Goal: Task Accomplishment & Management: Complete application form

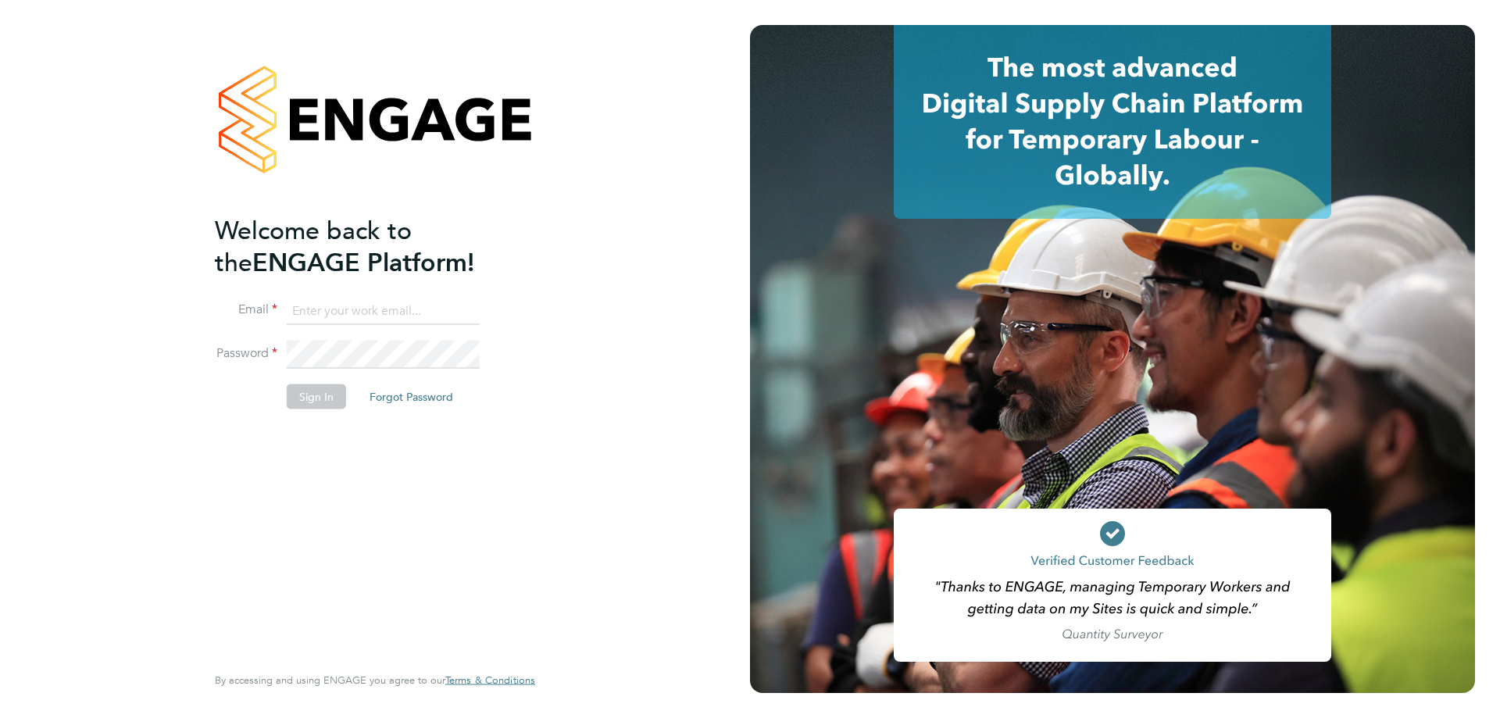
type input "[EMAIL_ADDRESS][DOMAIN_NAME]"
click at [305, 391] on button "Sign In" at bounding box center [316, 396] width 59 height 25
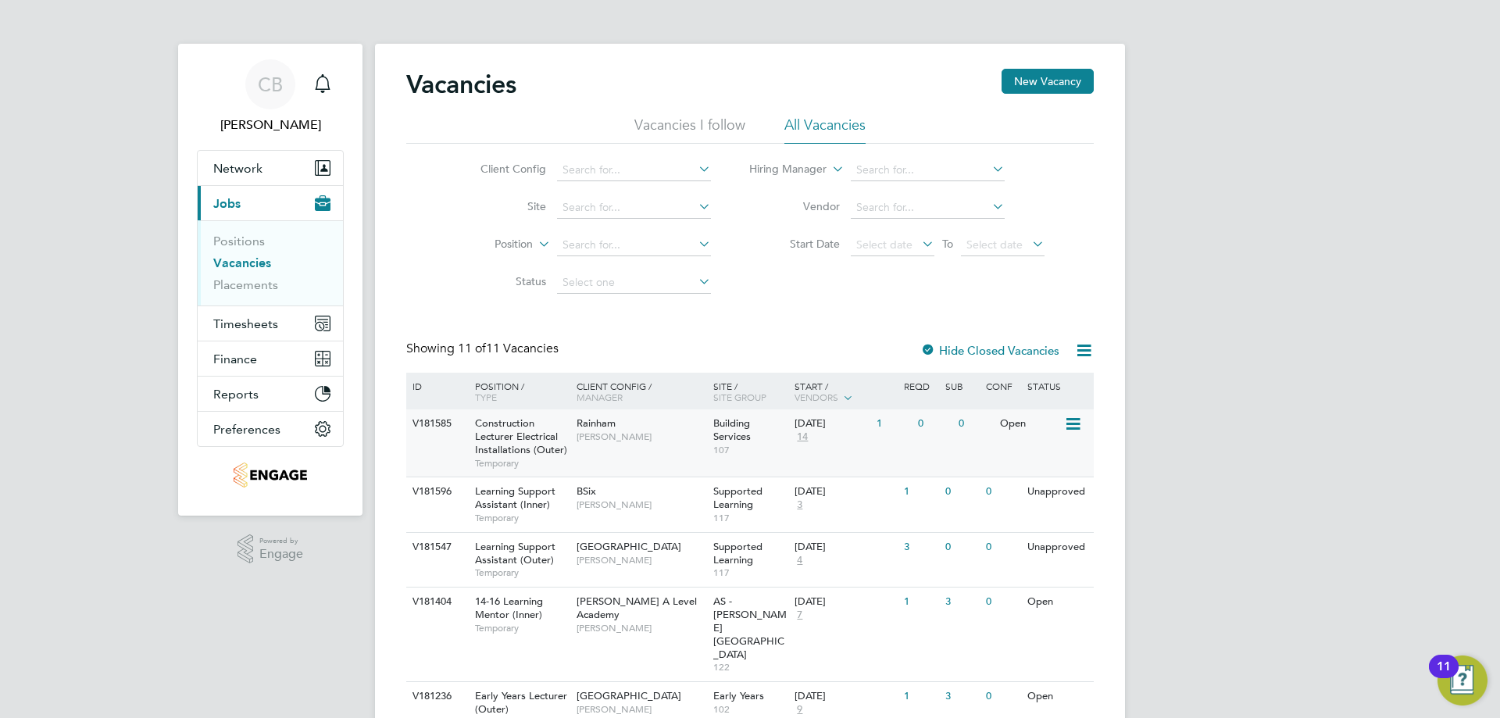
scroll to position [156, 0]
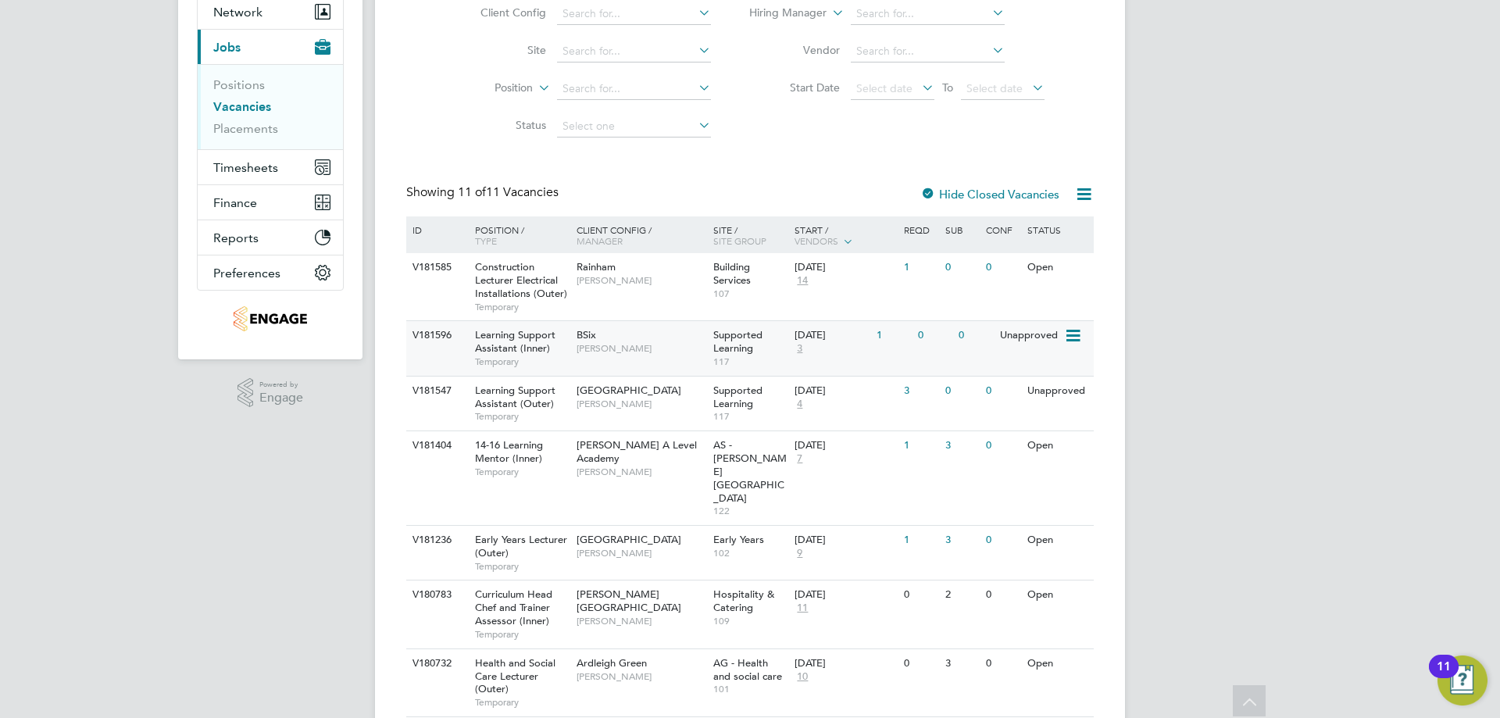
click at [940, 341] on div "0" at bounding box center [934, 335] width 41 height 29
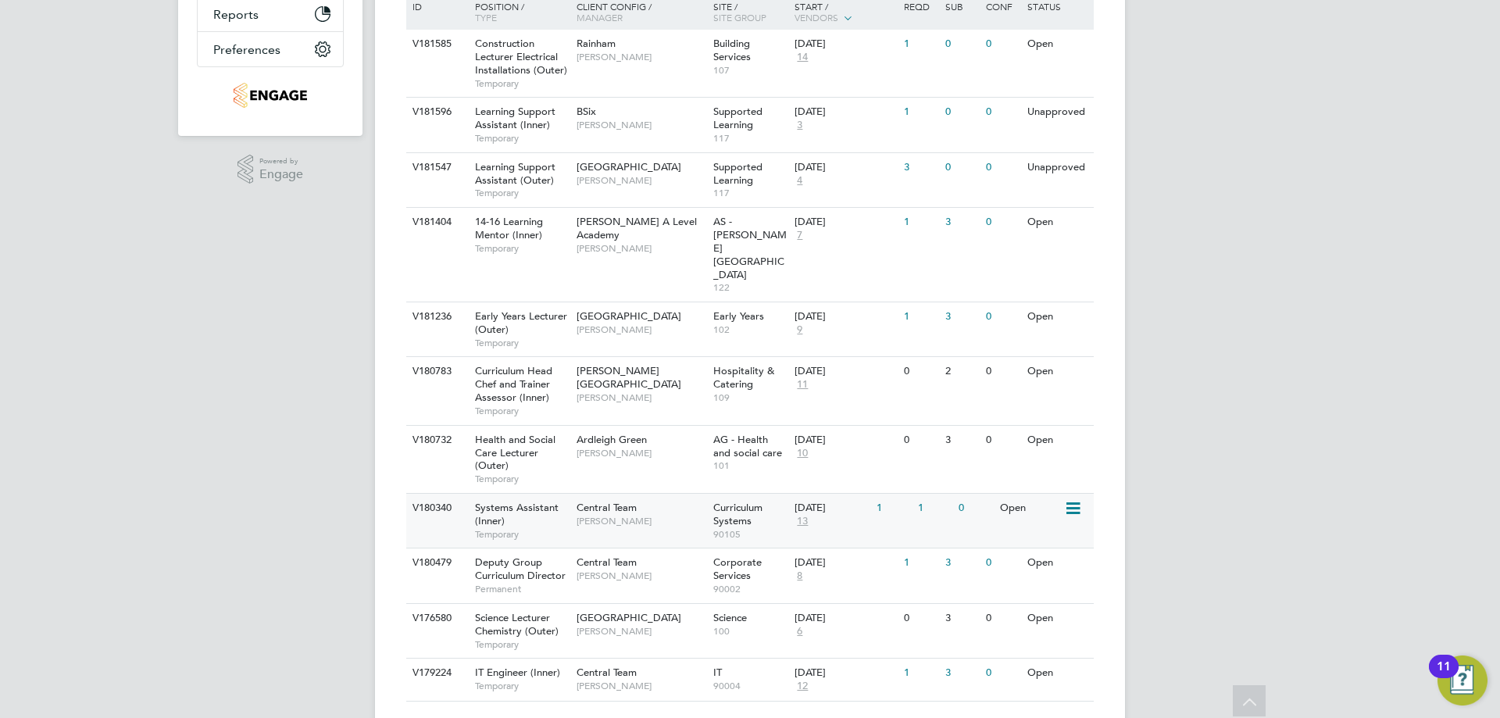
scroll to position [302, 0]
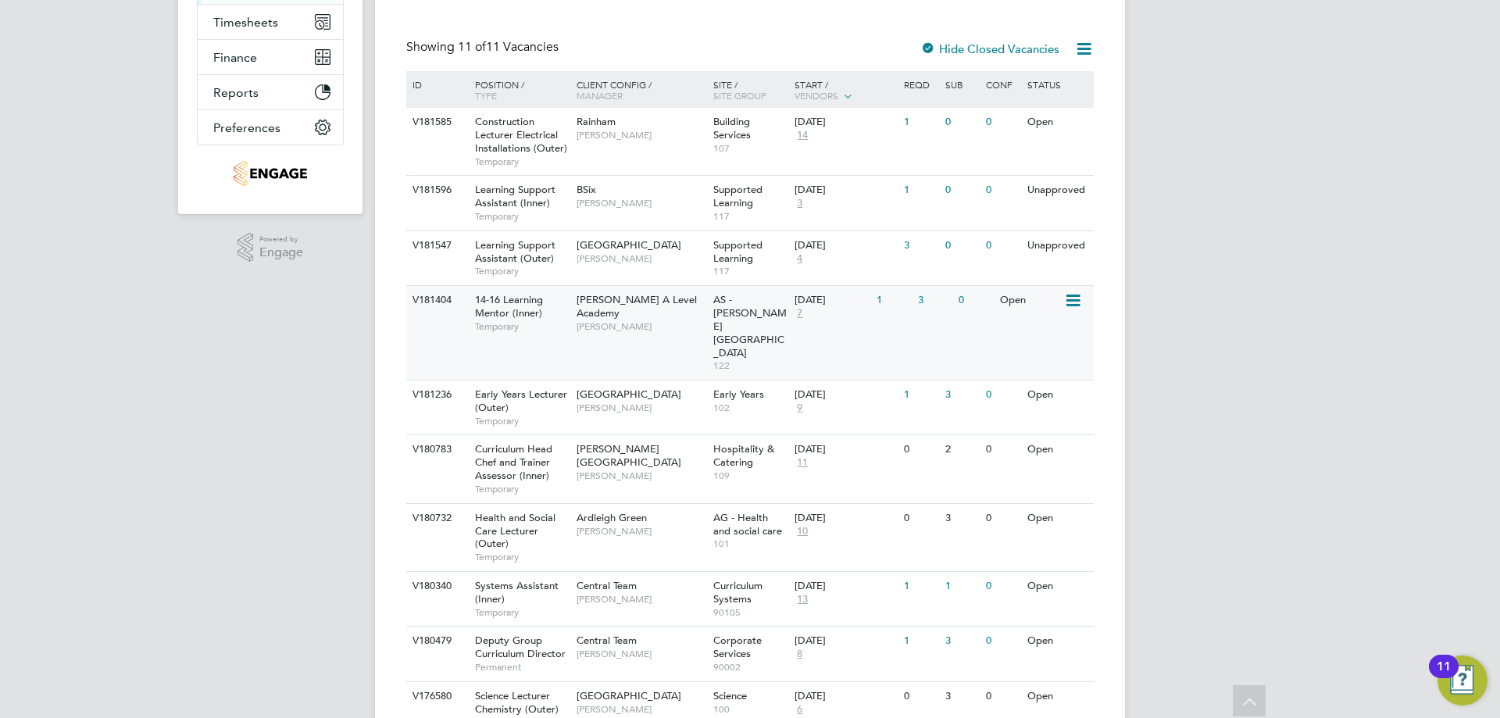
click at [611, 300] on span "Attlee A Level Academy" at bounding box center [636, 306] width 120 height 27
click at [799, 311] on span "7" at bounding box center [799, 313] width 10 height 13
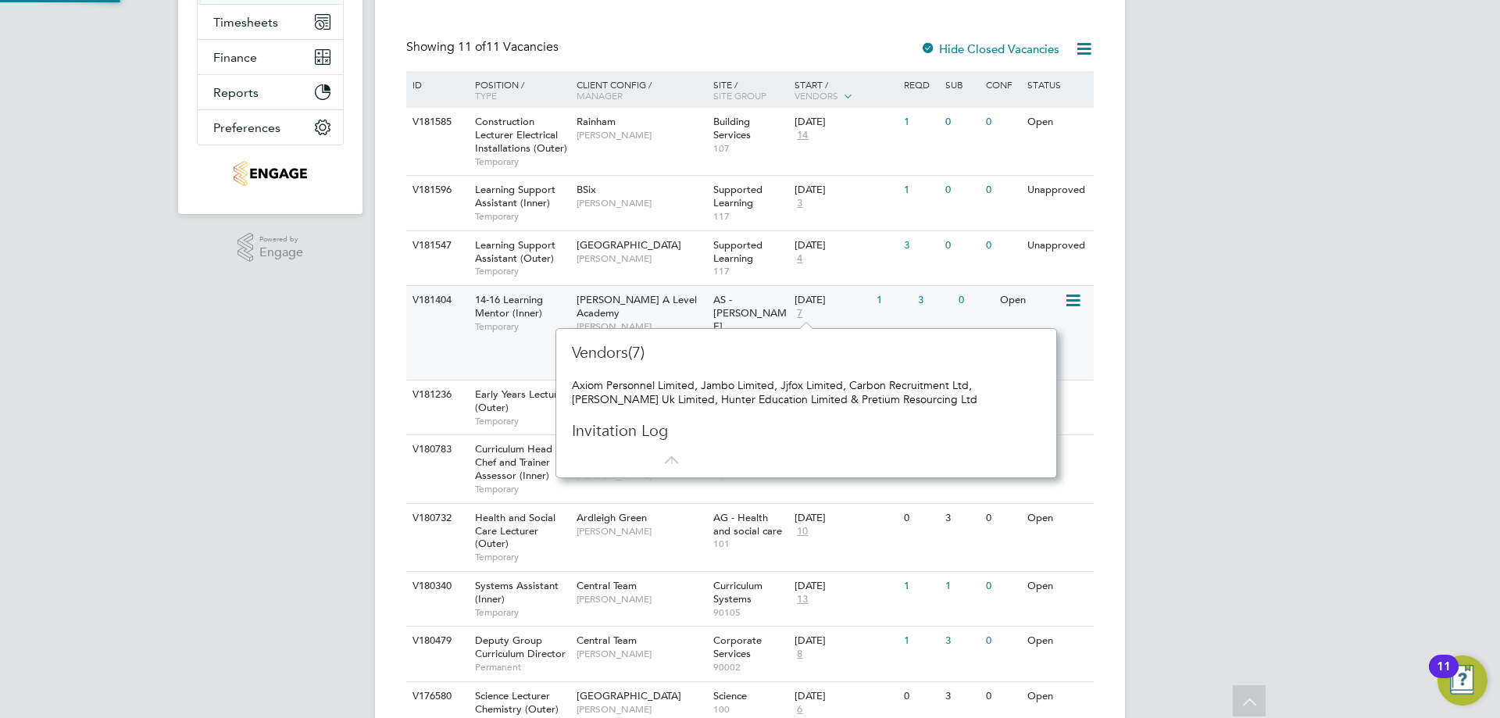
scroll to position [14, 11]
click at [1404, 302] on div "CB Cameron Bishop Notifications Applications: Network Team Members Businesses S…" at bounding box center [750, 266] width 1500 height 1137
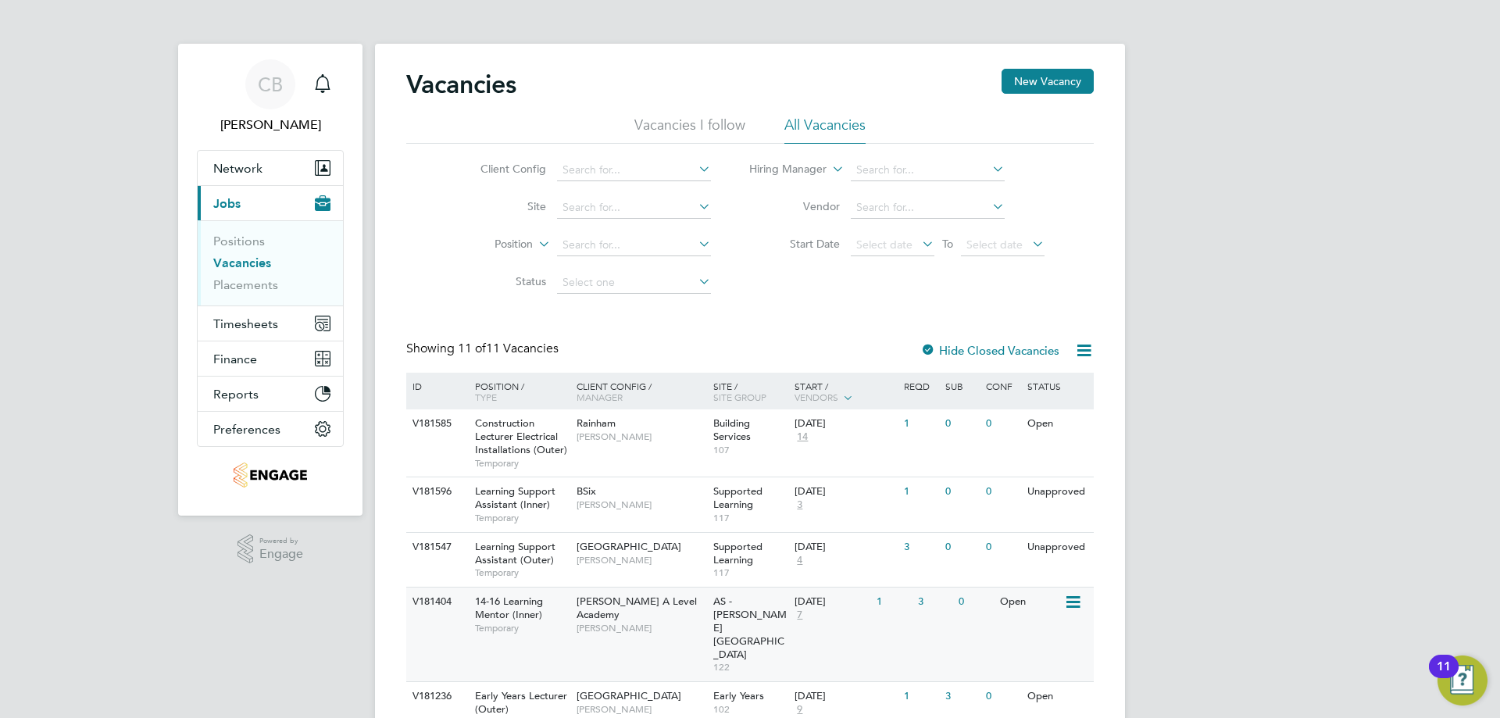
scroll to position [380, 0]
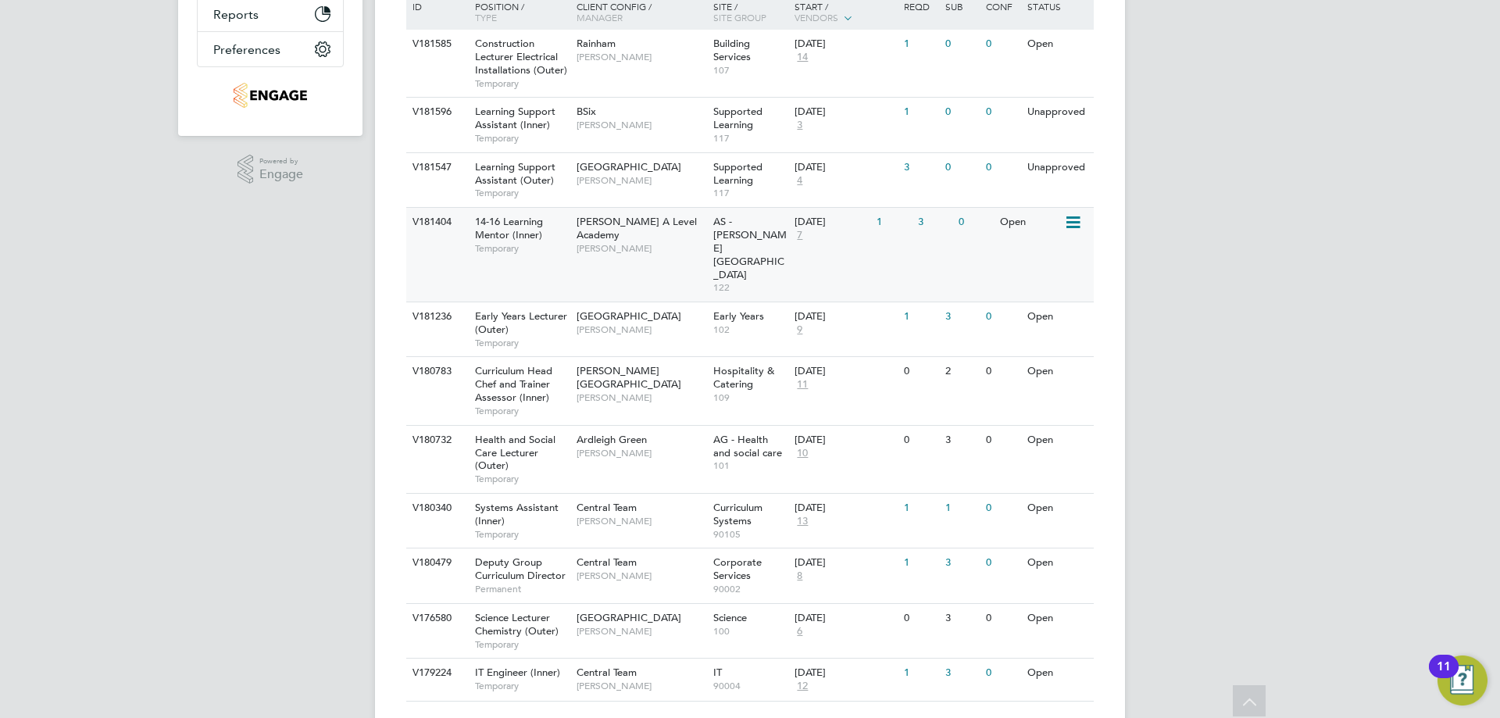
click at [582, 242] on span "Rabia Khanom" at bounding box center [640, 248] width 129 height 12
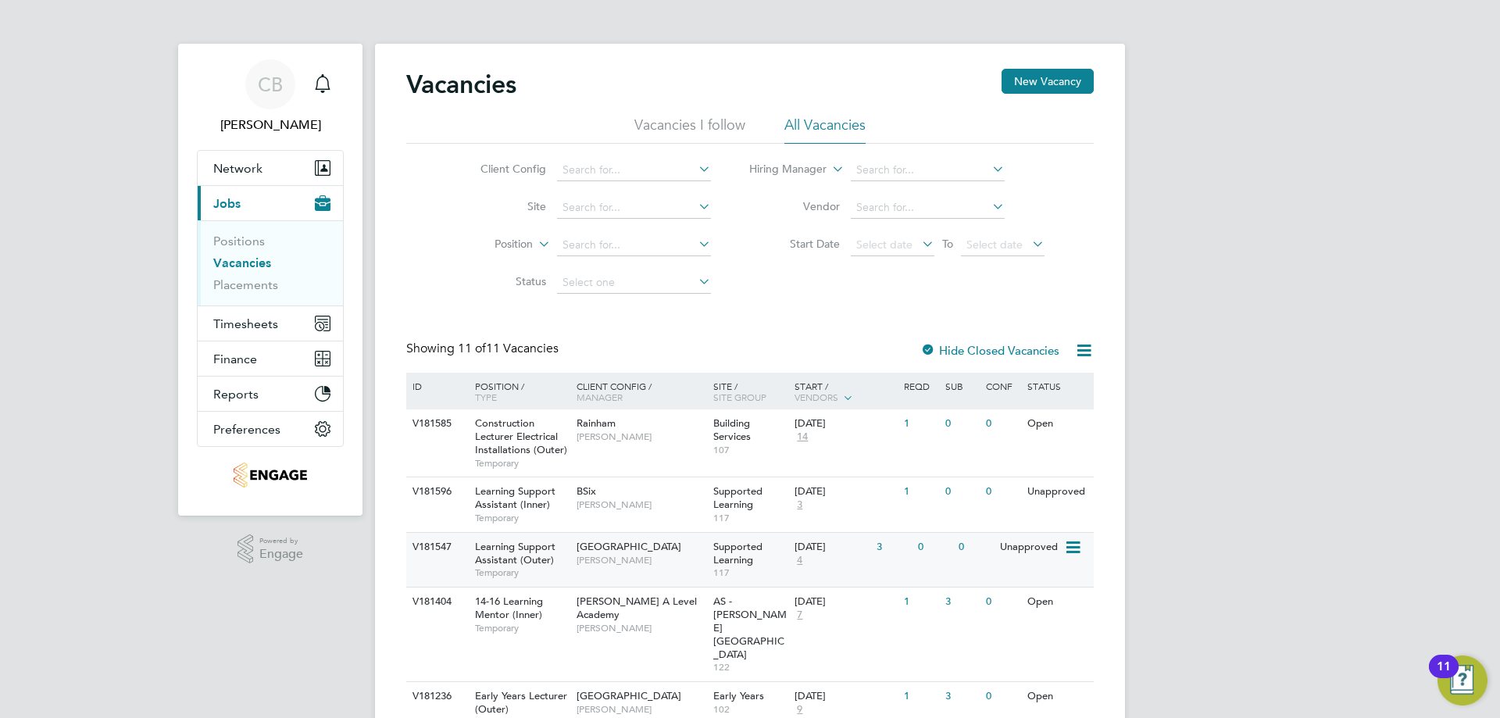
scroll to position [78, 0]
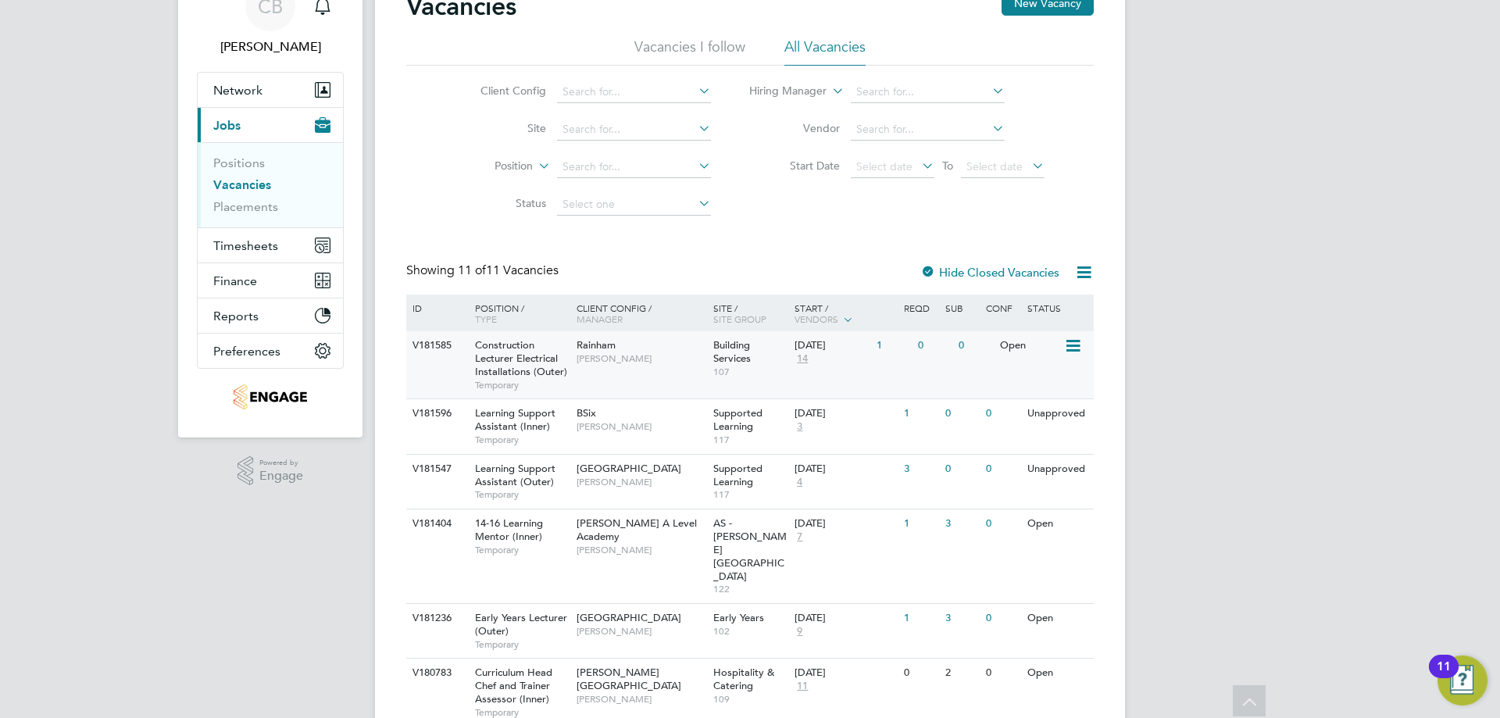
click at [597, 353] on span "Ian Rist" at bounding box center [640, 358] width 129 height 12
click at [657, 426] on span "Rachel Johnson" at bounding box center [640, 426] width 129 height 12
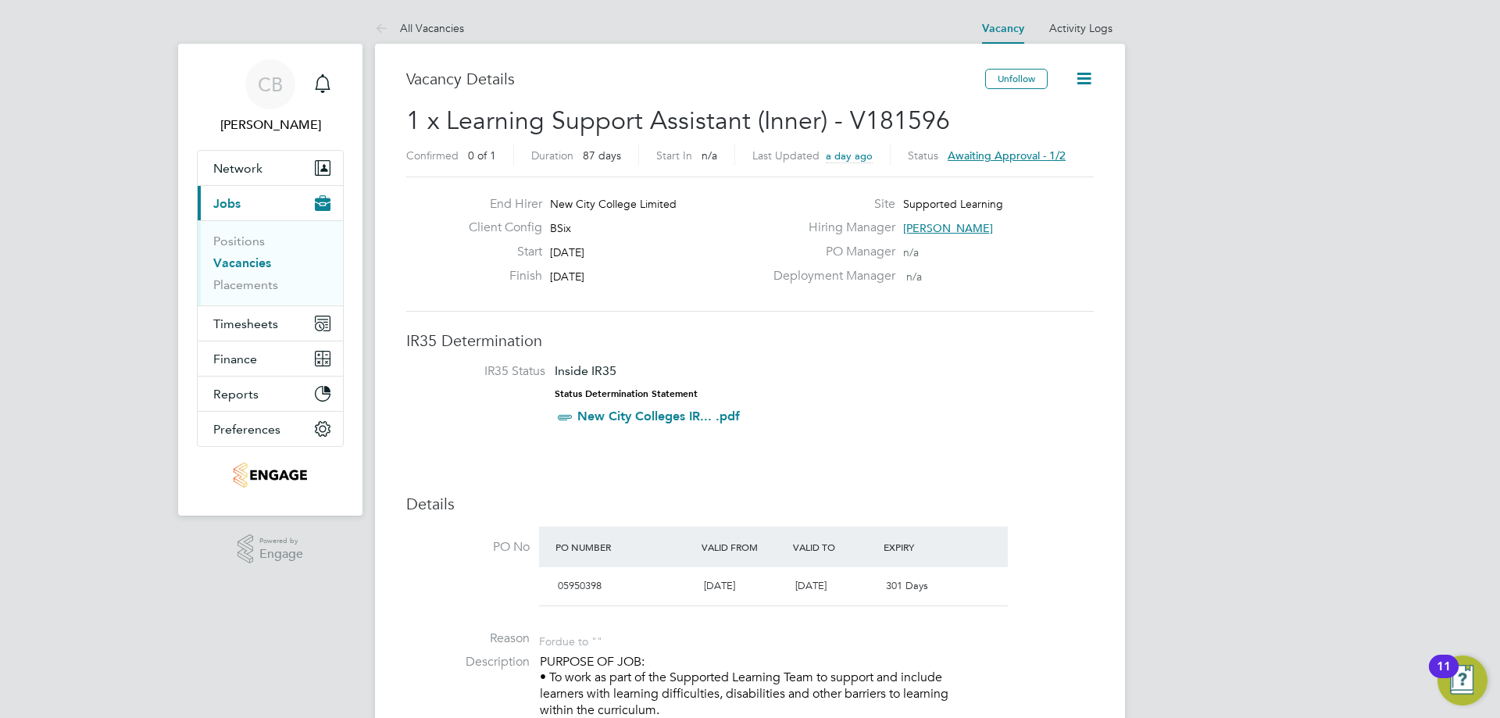
click at [1010, 150] on span "Awaiting approval - 1/2" at bounding box center [1006, 155] width 118 height 14
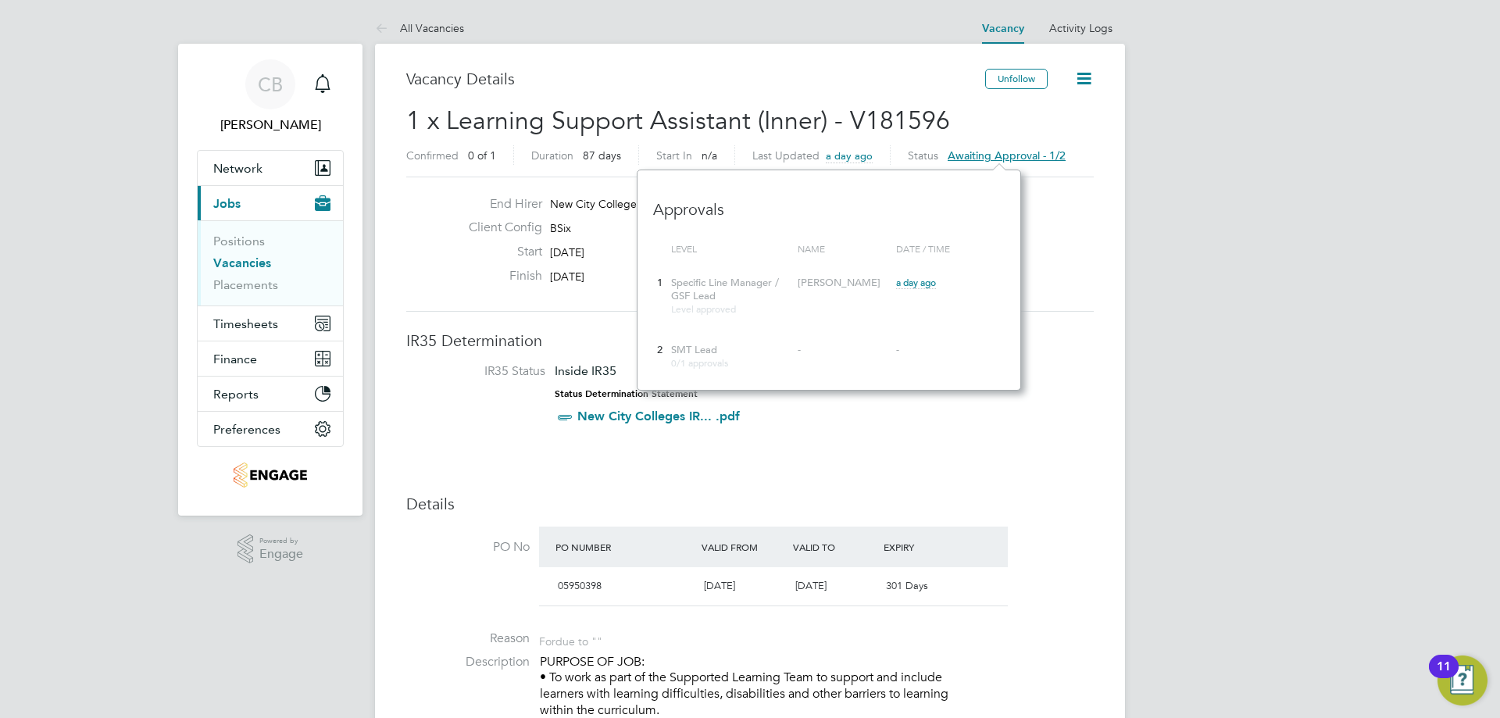
scroll to position [220, 384]
drag, startPoint x: 710, startPoint y: 348, endPoint x: 752, endPoint y: 350, distance: 42.2
click at [752, 350] on div "SMT Lead 0/1 approvals" at bounding box center [730, 356] width 127 height 41
click at [752, 348] on div "SMT Lead 0/1 approvals" at bounding box center [730, 356] width 127 height 41
click at [1088, 222] on div "Hiring Manager Rachel Johnson" at bounding box center [932, 231] width 336 height 24
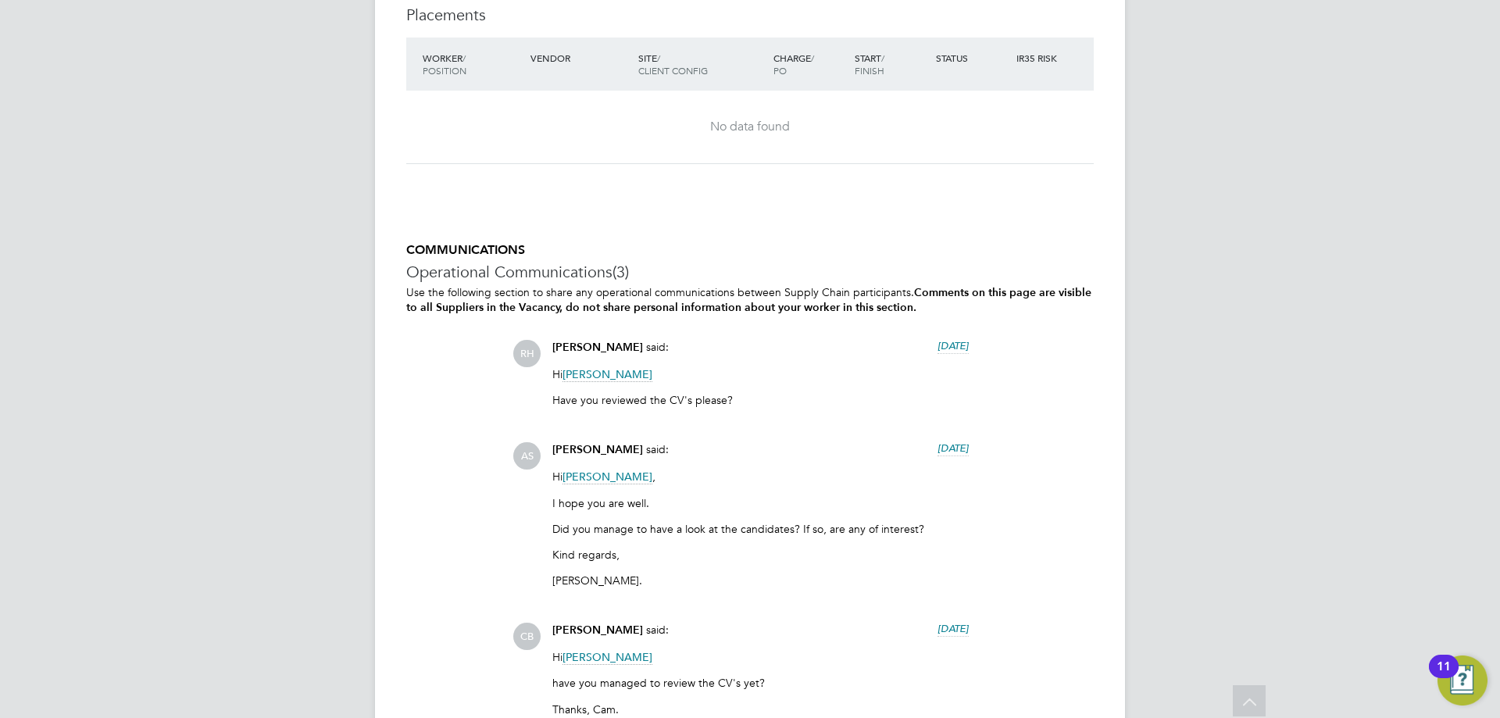
scroll to position [3046, 0]
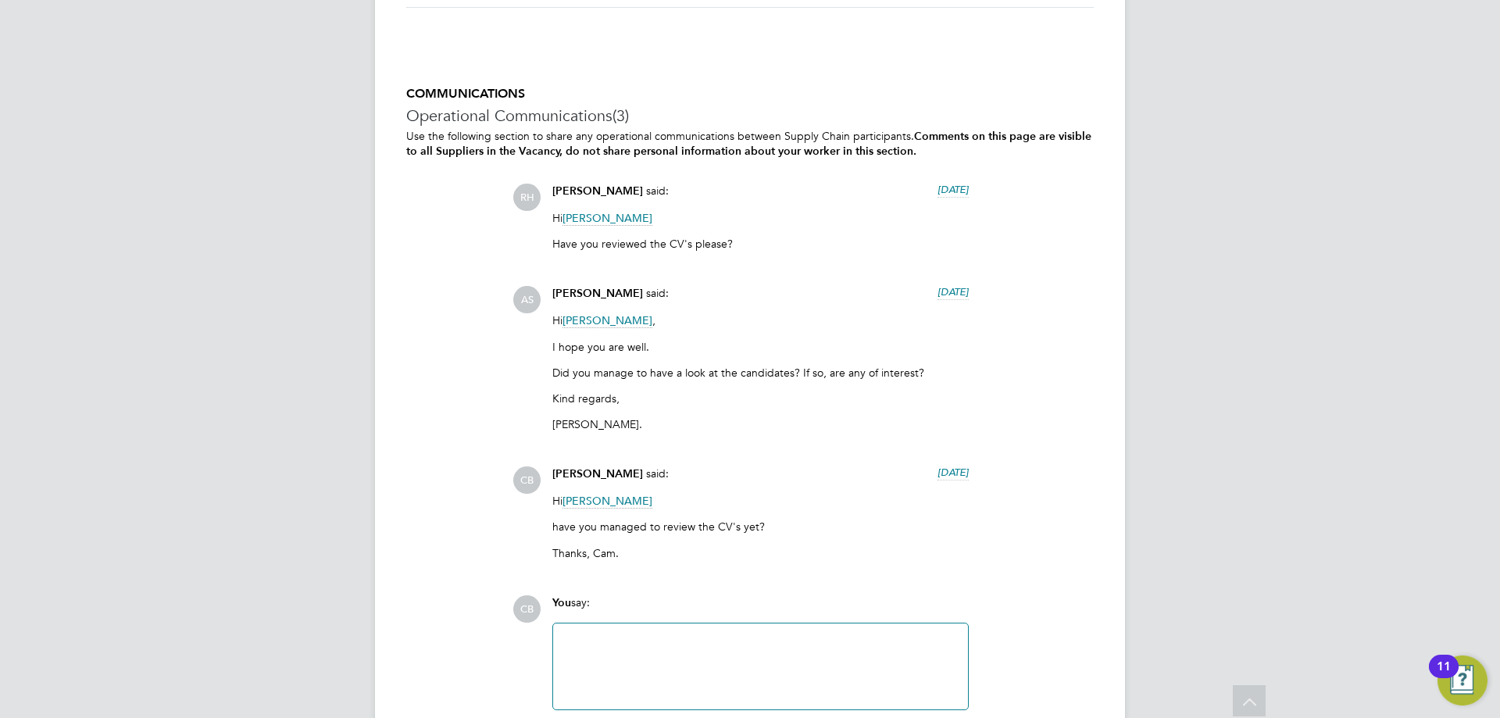
click at [610, 637] on div at bounding box center [760, 666] width 396 height 67
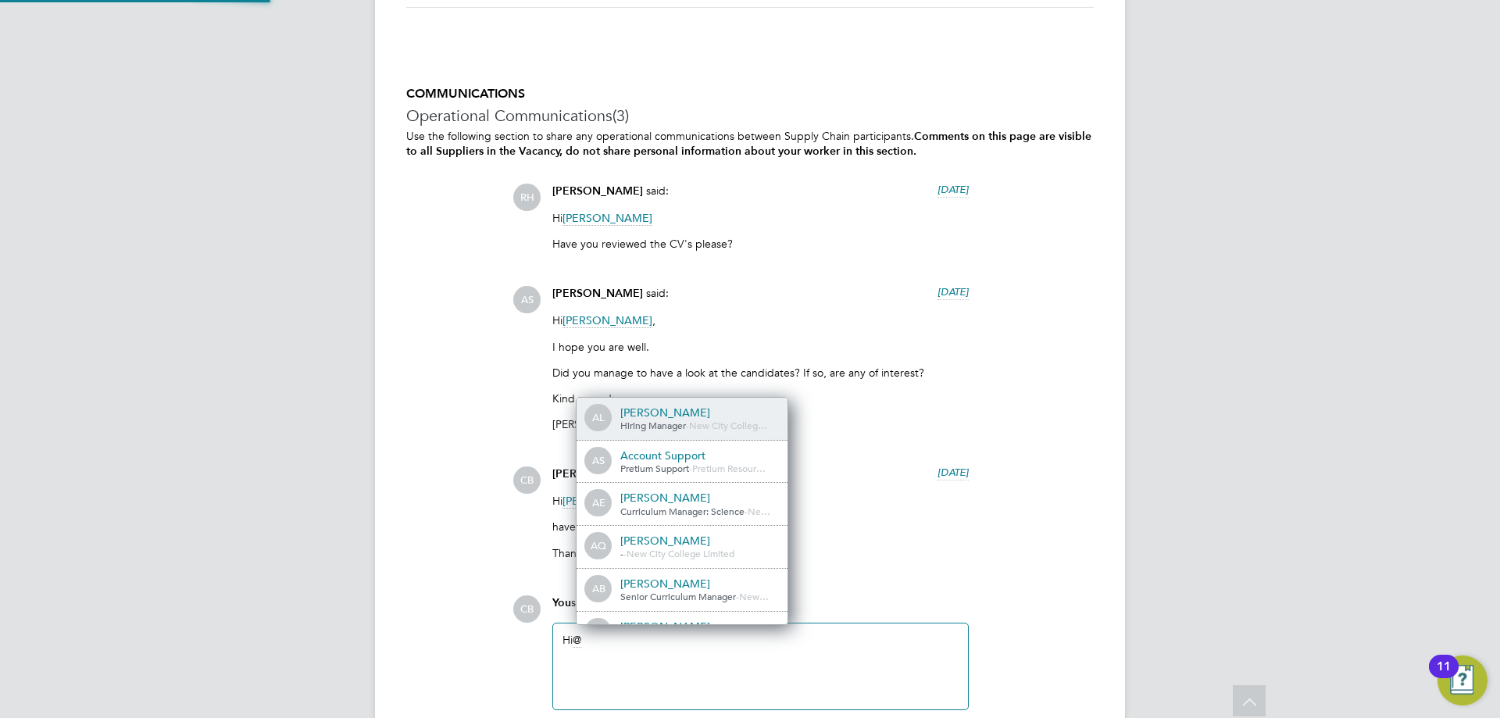
scroll to position [12, 157]
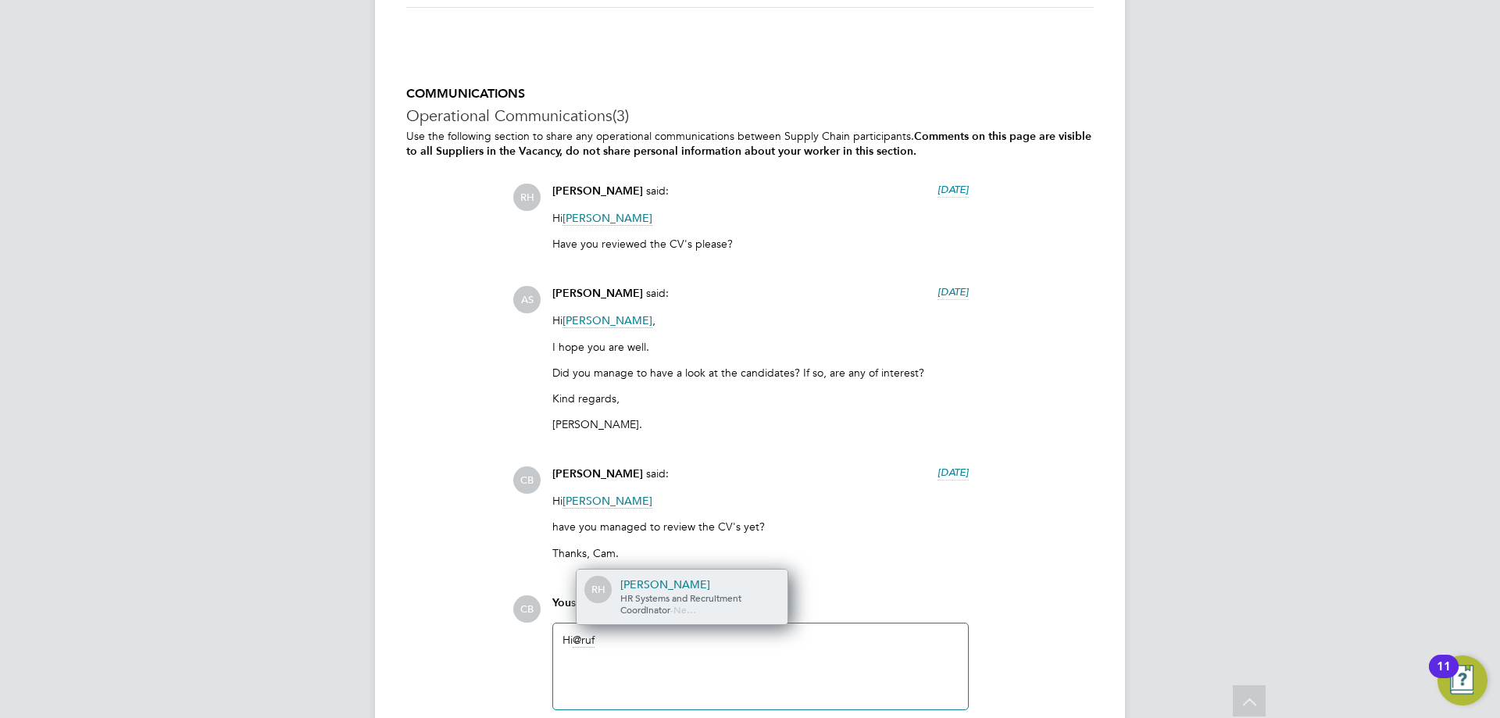
click at [711, 573] on div "RH Rufena Haque HR Systems and Recruitment Coordinator - Ne…" at bounding box center [681, 596] width 211 height 54
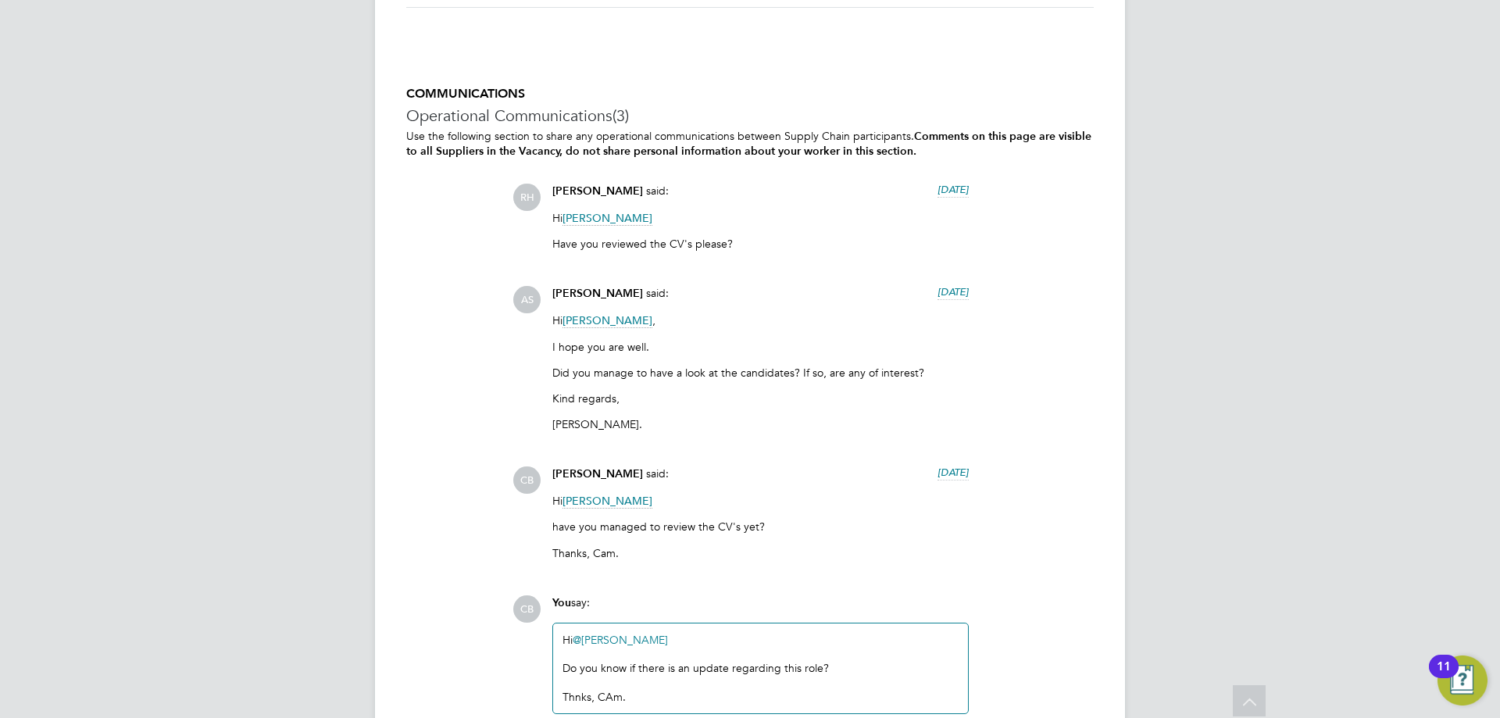
click at [570, 693] on div "Thnks, CAm." at bounding box center [760, 697] width 396 height 14
click at [573, 694] on div "Thnks, CAm." at bounding box center [760, 697] width 396 height 14
click at [617, 698] on div "Thanks, CAm." at bounding box center [760, 697] width 396 height 14
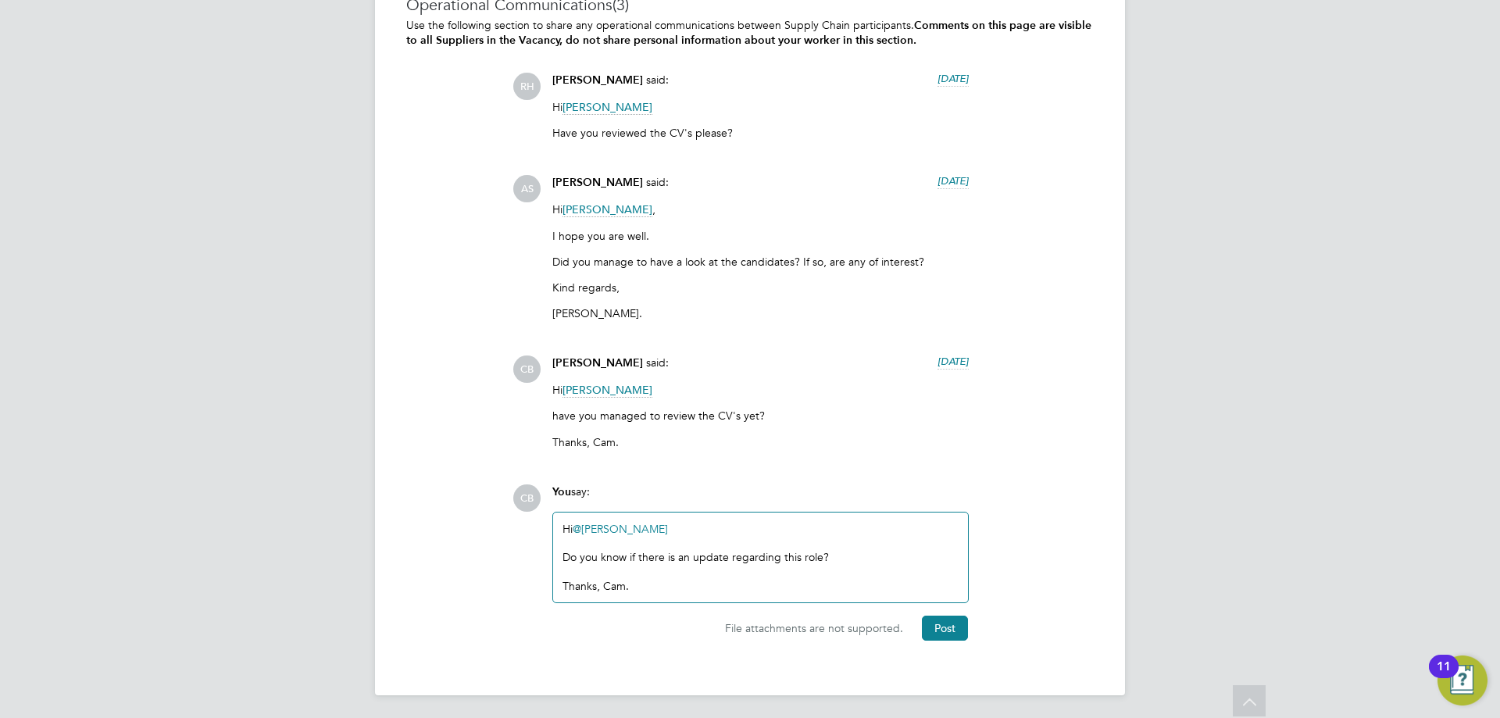
click at [661, 555] on div "Do you know if there is an update regarding this role?" at bounding box center [760, 557] width 396 height 14
click at [661, 556] on div "Do you know if there is an update regarding this role?" at bounding box center [760, 557] width 396 height 14
click at [662, 559] on div "Do you know if there is an update regarding this role?" at bounding box center [760, 557] width 396 height 14
click at [651, 557] on div "Do you know if theres is an update regarding this role?" at bounding box center [760, 557] width 396 height 14
click at [939, 627] on button "Post" at bounding box center [945, 627] width 46 height 25
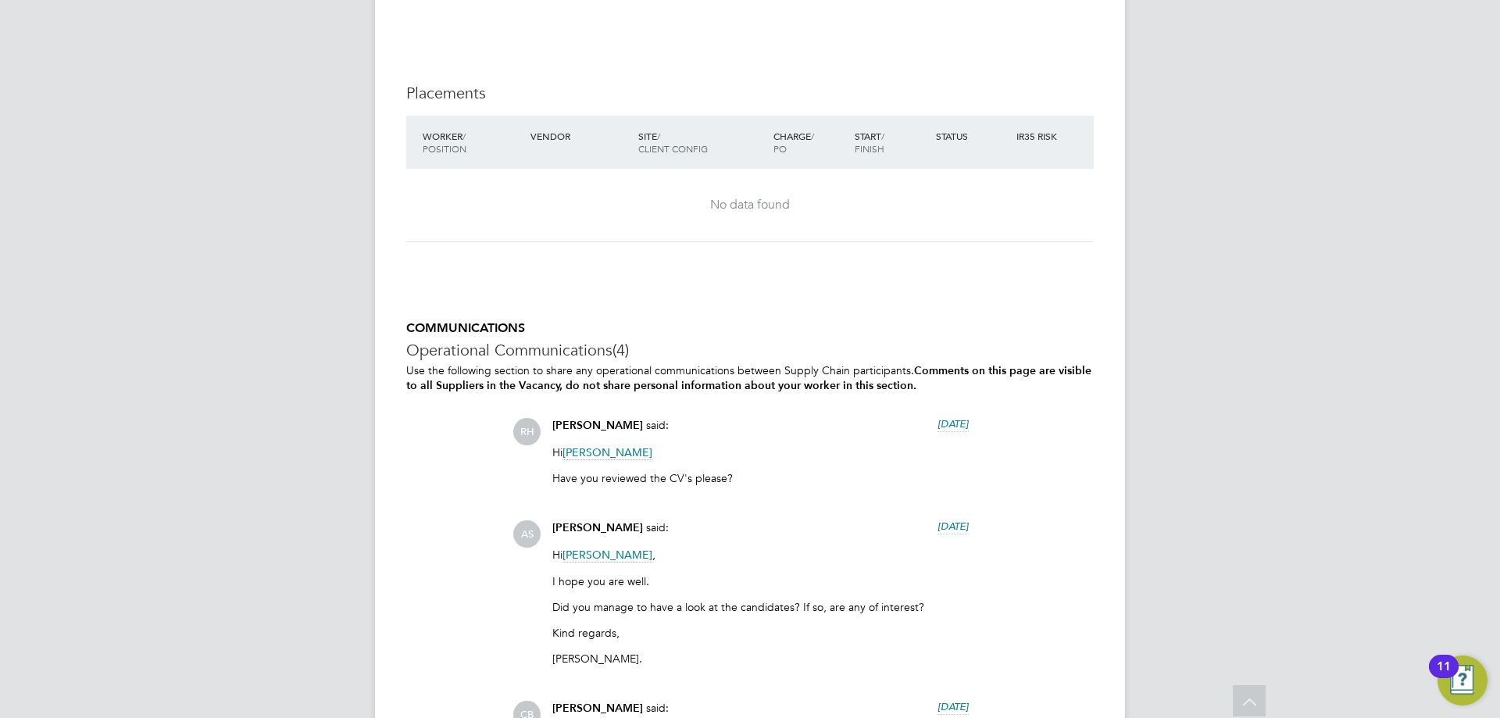
scroll to position [3281, 0]
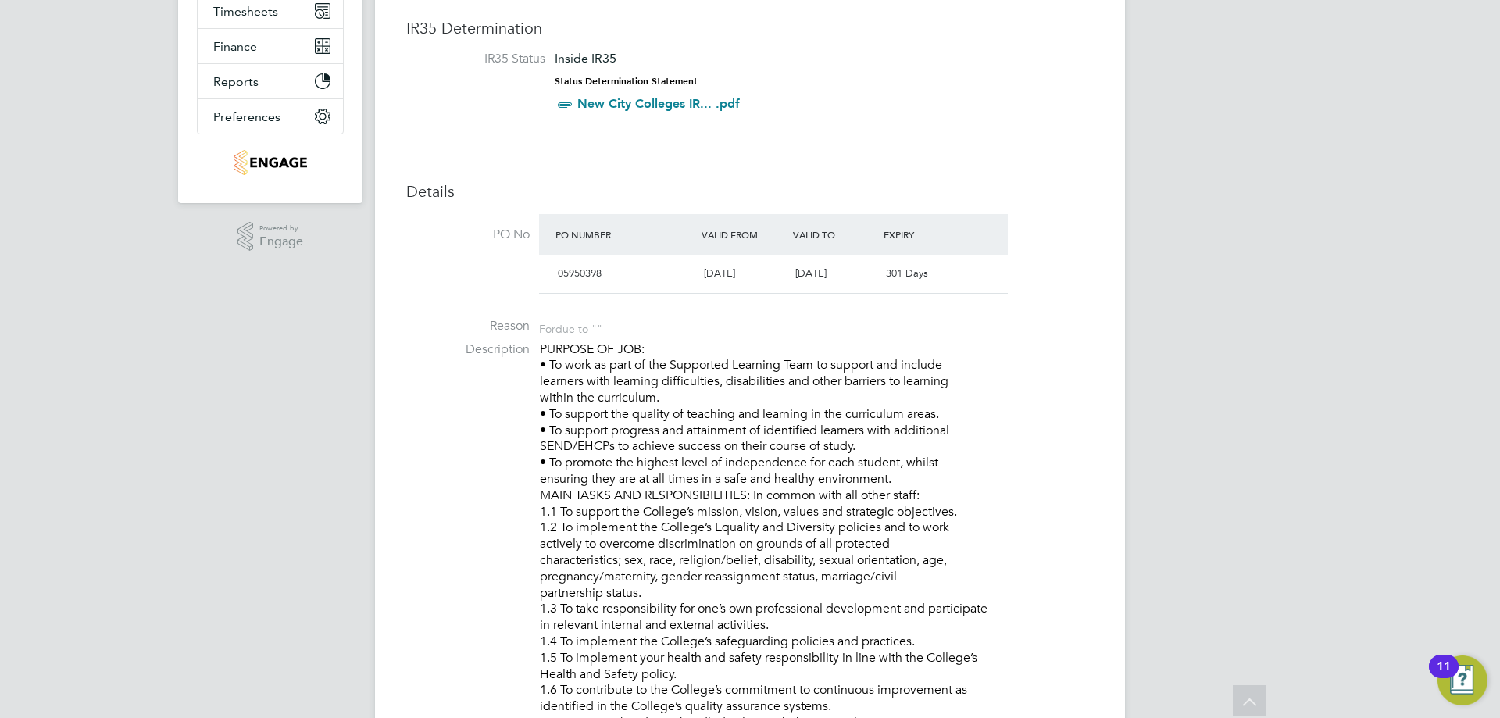
scroll to position [78, 0]
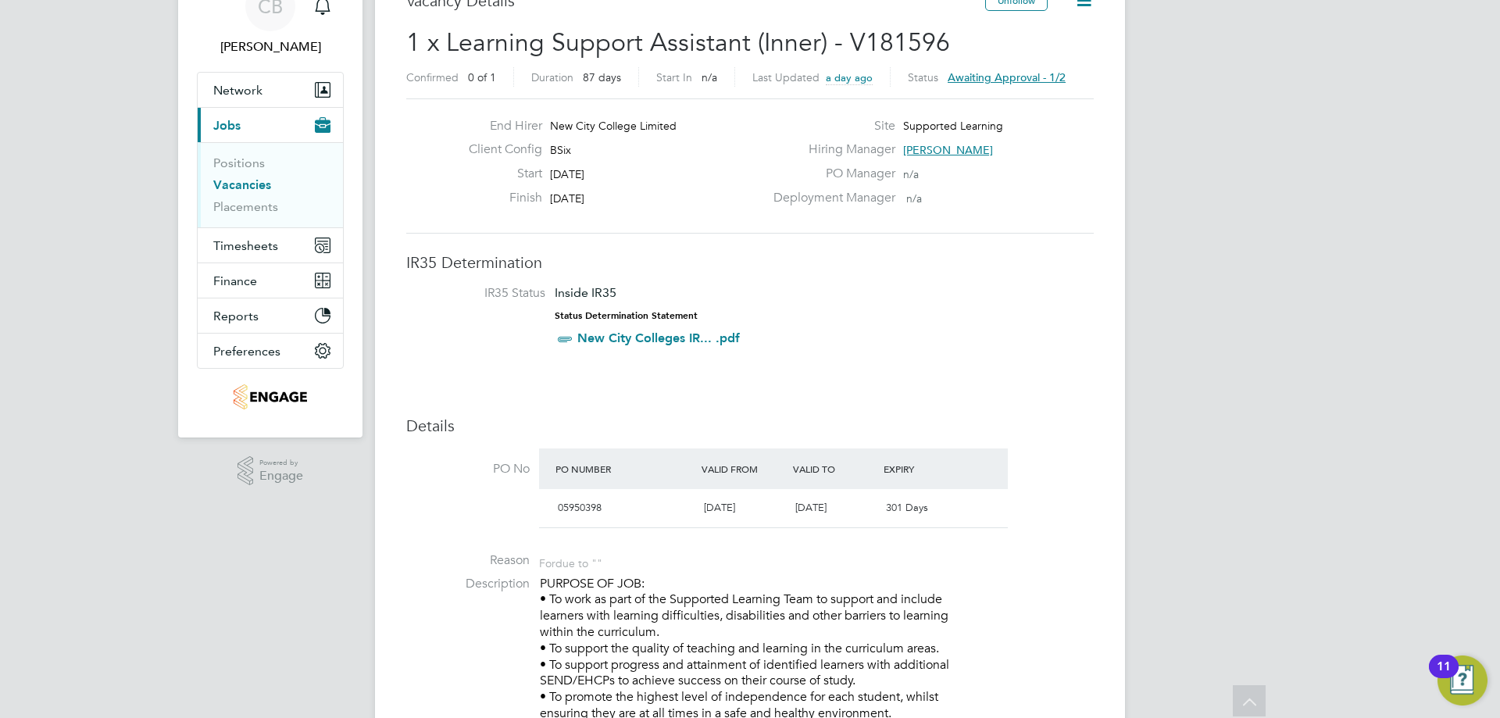
click at [993, 78] on span "Awaiting approval - 1/2" at bounding box center [1006, 77] width 118 height 14
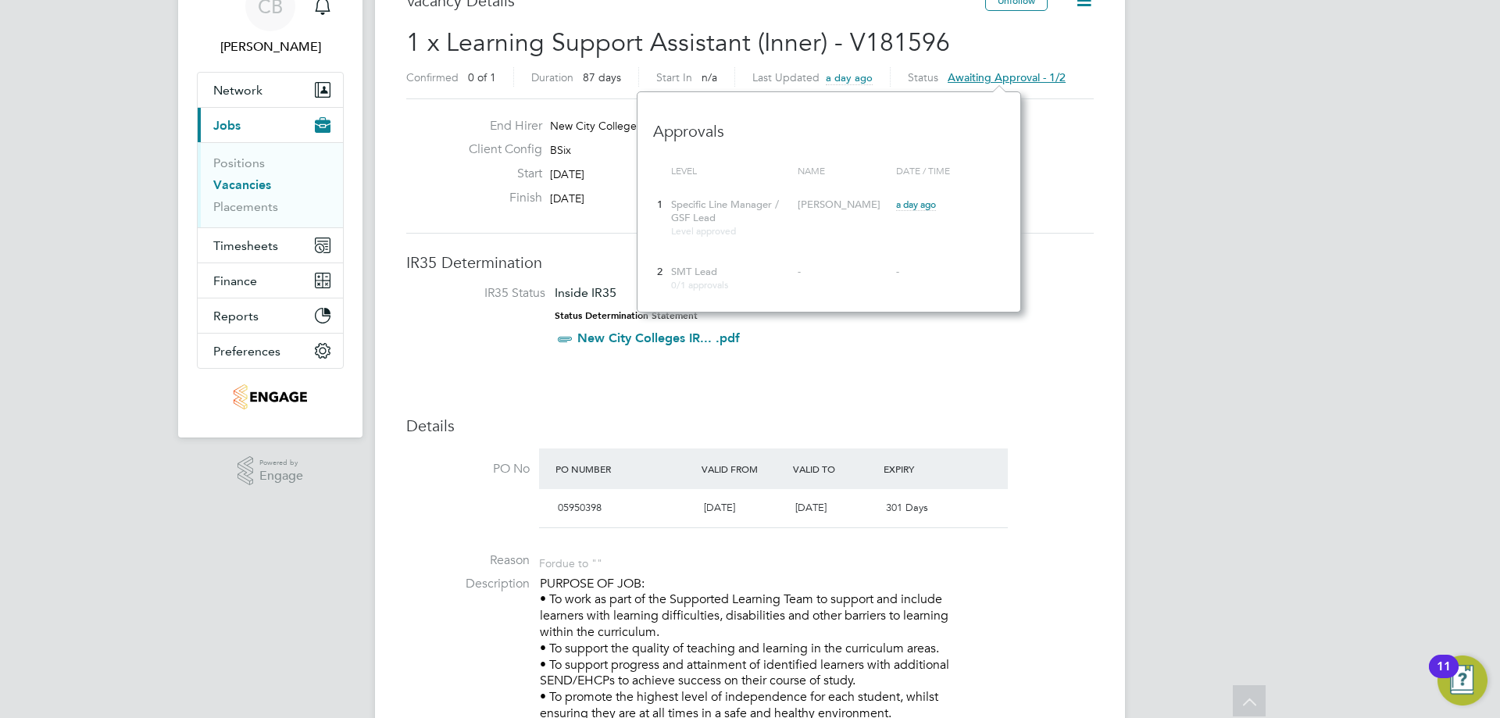
scroll to position [14, 118]
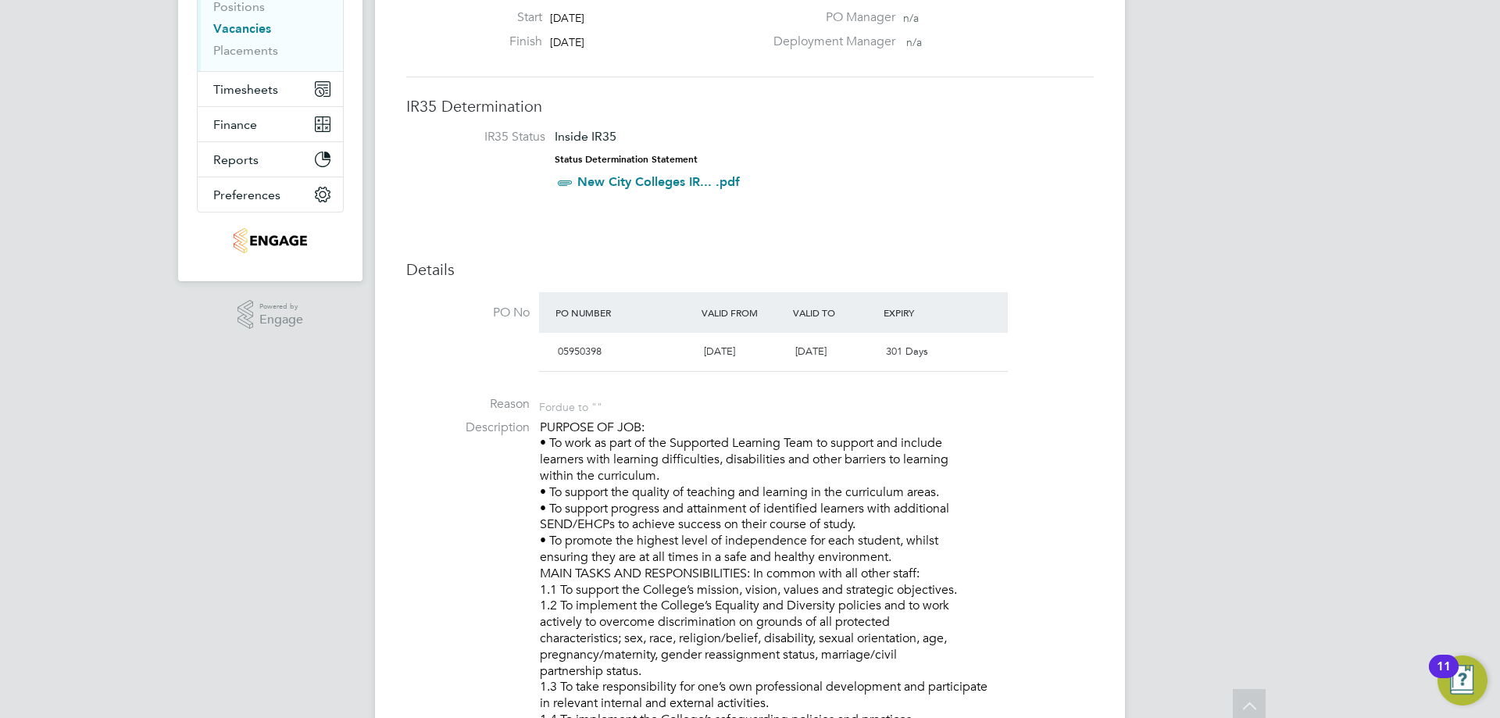
scroll to position [0, 0]
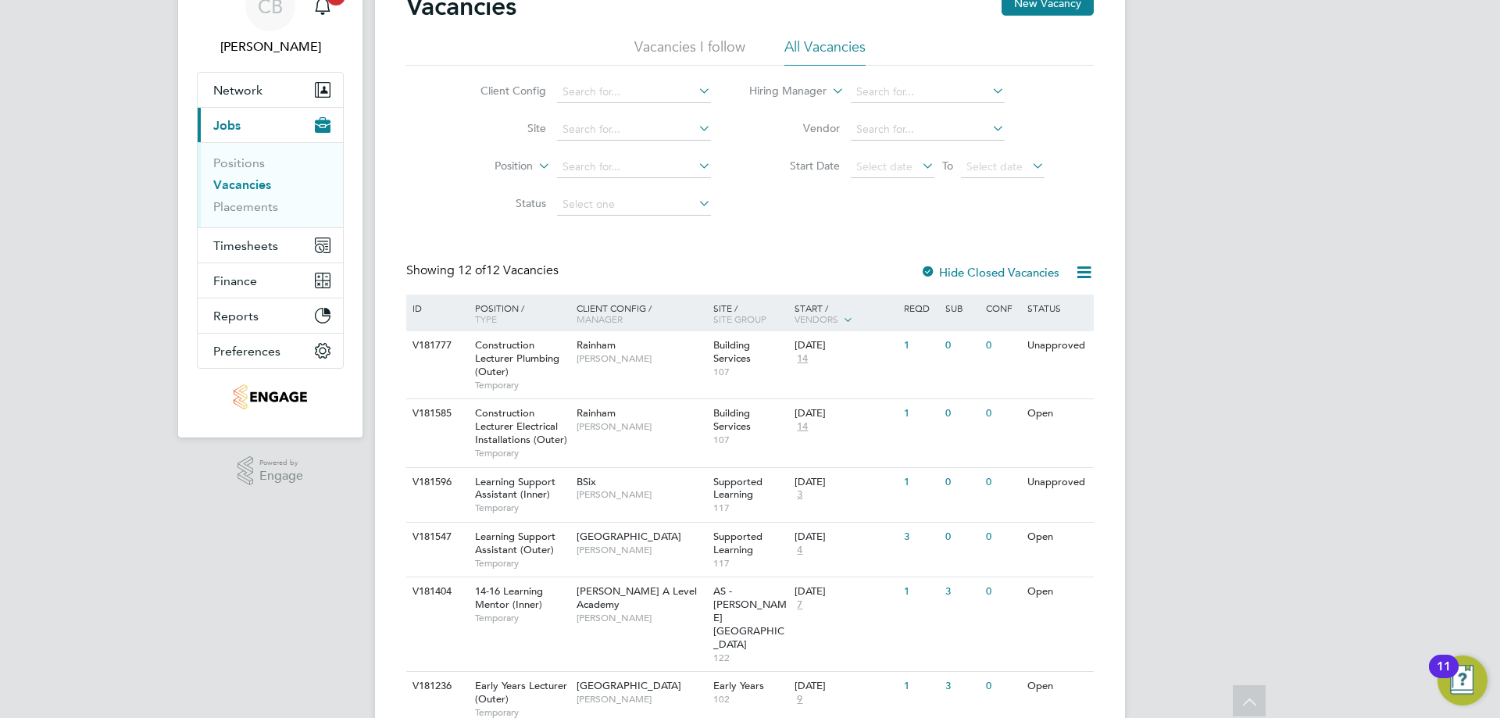
scroll to position [391, 0]
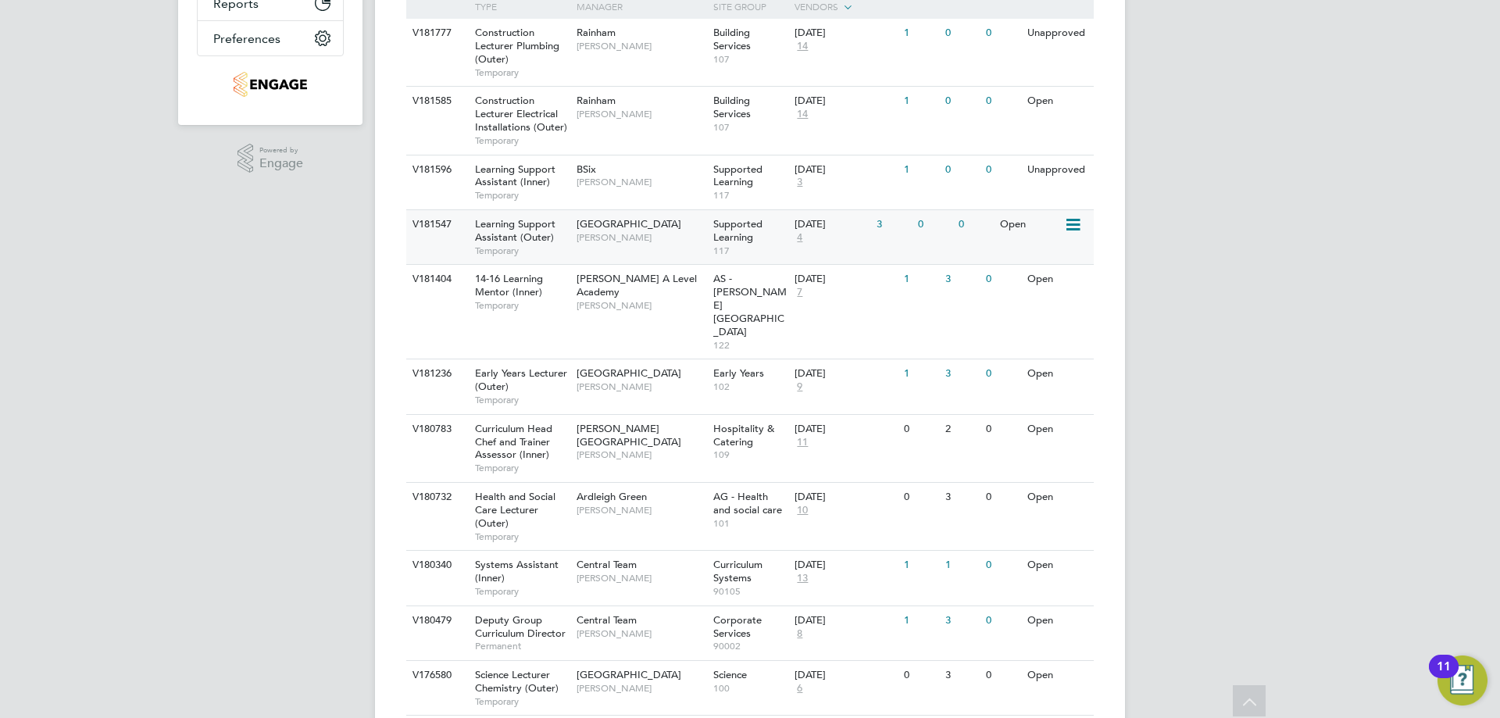
click at [797, 241] on span "4" at bounding box center [799, 237] width 10 height 13
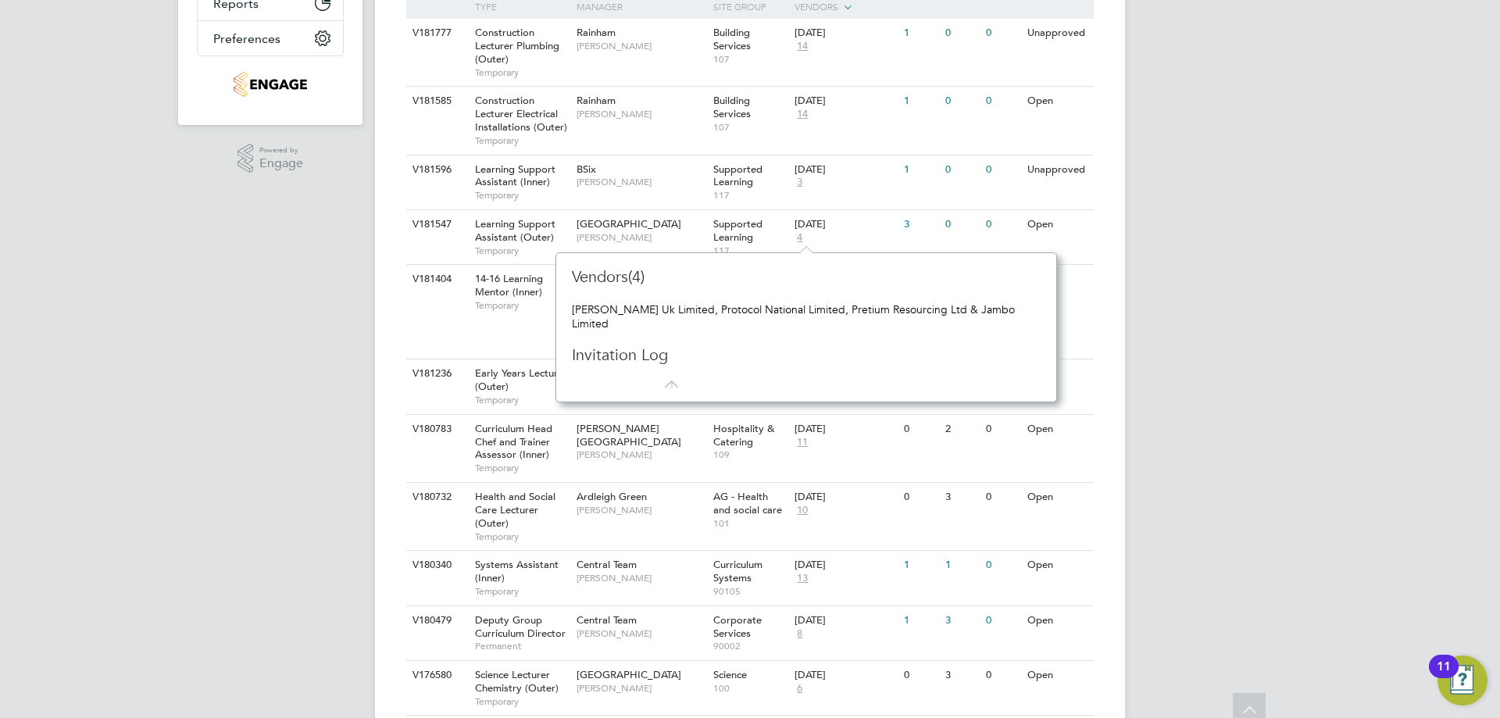
scroll to position [0, 0]
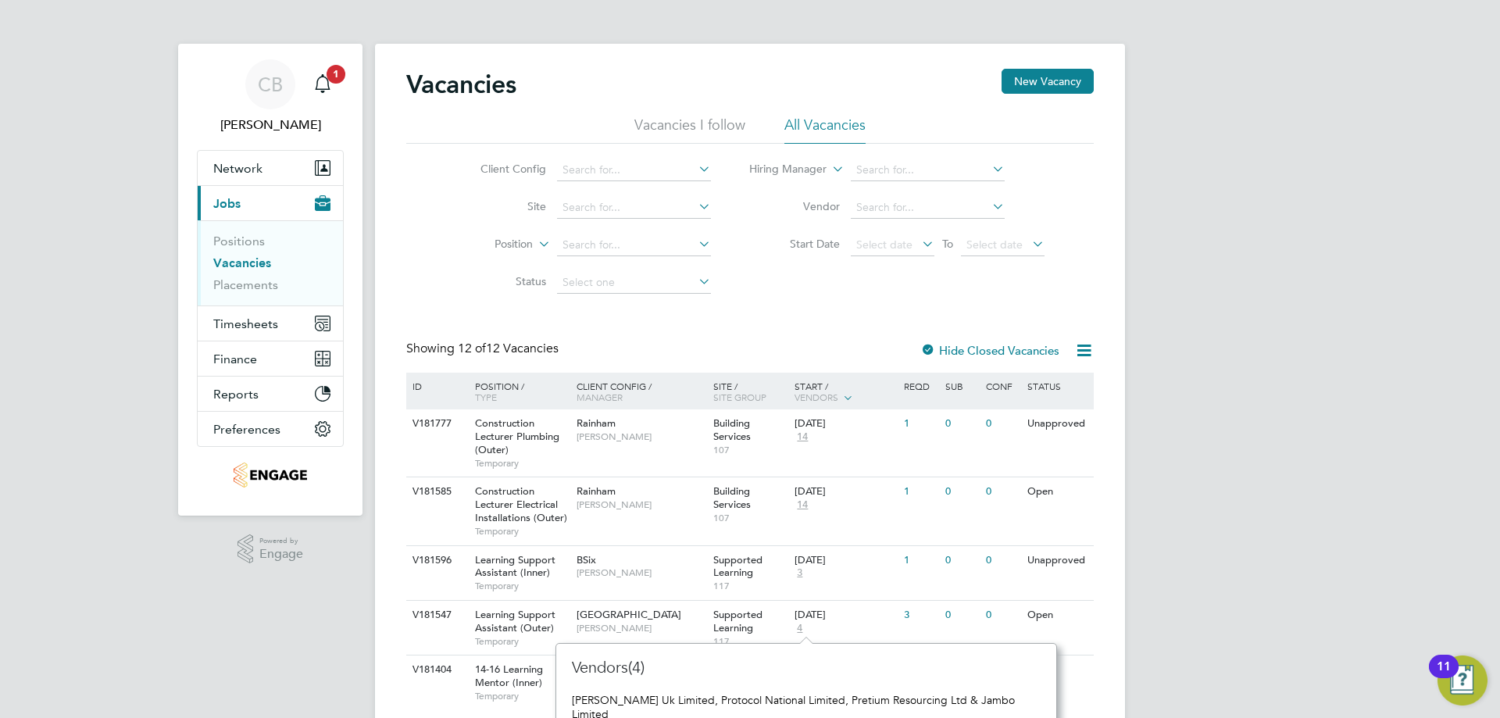
click at [1211, 393] on div "CB Cameron Bishop Notifications 1 Applications: Network Team Members Businesses…" at bounding box center [750, 602] width 1500 height 1205
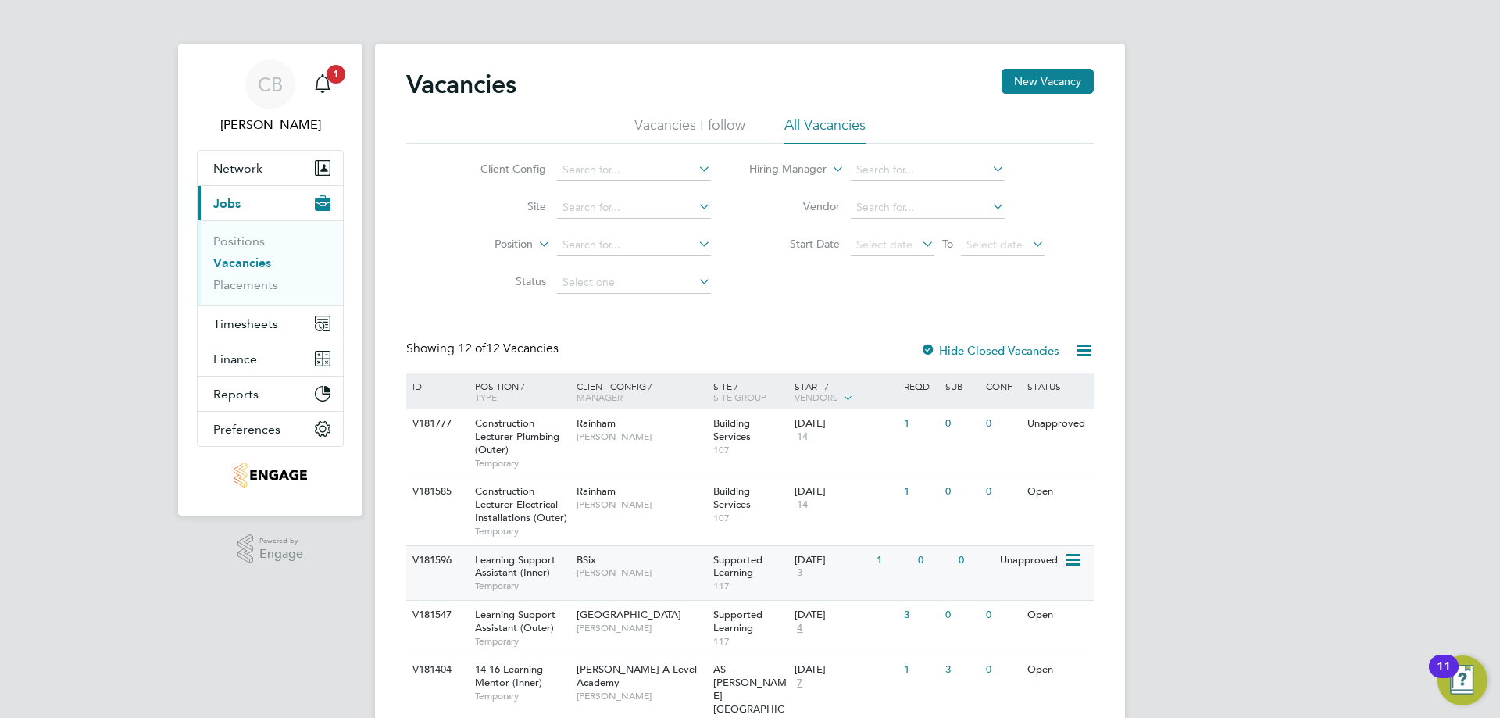
scroll to position [156, 0]
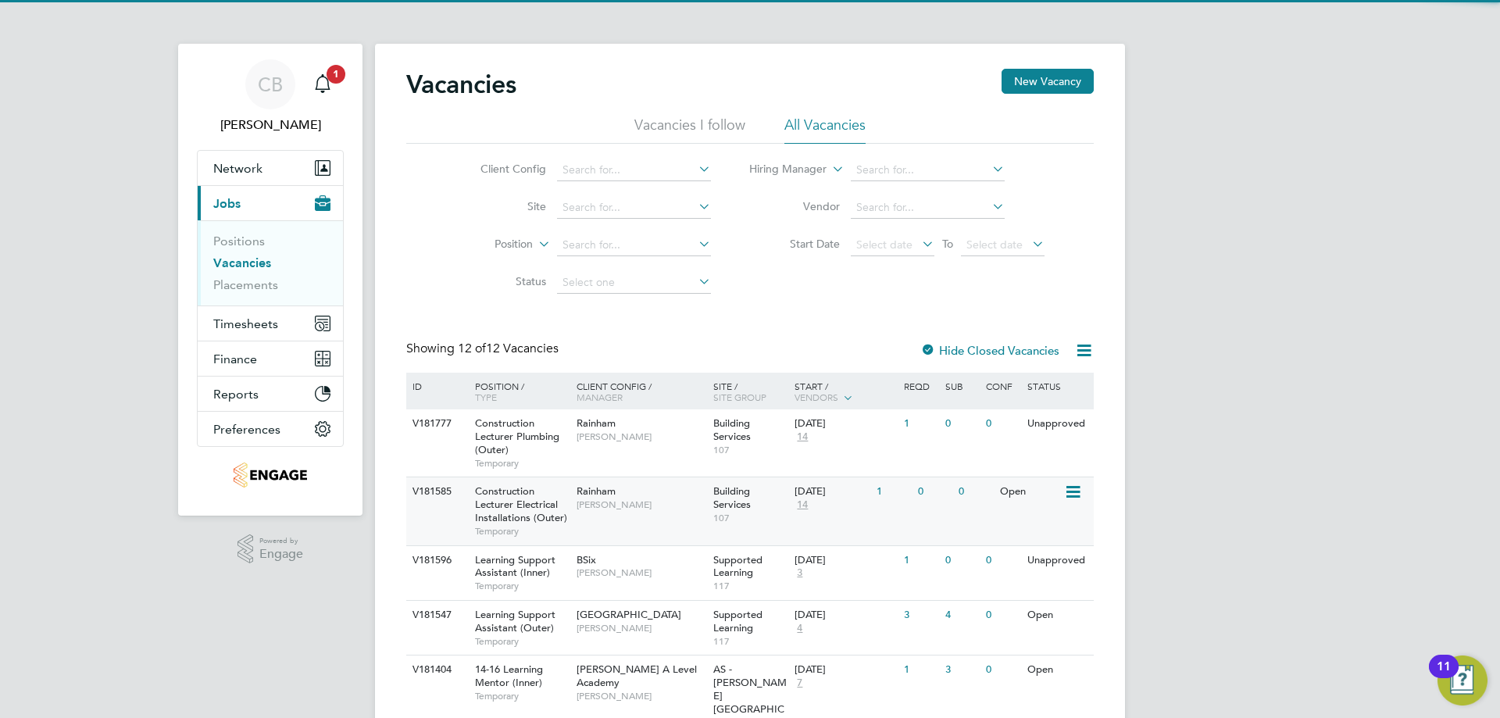
scroll to position [78, 0]
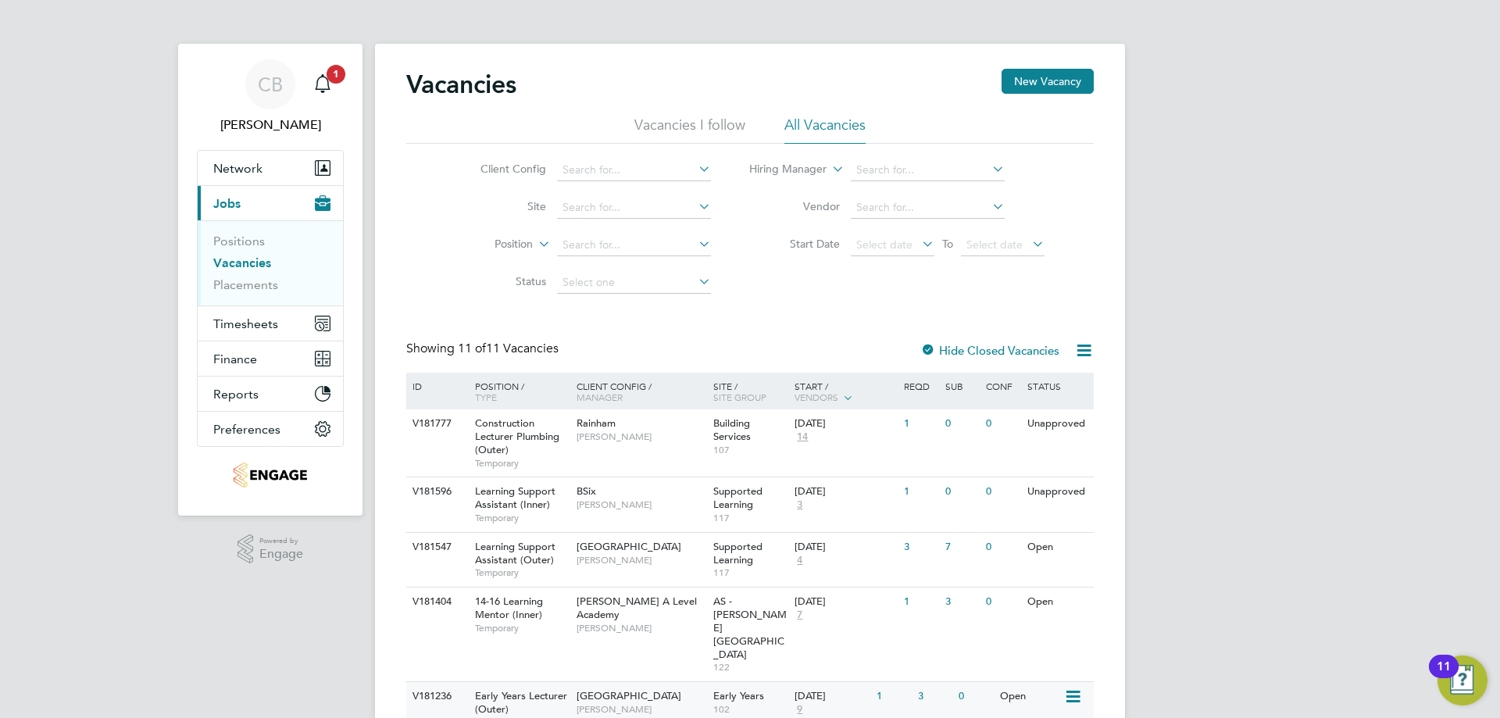
scroll to position [156, 0]
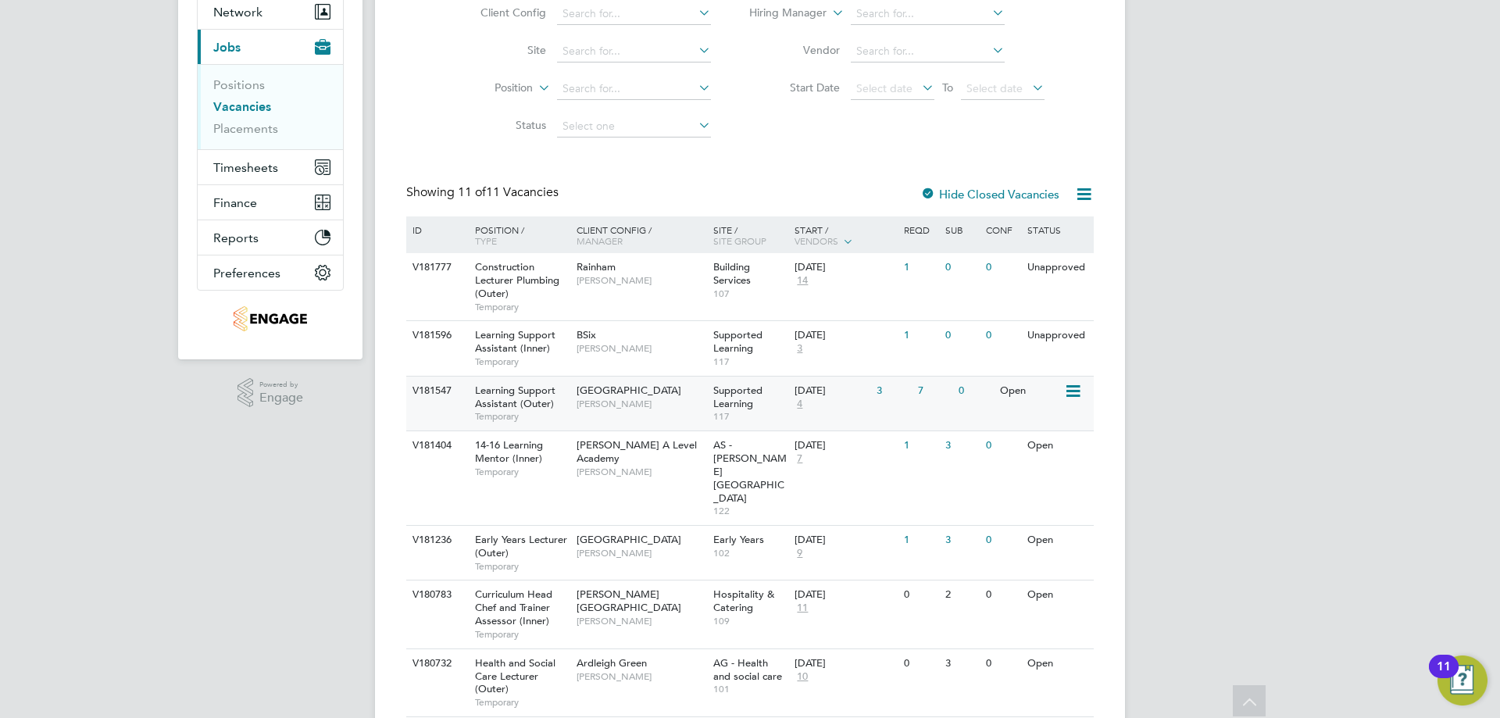
click at [885, 393] on div "3" at bounding box center [892, 390] width 41 height 29
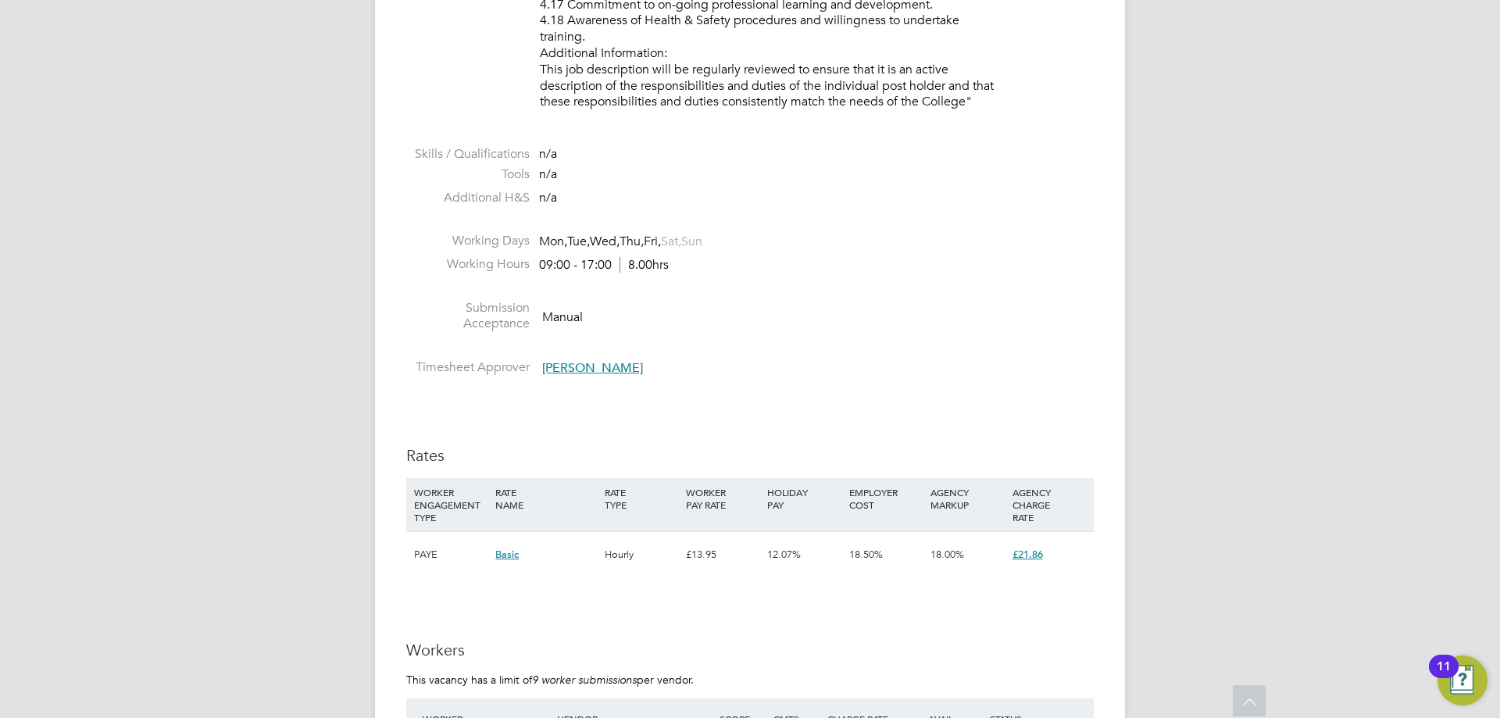
scroll to position [2656, 0]
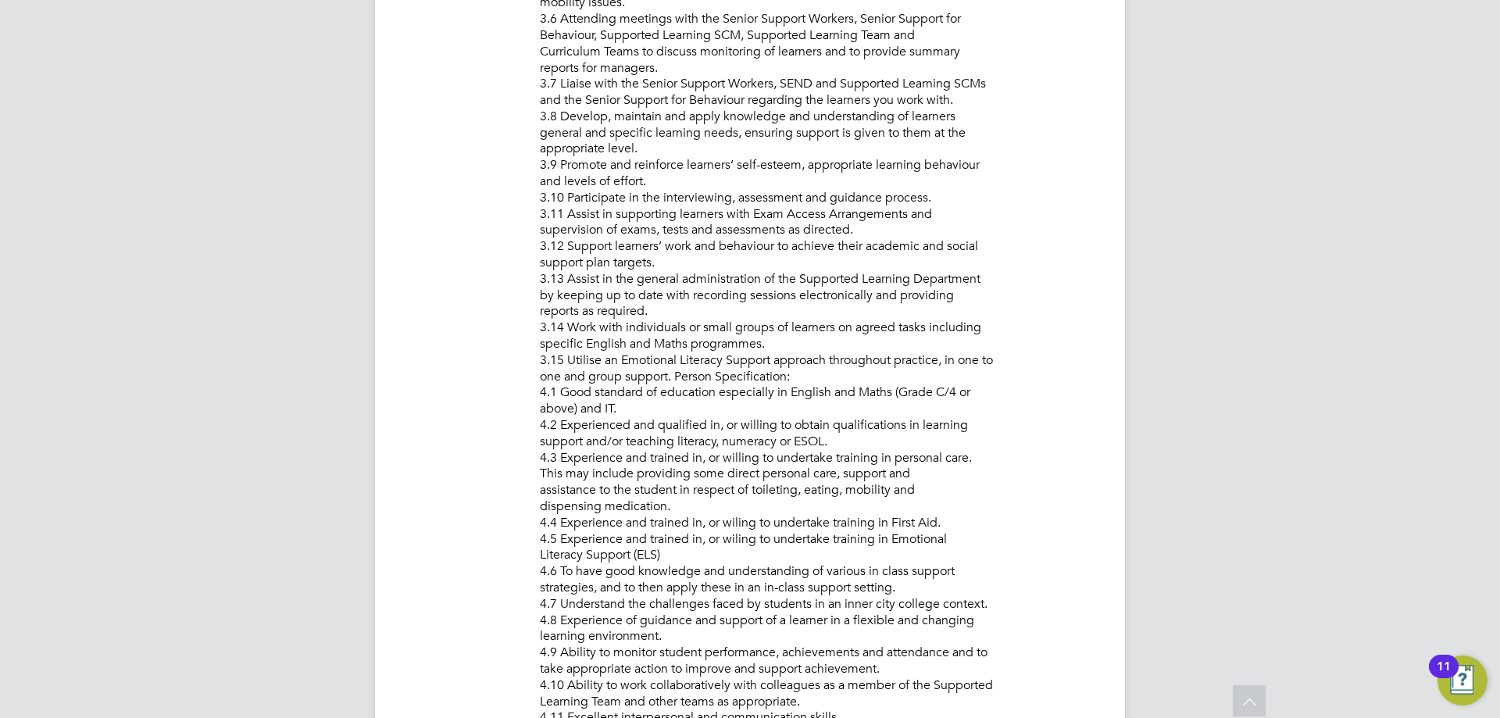
scroll to position [1172, 0]
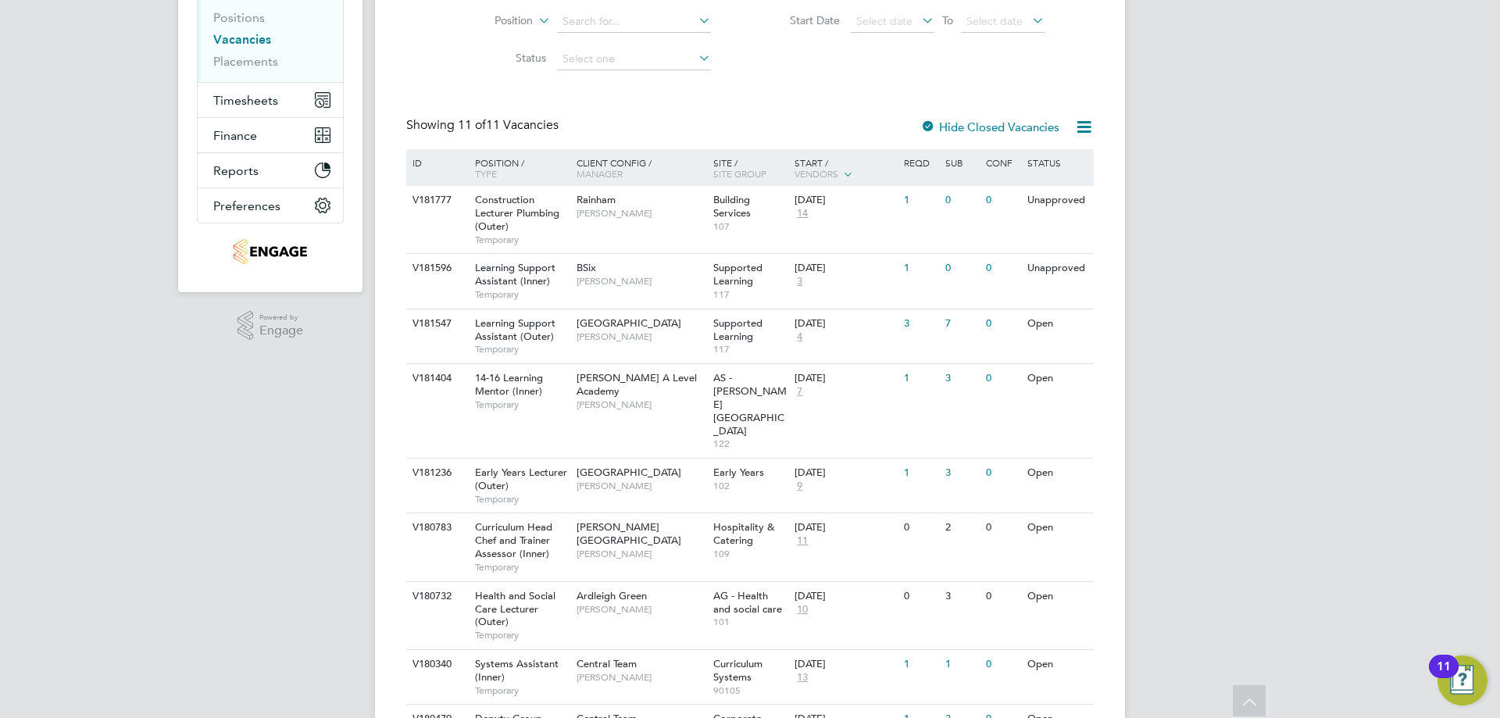
scroll to position [67, 0]
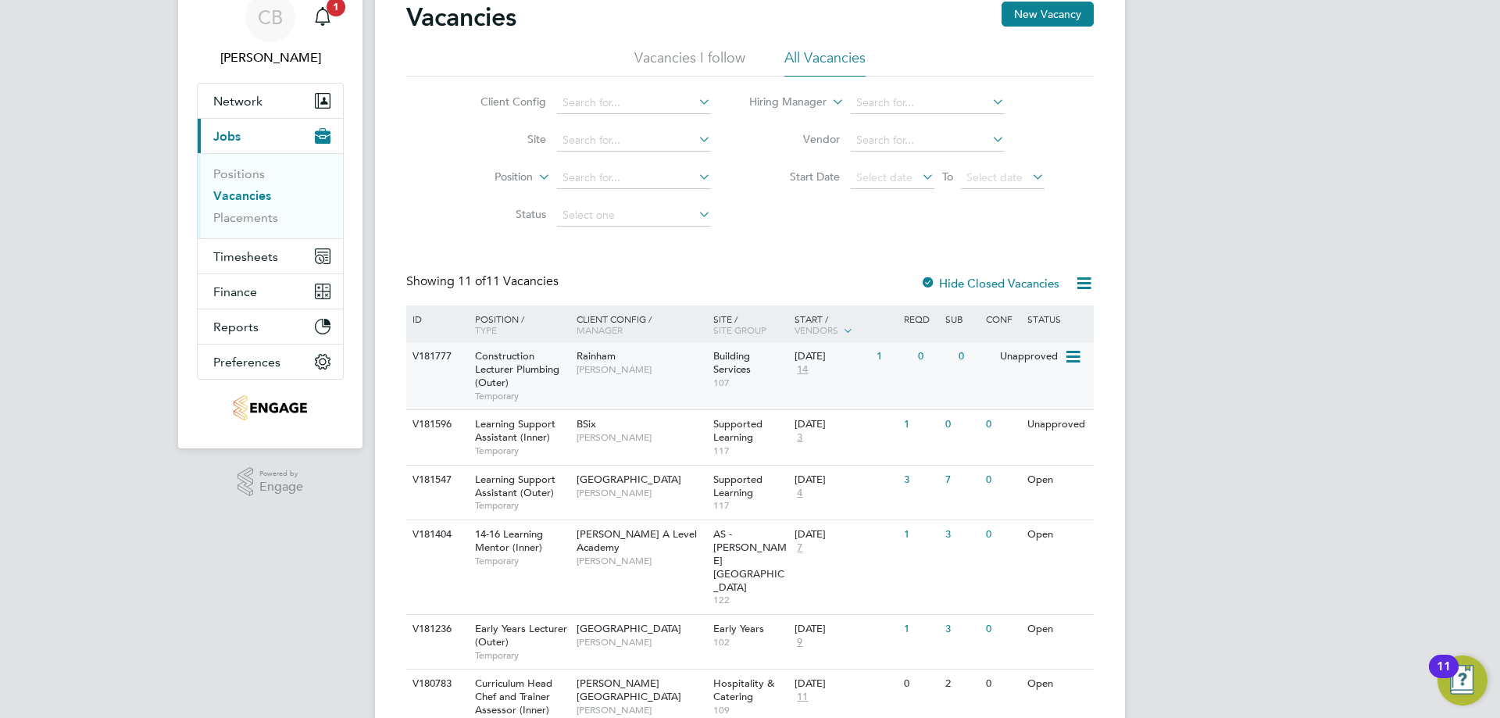
click at [716, 370] on span "Building Services" at bounding box center [731, 362] width 37 height 27
click at [589, 500] on div "[GEOGRAPHIC_DATA] [PERSON_NAME]" at bounding box center [641, 486] width 137 height 41
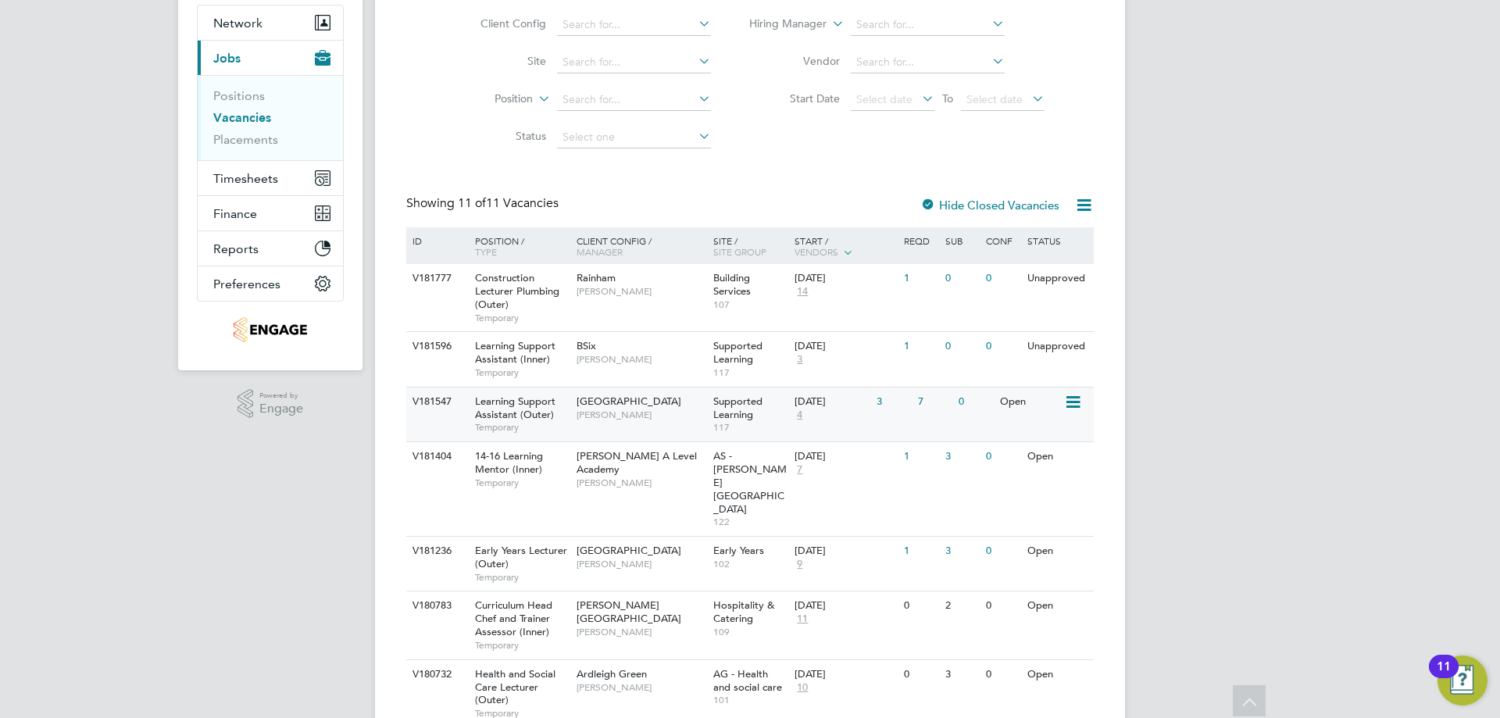
click at [556, 420] on div "Learning Support Assistant (Outer) Temporary" at bounding box center [517, 414] width 109 height 54
click at [591, 401] on span "[GEOGRAPHIC_DATA]" at bounding box center [628, 400] width 105 height 13
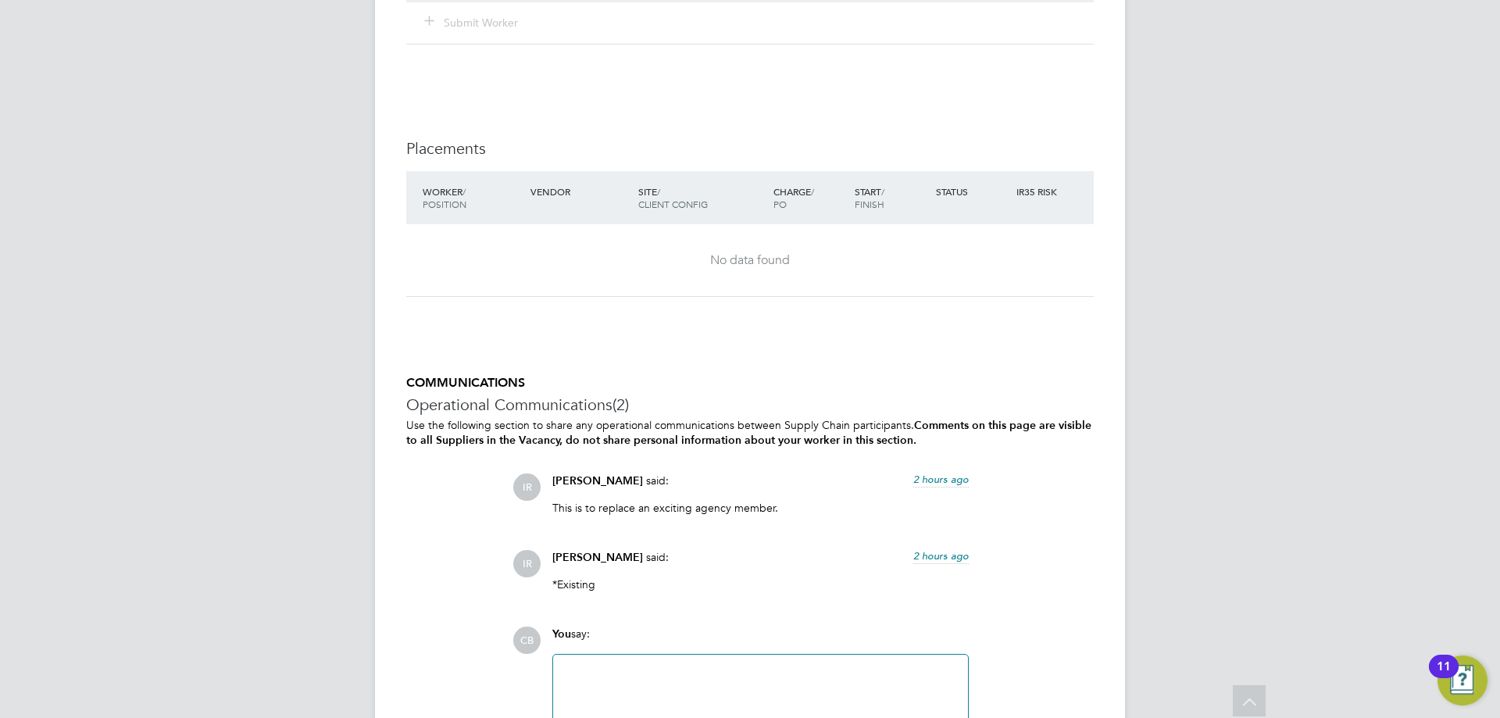
scroll to position [3106, 0]
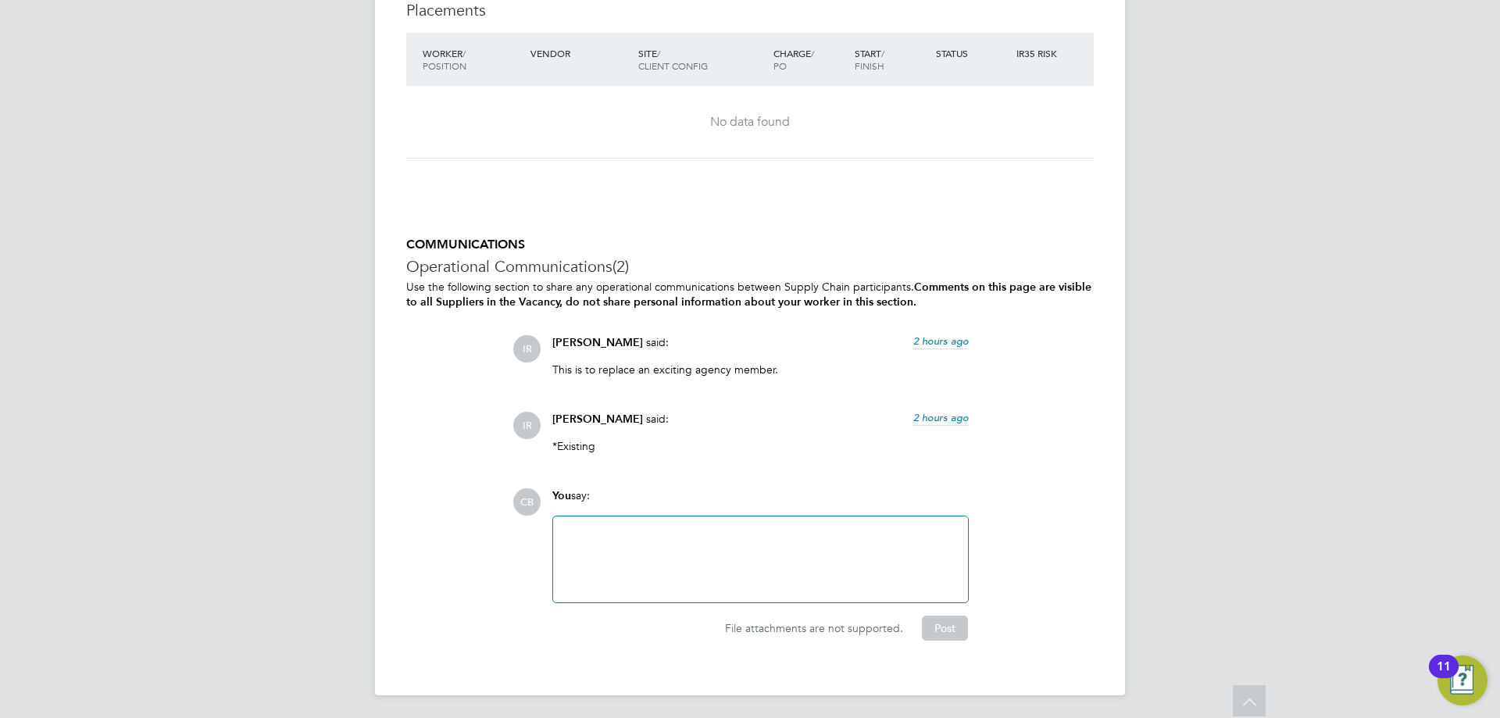
drag, startPoint x: 658, startPoint y: 535, endPoint x: 642, endPoint y: 537, distance: 15.7
click at [653, 540] on div at bounding box center [760, 559] width 396 height 67
click at [609, 551] on div at bounding box center [760, 547] width 396 height 14
drag, startPoint x: 602, startPoint y: 555, endPoint x: 605, endPoint y: 565, distance: 9.9
click at [605, 564] on div "Best Reagrsd, Cam." at bounding box center [760, 561] width 396 height 14
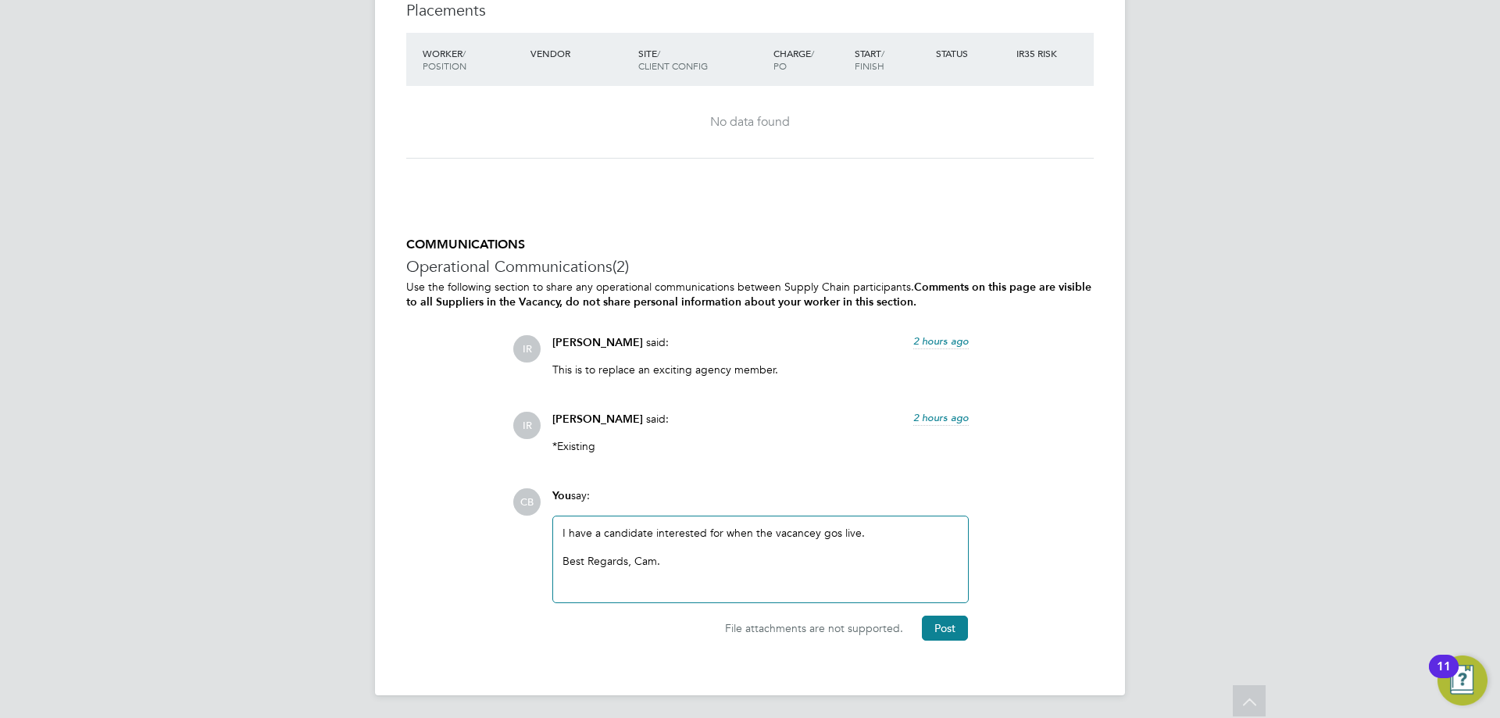
click at [808, 533] on div "I have a candidate interested for when the vacancey gos live. Best Regards, Cam." at bounding box center [760, 559] width 396 height 67
drag, startPoint x: 801, startPoint y: 526, endPoint x: 794, endPoint y: 538, distance: 14.3
drag, startPoint x: 794, startPoint y: 538, endPoint x: 800, endPoint y: 530, distance: 10.0
click at [820, 528] on div "I have a candidate interested for when the vacancy gos live. Best Regards, Cam." at bounding box center [760, 559] width 396 height 67
click at [932, 623] on button "Post" at bounding box center [945, 627] width 46 height 25
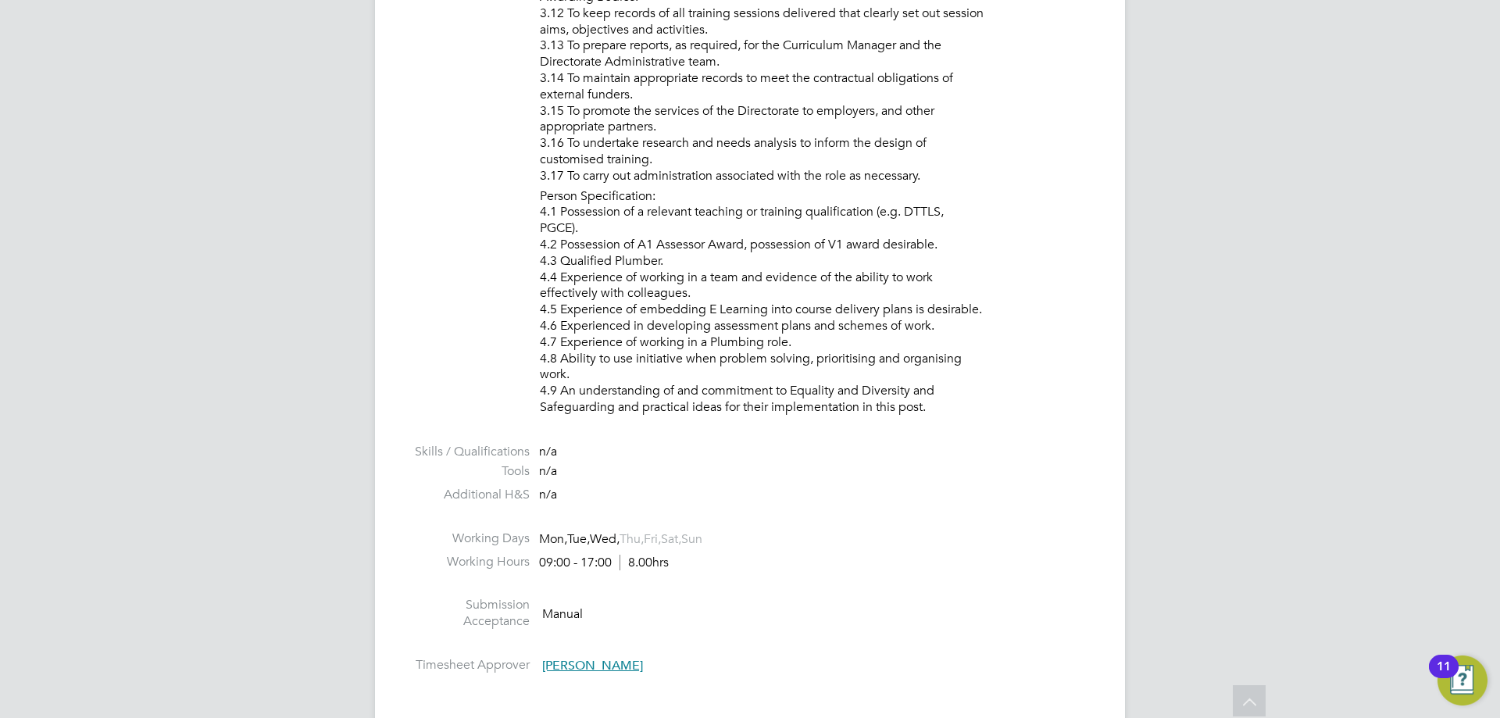
scroll to position [1857, 0]
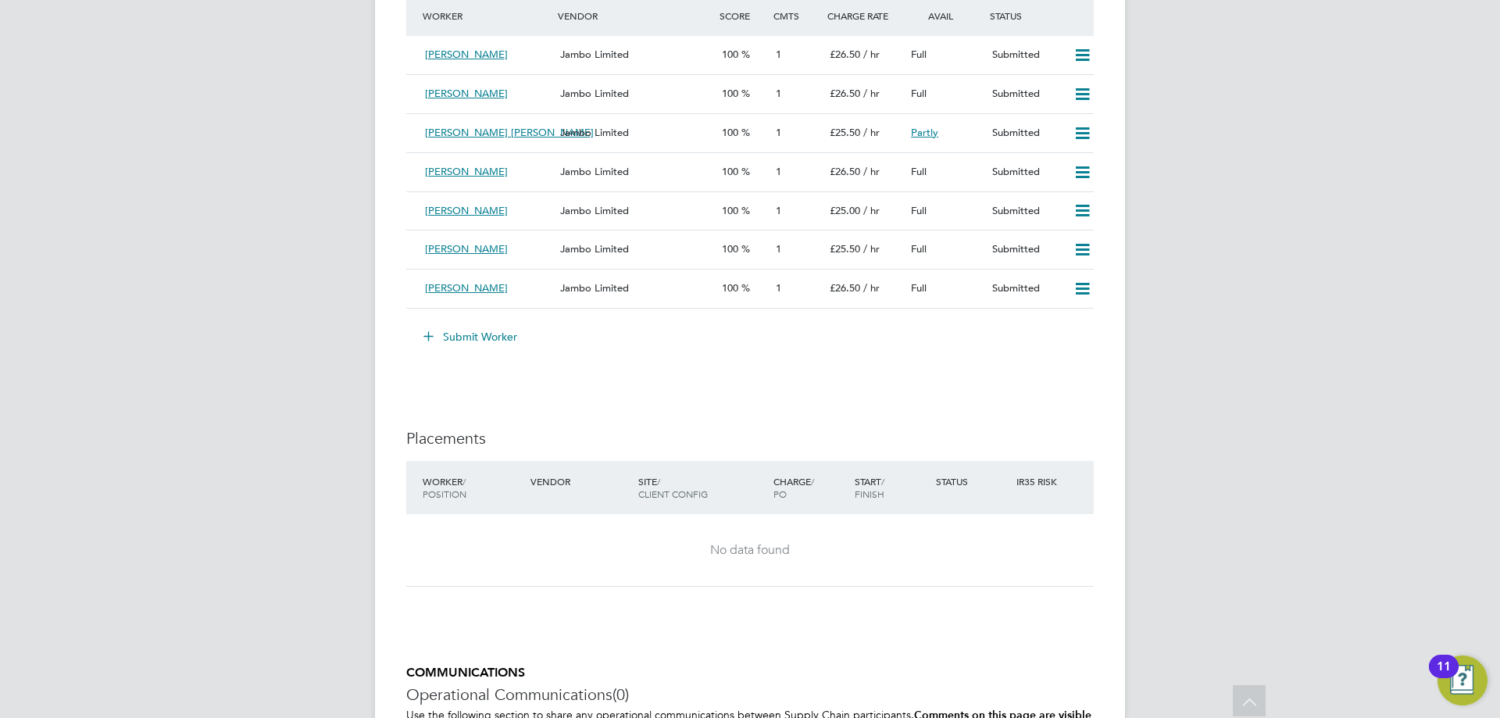
click at [480, 337] on button "Submit Worker" at bounding box center [470, 336] width 117 height 25
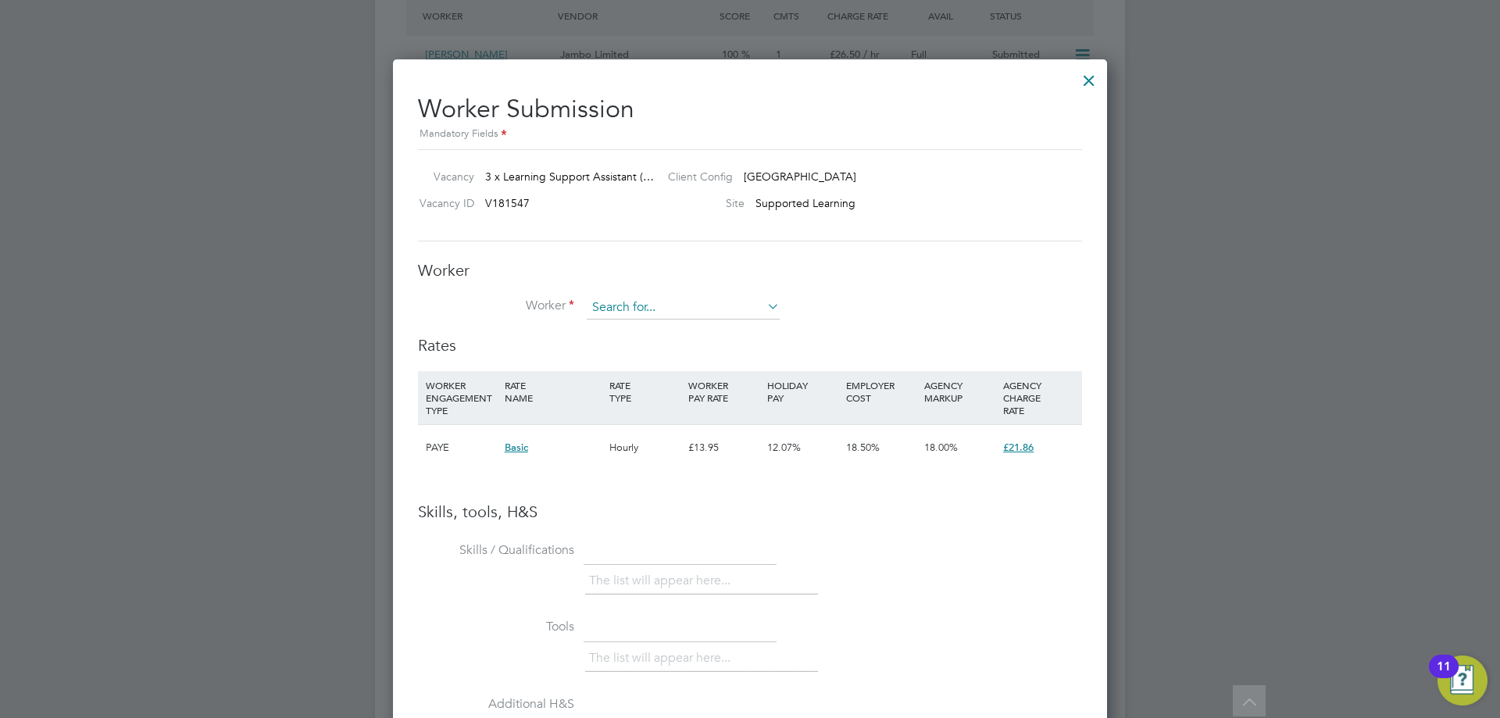
click at [644, 312] on input at bounding box center [683, 307] width 193 height 23
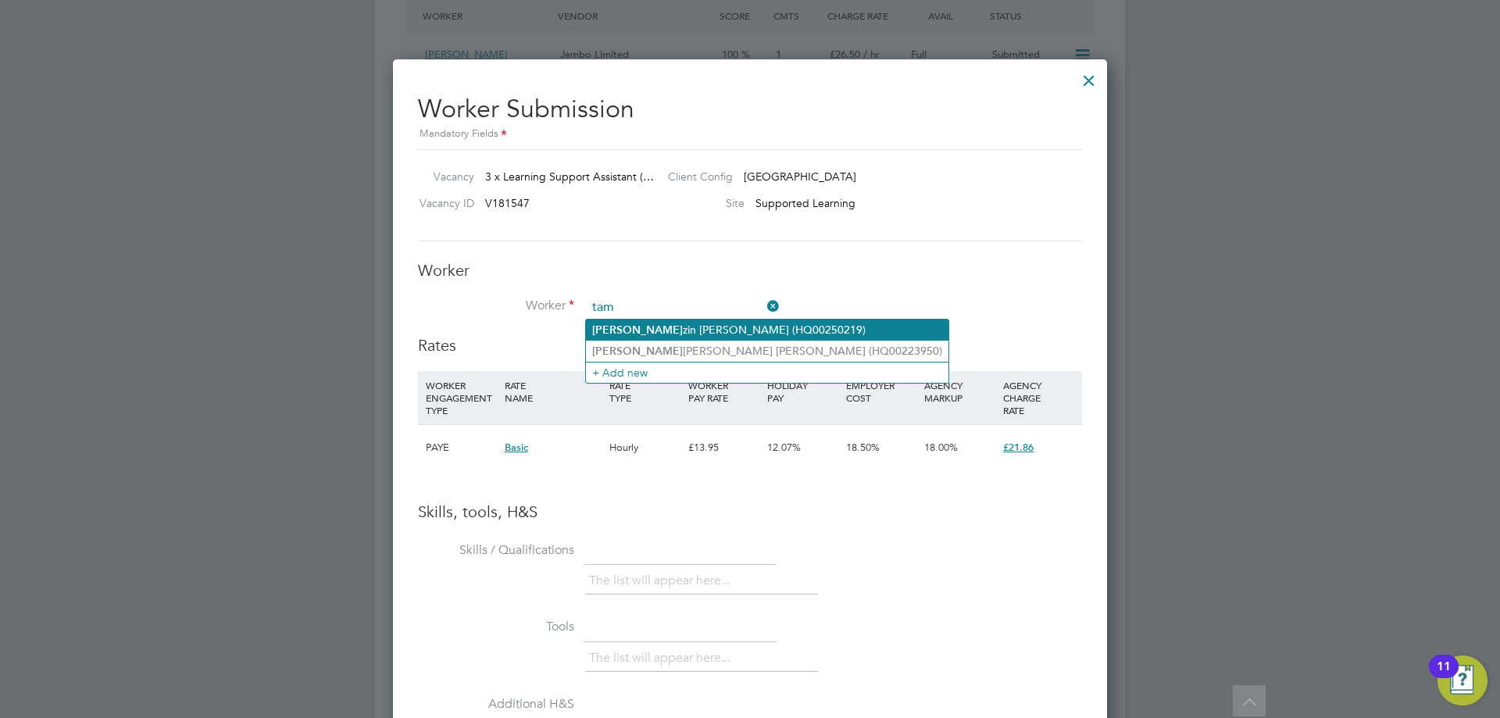
type input "tam"
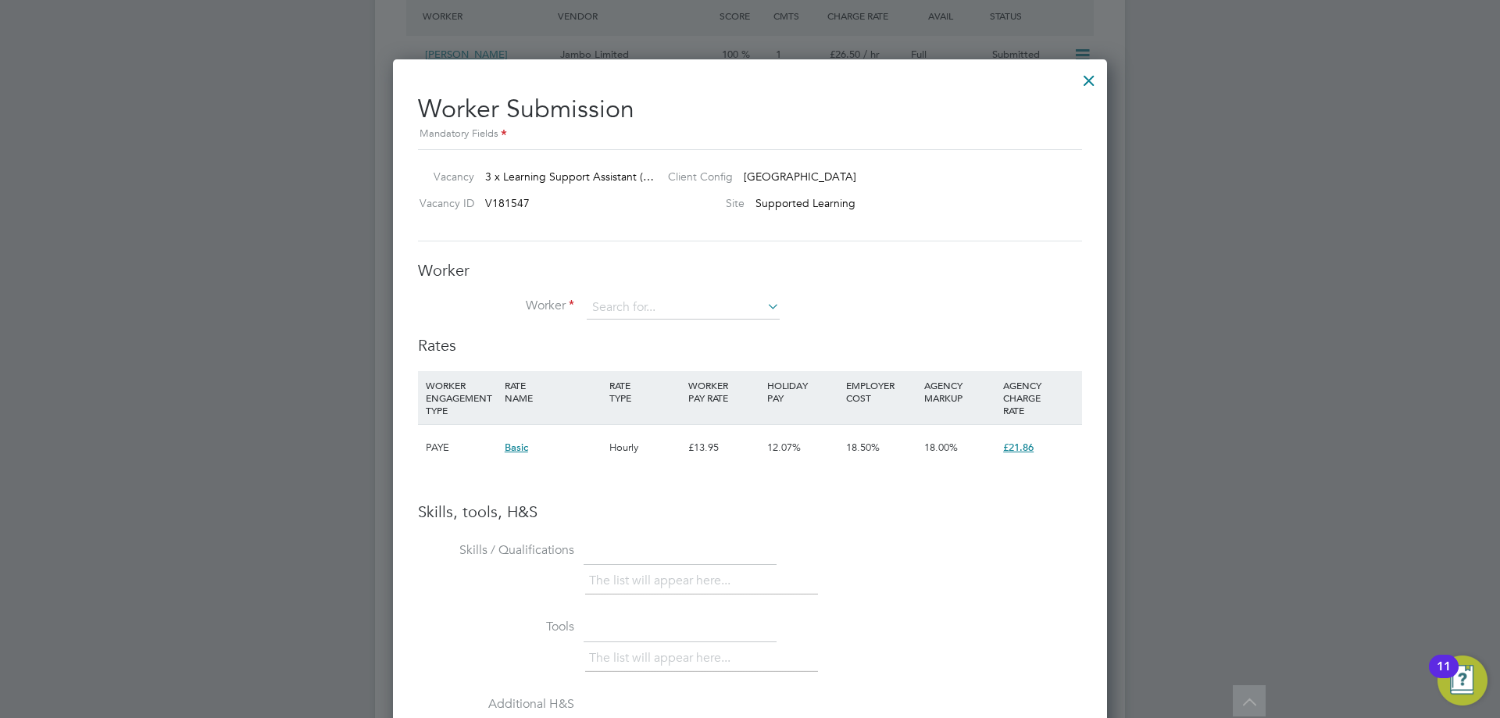
drag, startPoint x: 733, startPoint y: 337, endPoint x: 734, endPoint y: 351, distance: 13.3
click at [680, 304] on input at bounding box center [683, 307] width 193 height 23
click at [764, 303] on icon at bounding box center [764, 306] width 0 height 22
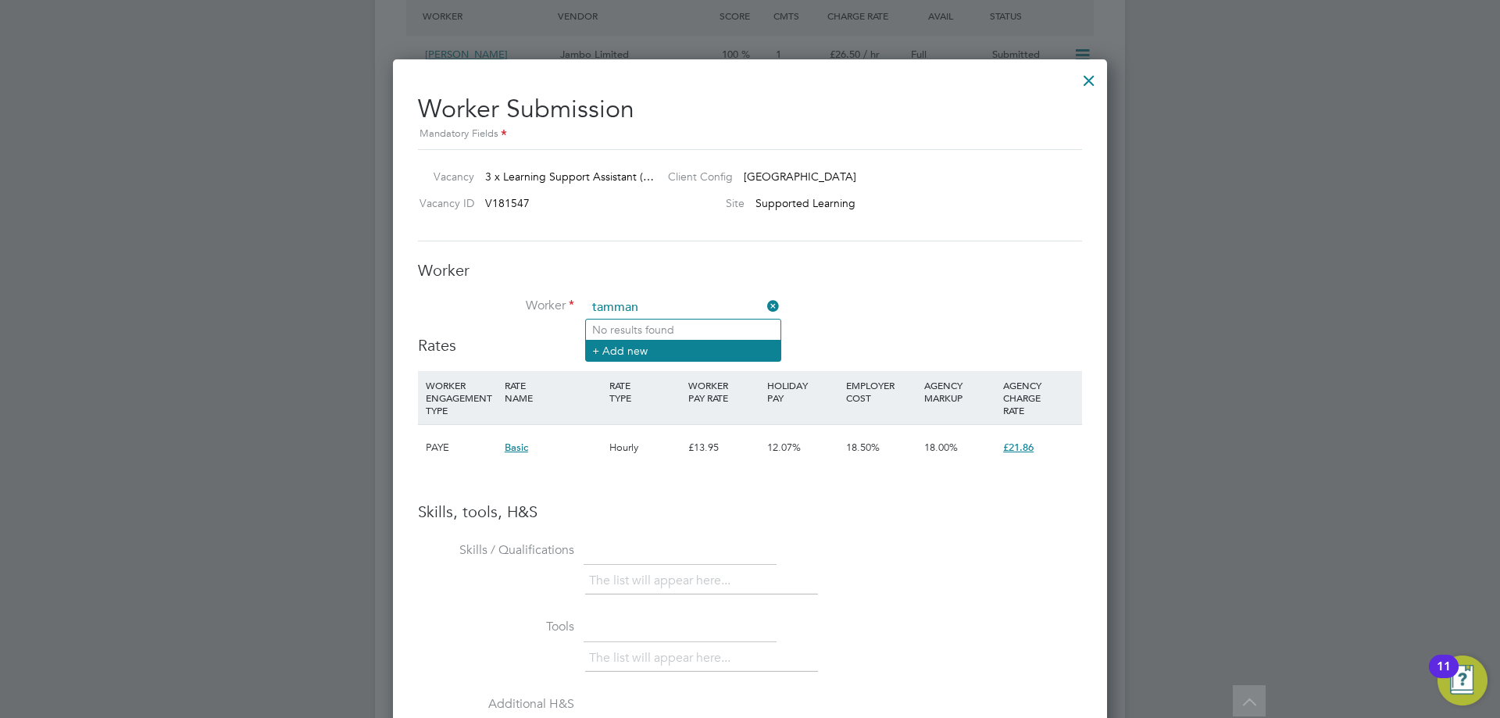
type input "tamman"
click at [628, 344] on li "+ Add new" at bounding box center [683, 350] width 194 height 21
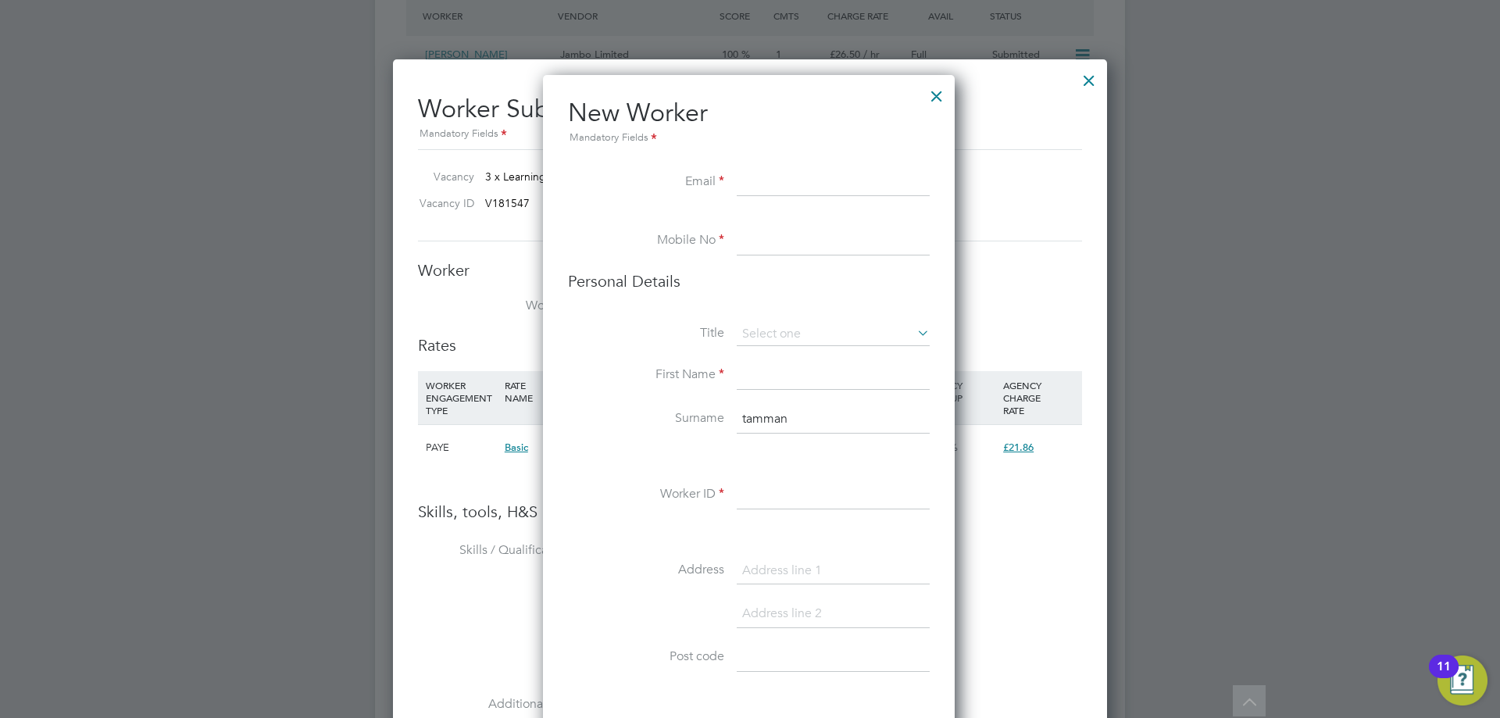
click at [944, 87] on div at bounding box center [936, 92] width 28 height 28
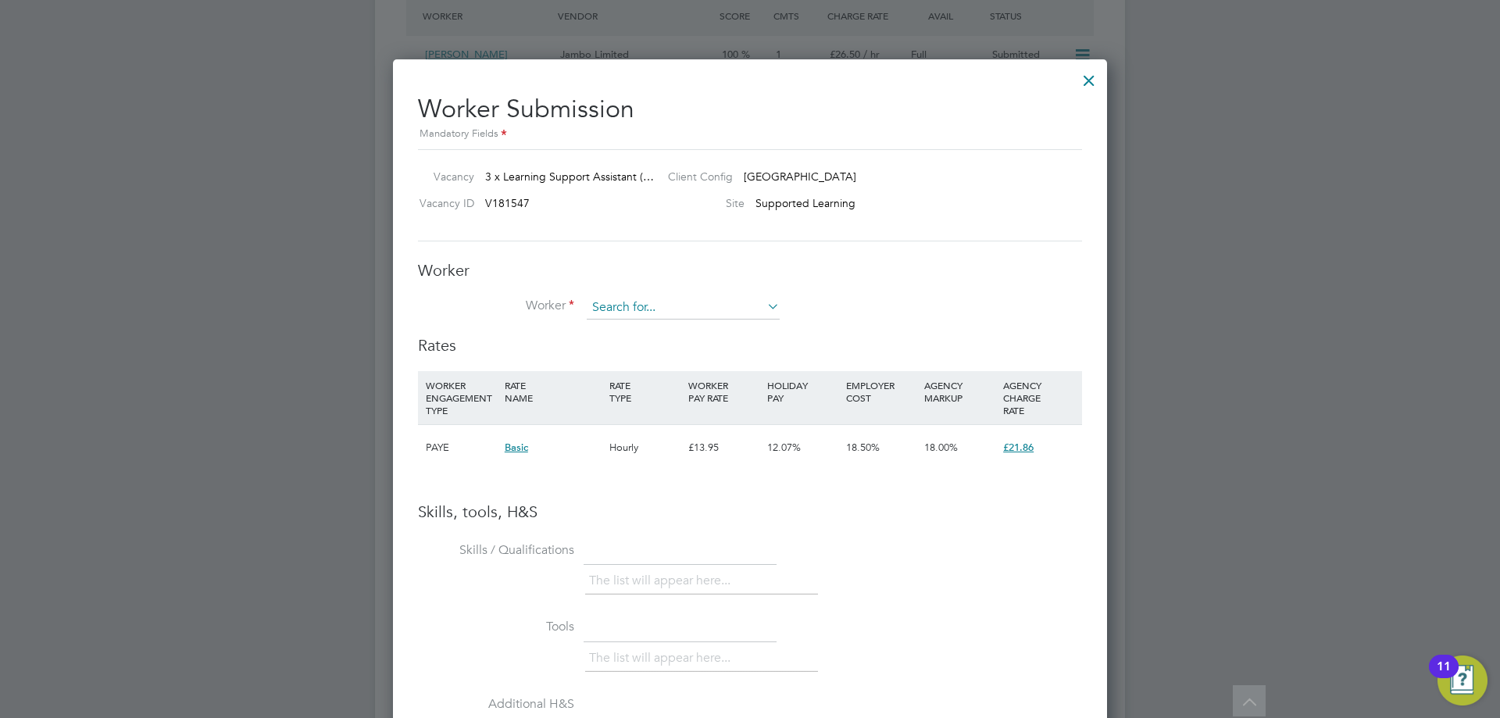
drag, startPoint x: 658, startPoint y: 311, endPoint x: 647, endPoint y: 303, distance: 13.4
click at [656, 311] on input at bounding box center [683, 307] width 193 height 23
click at [655, 350] on li "Tam anna Trisha (HQ00223950)" at bounding box center [767, 351] width 362 height 21
type input "Tamanna Trisha (HQ00223950)"
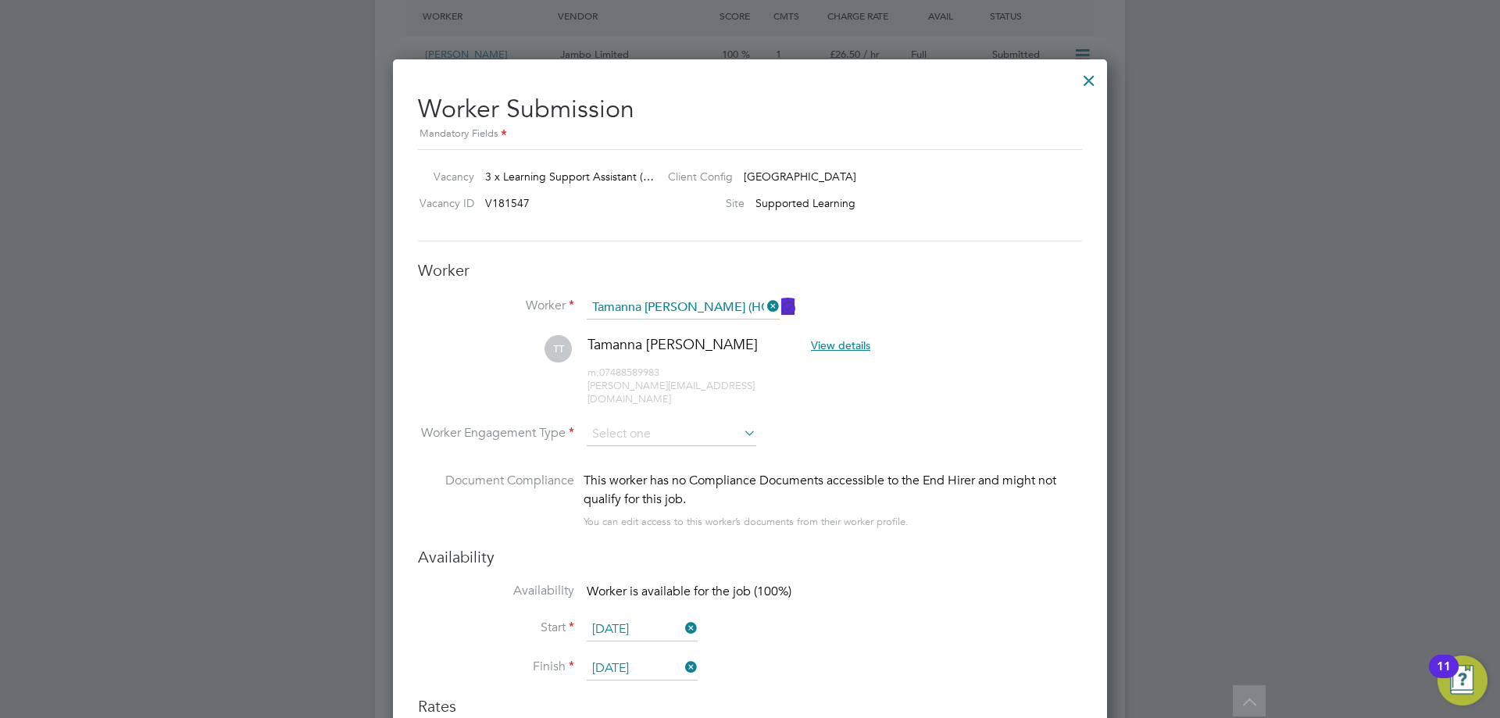
click at [712, 405] on li "TT Tamanna Trisha View details m: 07488589983 trisha.hasan@yahoo.com" at bounding box center [750, 378] width 664 height 87
click at [705, 423] on input at bounding box center [671, 434] width 169 height 23
click at [653, 444] on li "Contract" at bounding box center [671, 443] width 171 height 20
type input "Contract"
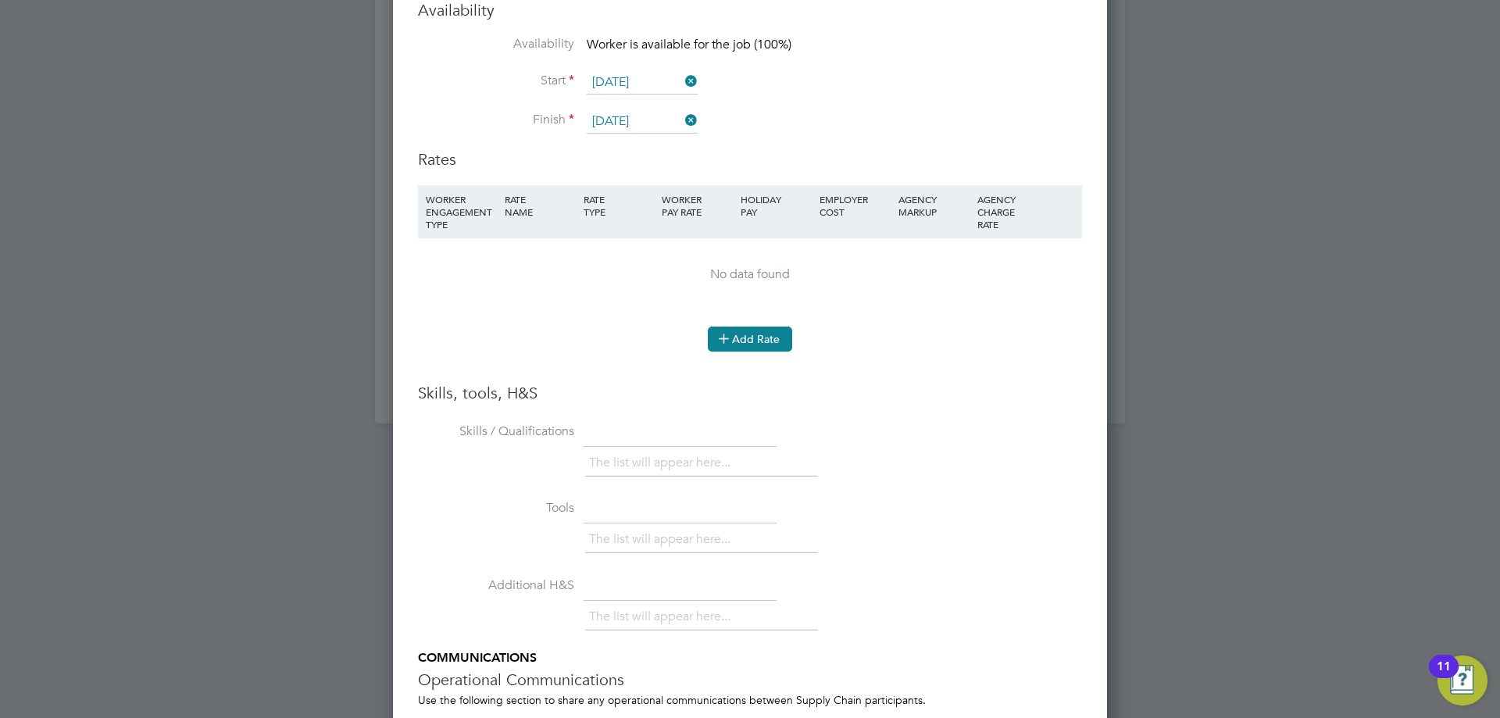
click at [753, 330] on button "Add Rate" at bounding box center [750, 338] width 84 height 25
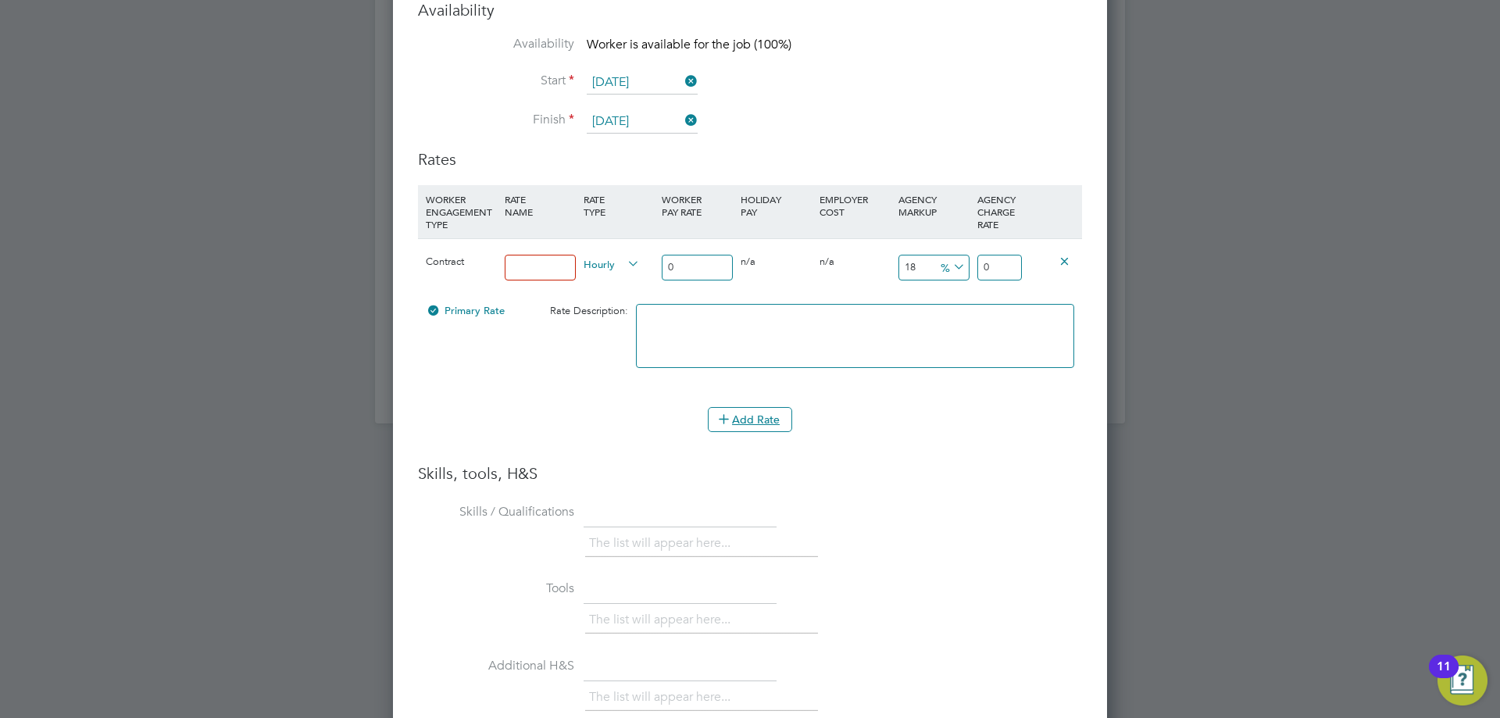
click at [536, 255] on input at bounding box center [540, 268] width 71 height 26
type input "Umbrella"
click at [682, 257] on input "0" at bounding box center [697, 268] width 71 height 26
type input "1"
type input "0.18"
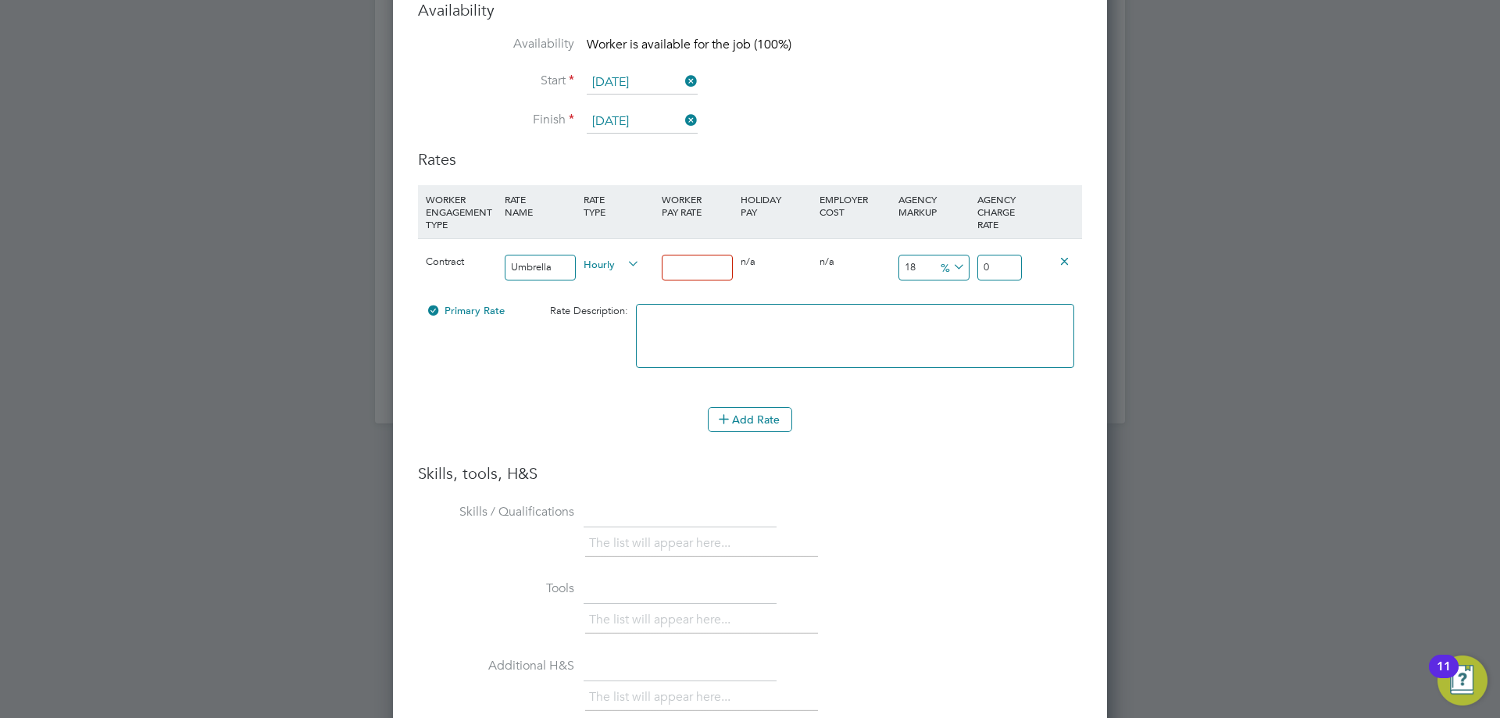
type input "1.18"
type input "17"
type input "3.06"
type input "20.06"
type input "17"
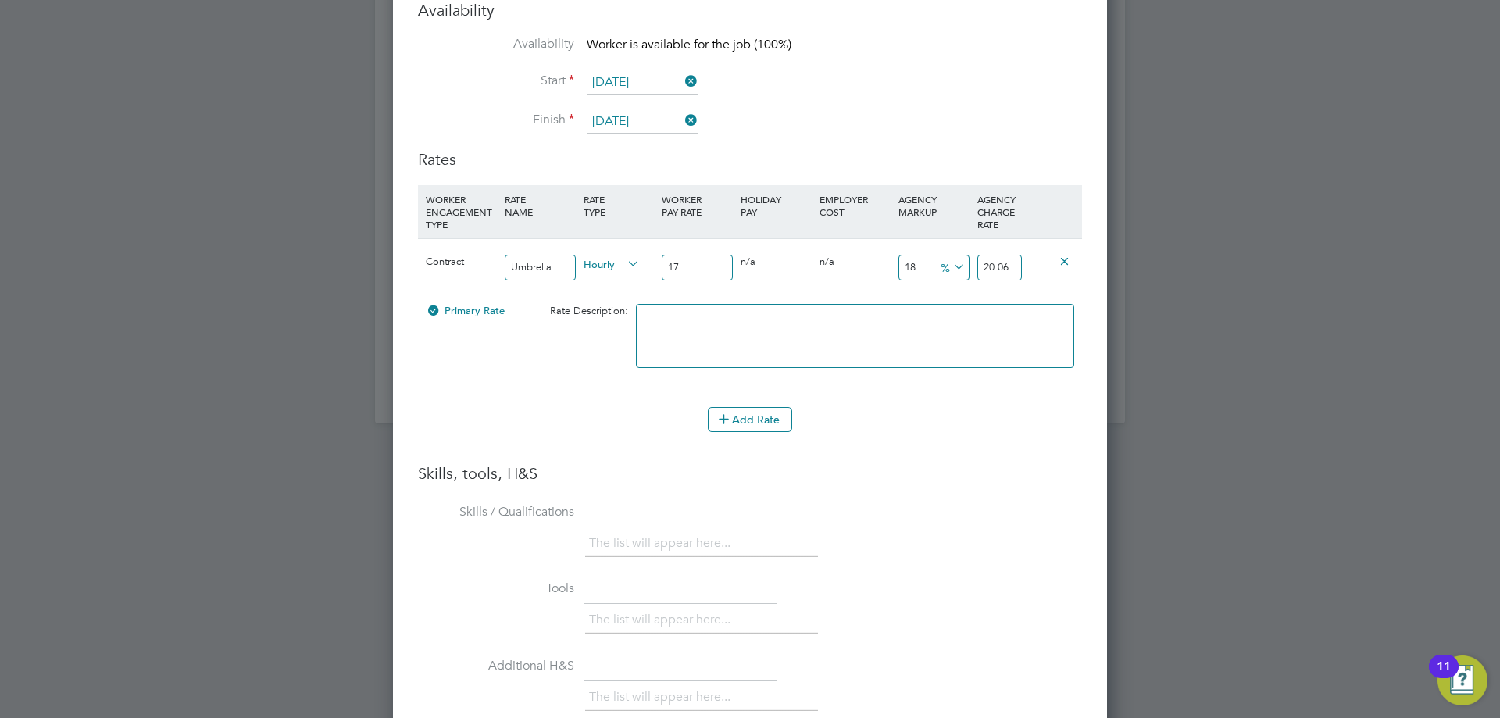
click at [950, 256] on icon at bounding box center [950, 267] width 0 height 22
click at [961, 289] on li "£" at bounding box center [952, 292] width 37 height 20
drag, startPoint x: 931, startPoint y: 250, endPoint x: 896, endPoint y: 249, distance: 35.2
click at [896, 249] on div "18 3.06 £" at bounding box center [933, 267] width 79 height 57
type input "7"
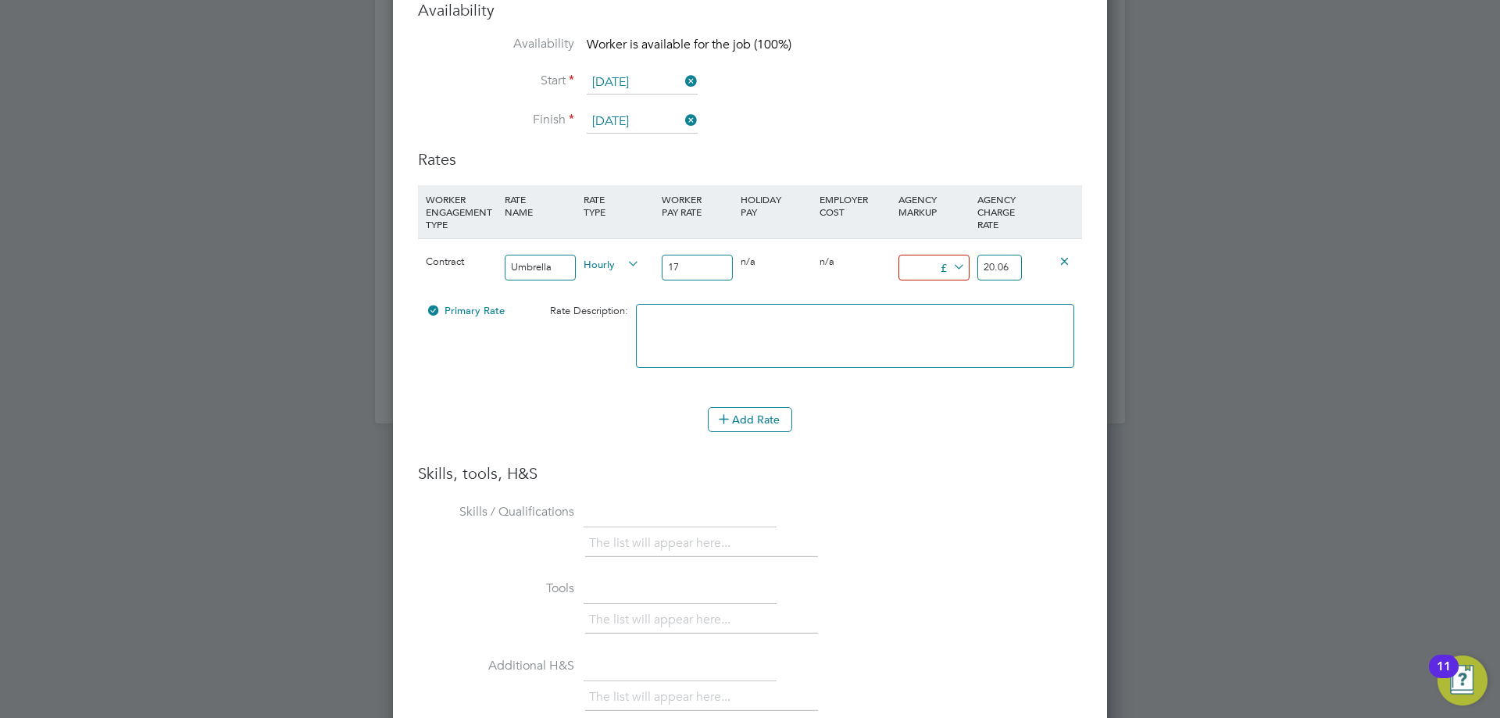
type input "24"
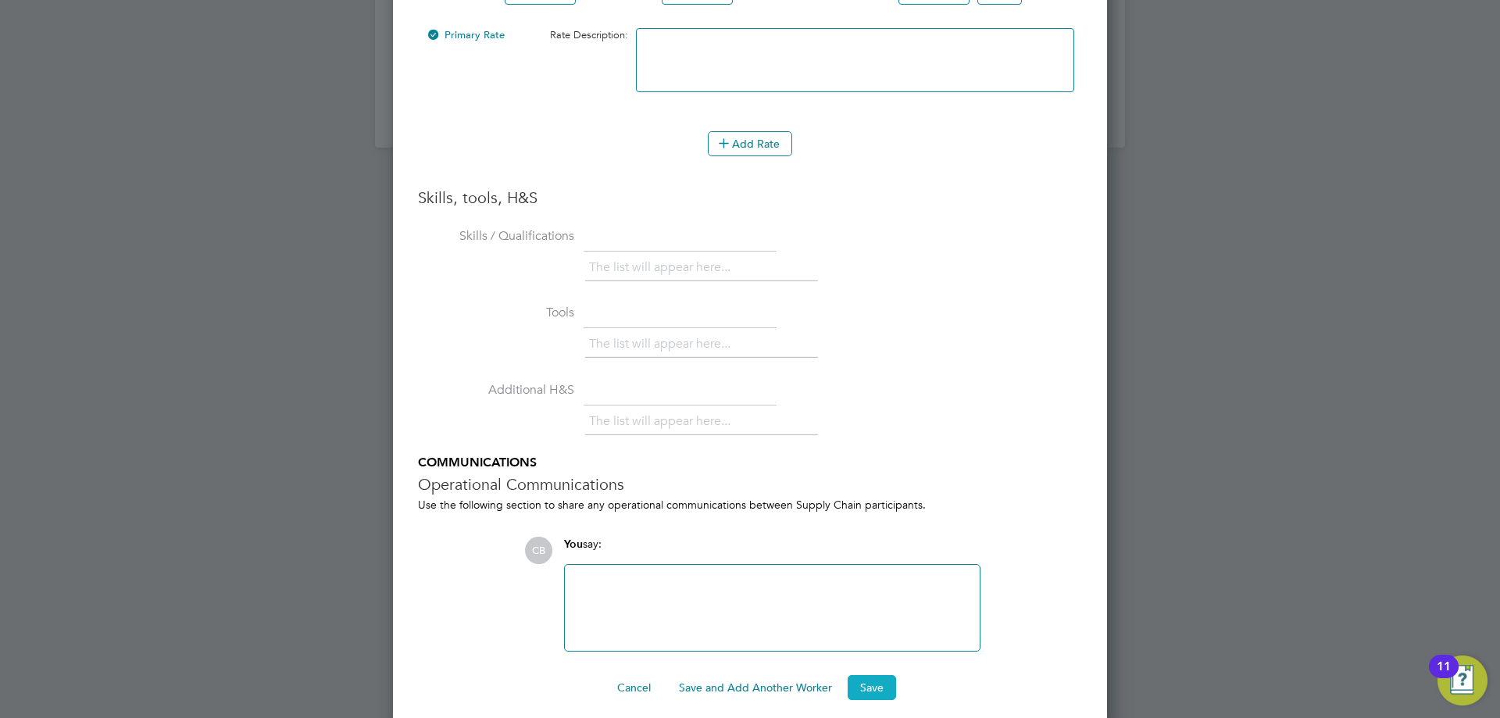
type input "7"
click at [880, 675] on button "Save" at bounding box center [871, 687] width 48 height 25
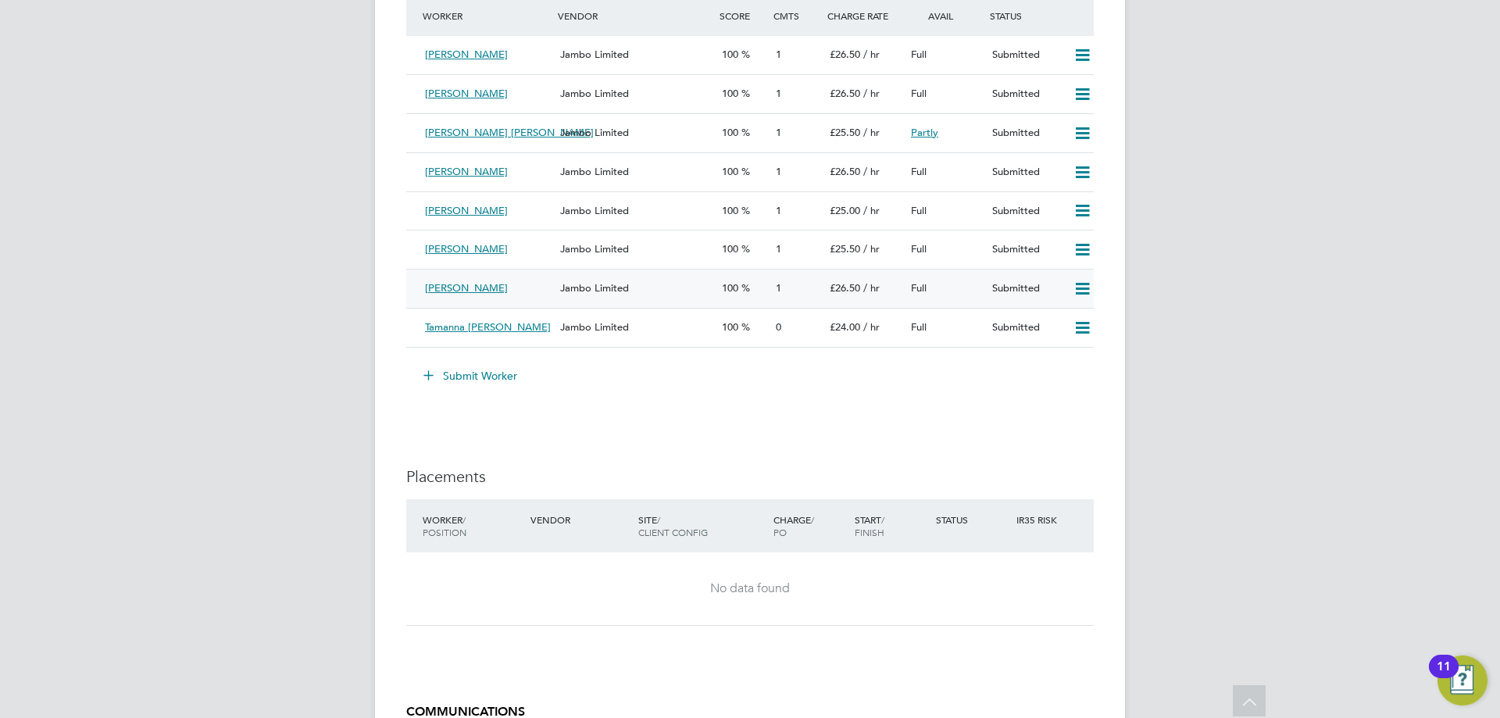
click at [875, 272] on div "Shifana Ebrahim Jambo Limited 100 1 £26.50 / hr Full Submitted" at bounding box center [749, 288] width 687 height 39
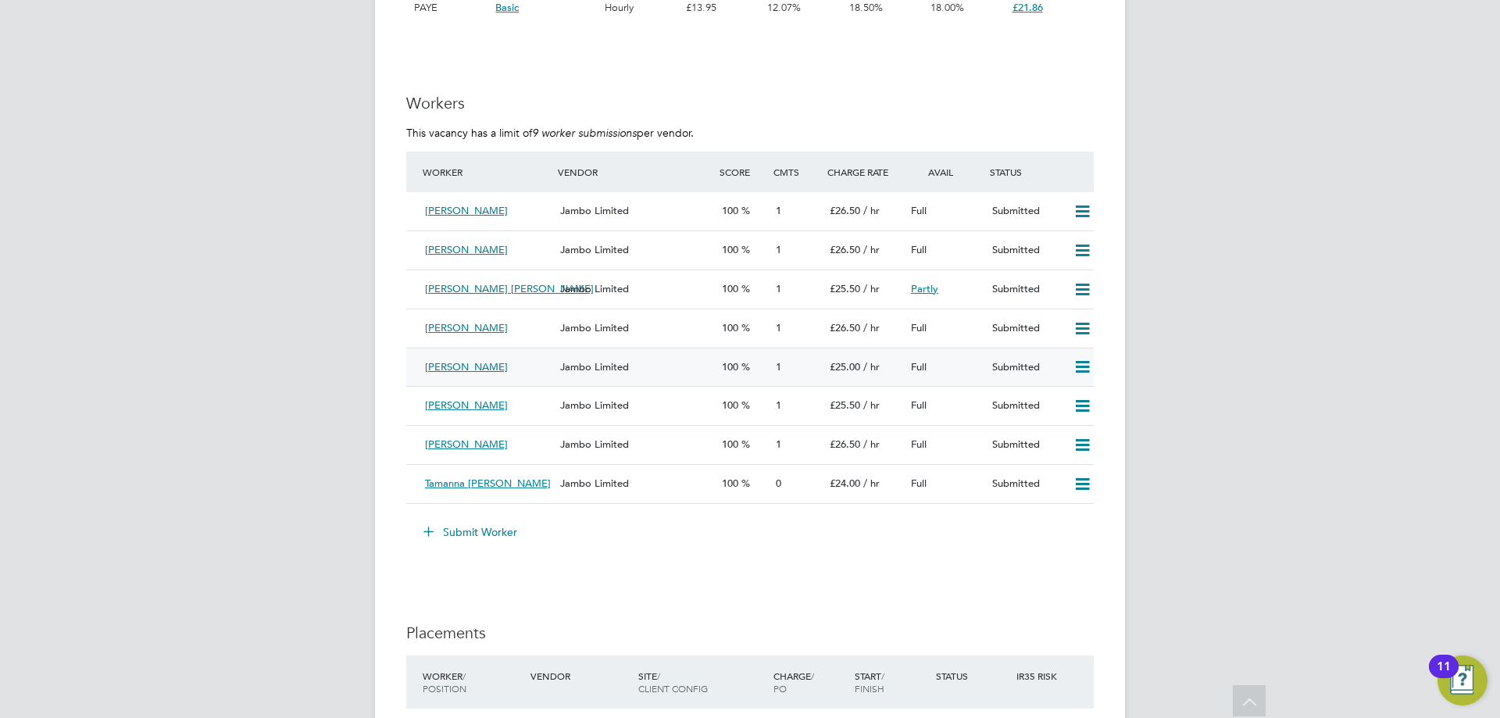
click at [840, 358] on div "£25.00 / hr" at bounding box center [863, 368] width 81 height 26
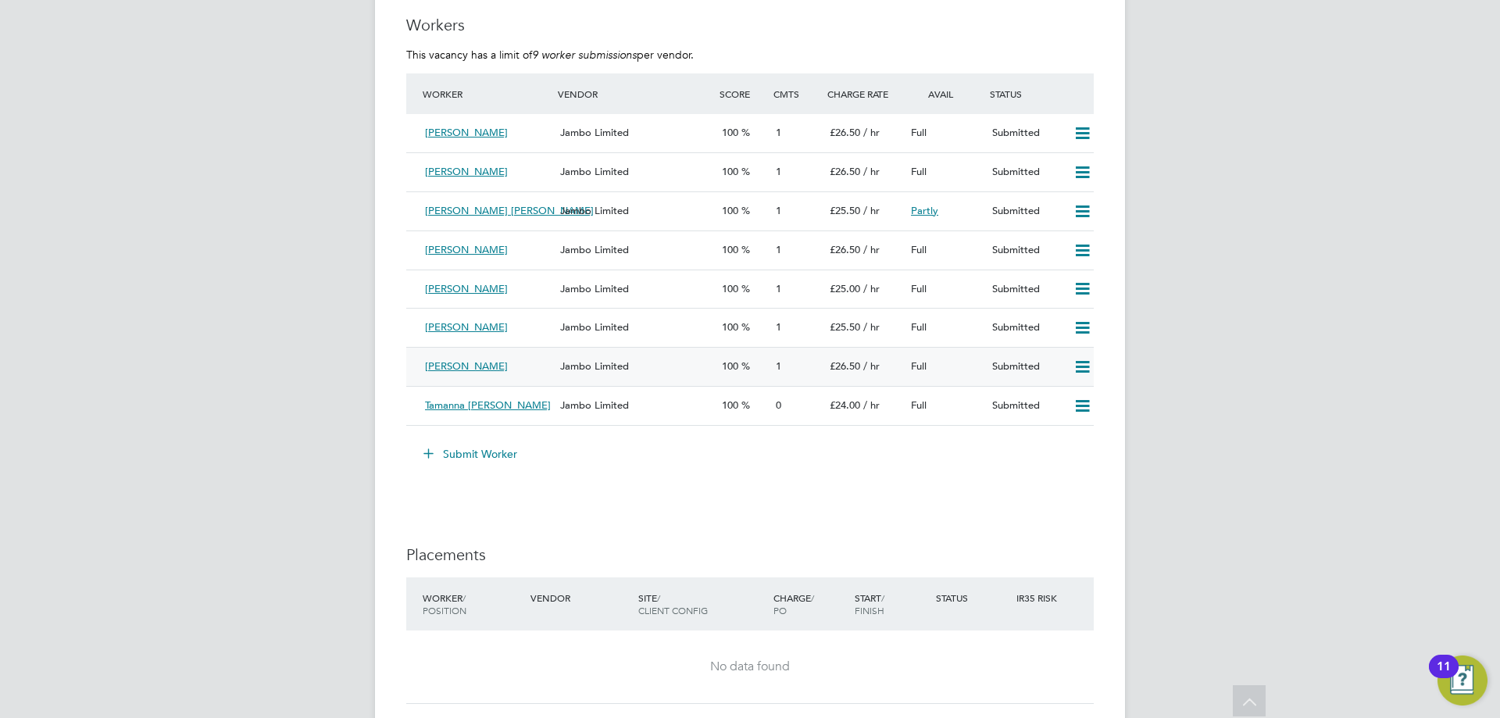
click at [781, 366] on span "1" at bounding box center [778, 365] width 5 height 13
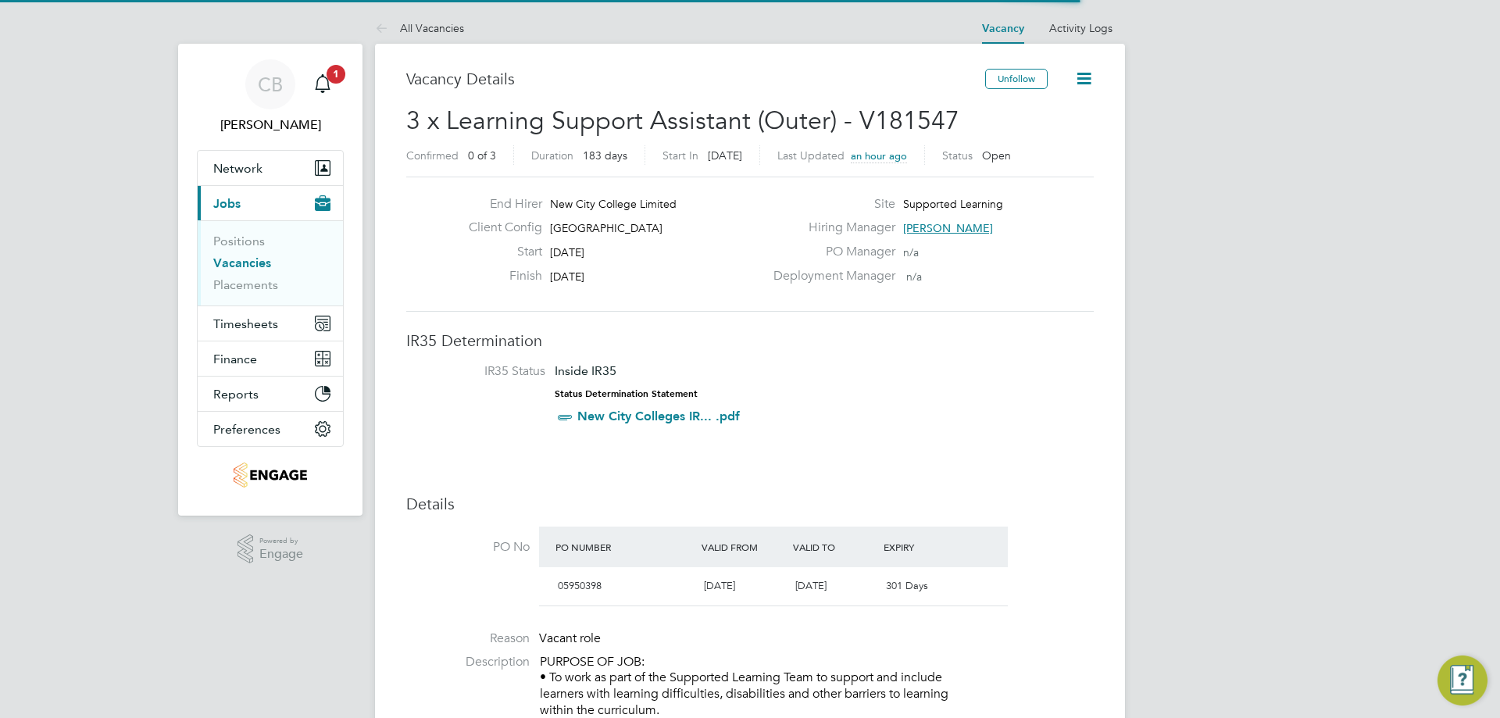
scroll to position [27, 147]
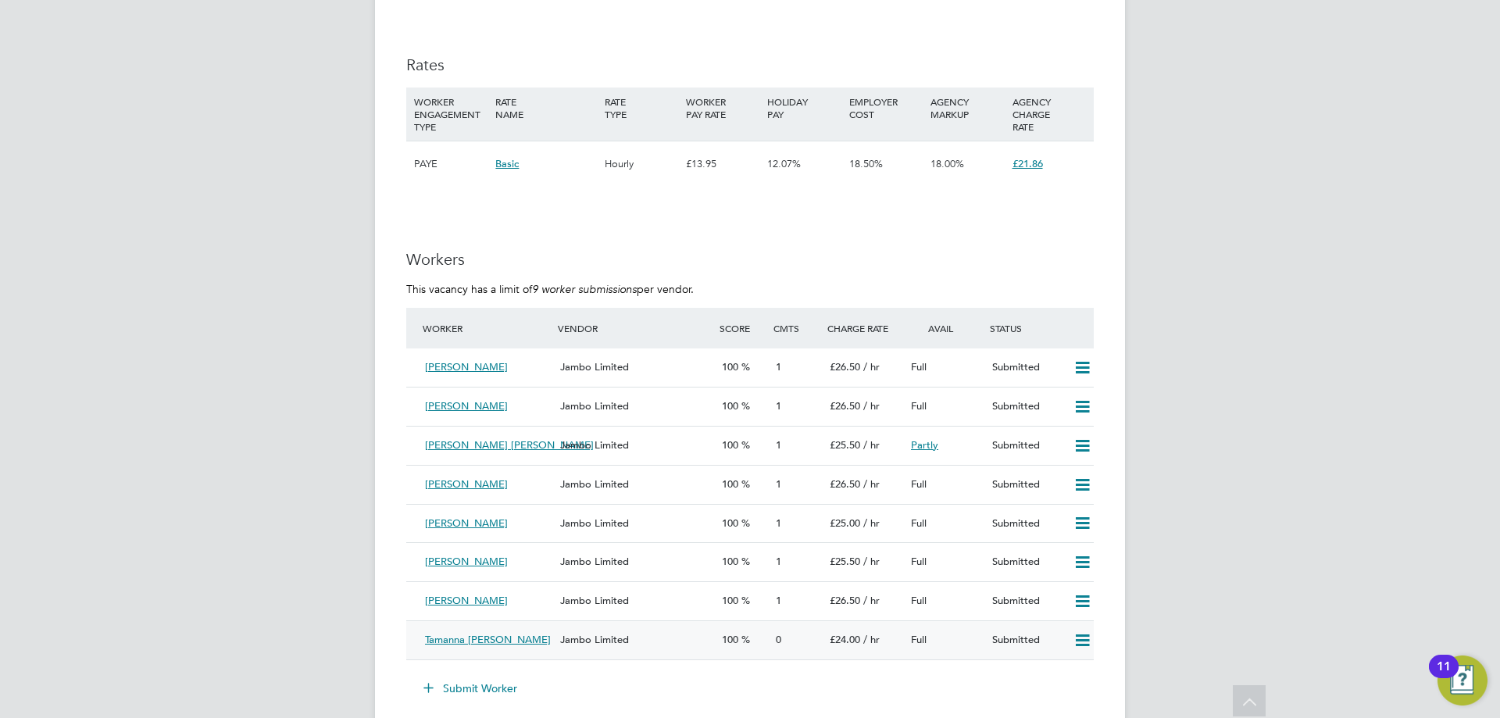
click at [676, 623] on div "Tamanna Trisha Jambo Limited 100 0 £24.00 / hr Full Submitted" at bounding box center [749, 639] width 687 height 39
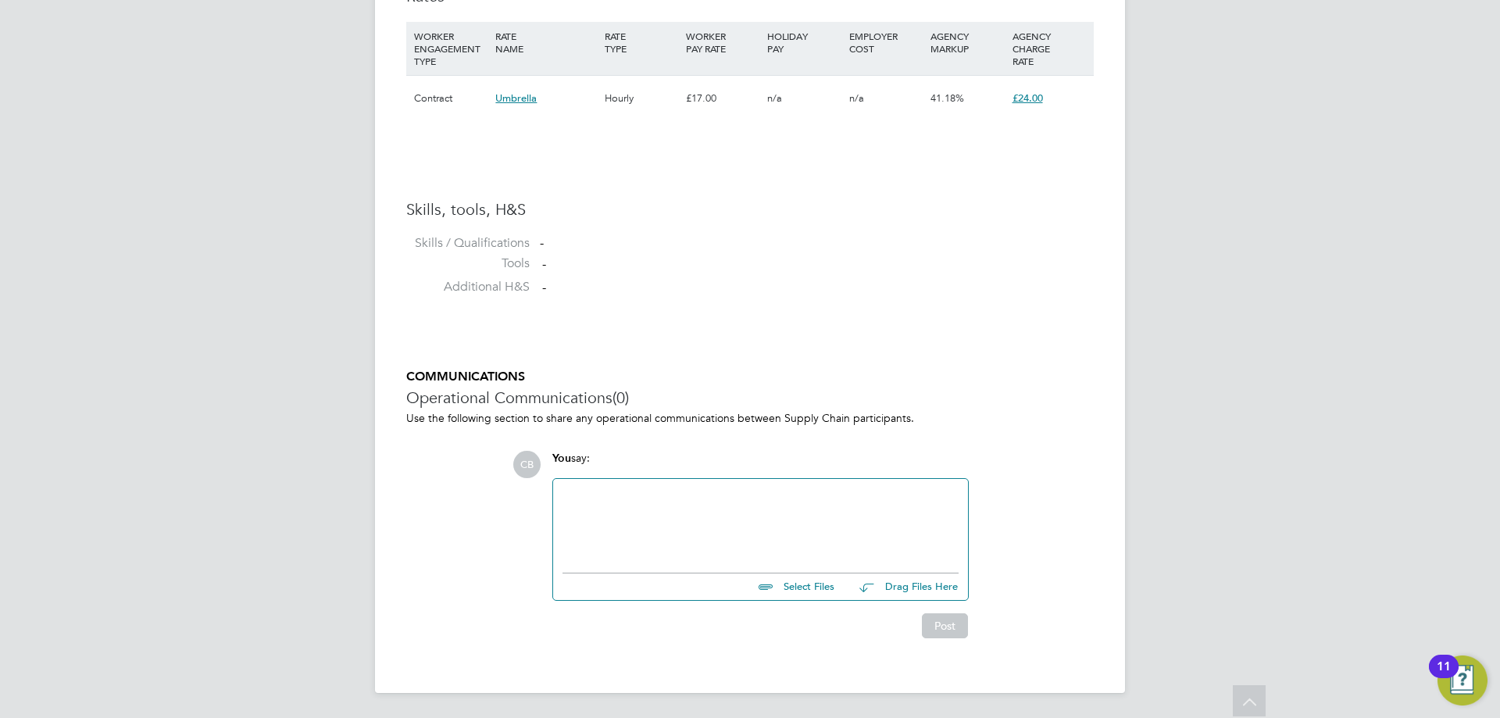
click at [813, 593] on input "file" at bounding box center [841, 584] width 234 height 22
type input "C:\fakepath\Tamanna HQ00223950.docx"
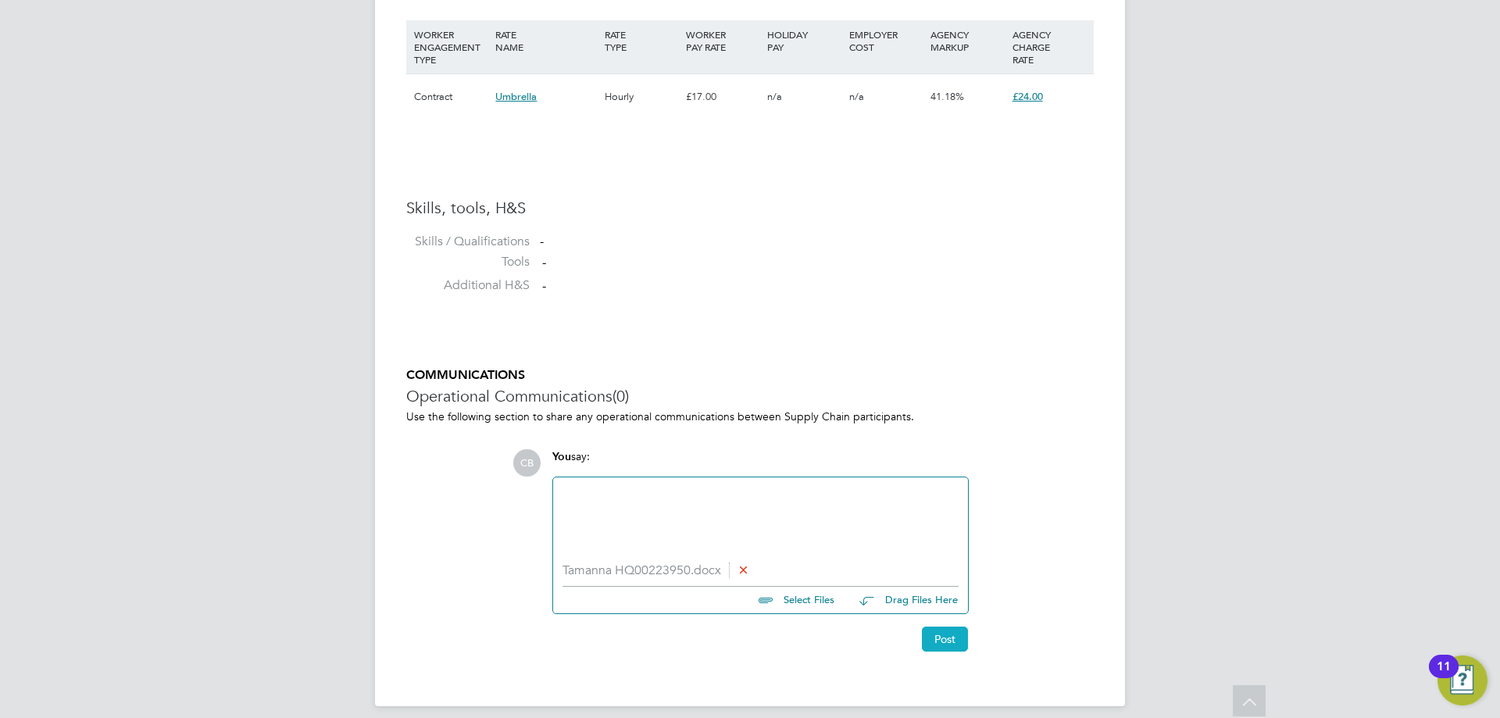
click at [941, 638] on button "Post" at bounding box center [945, 638] width 46 height 25
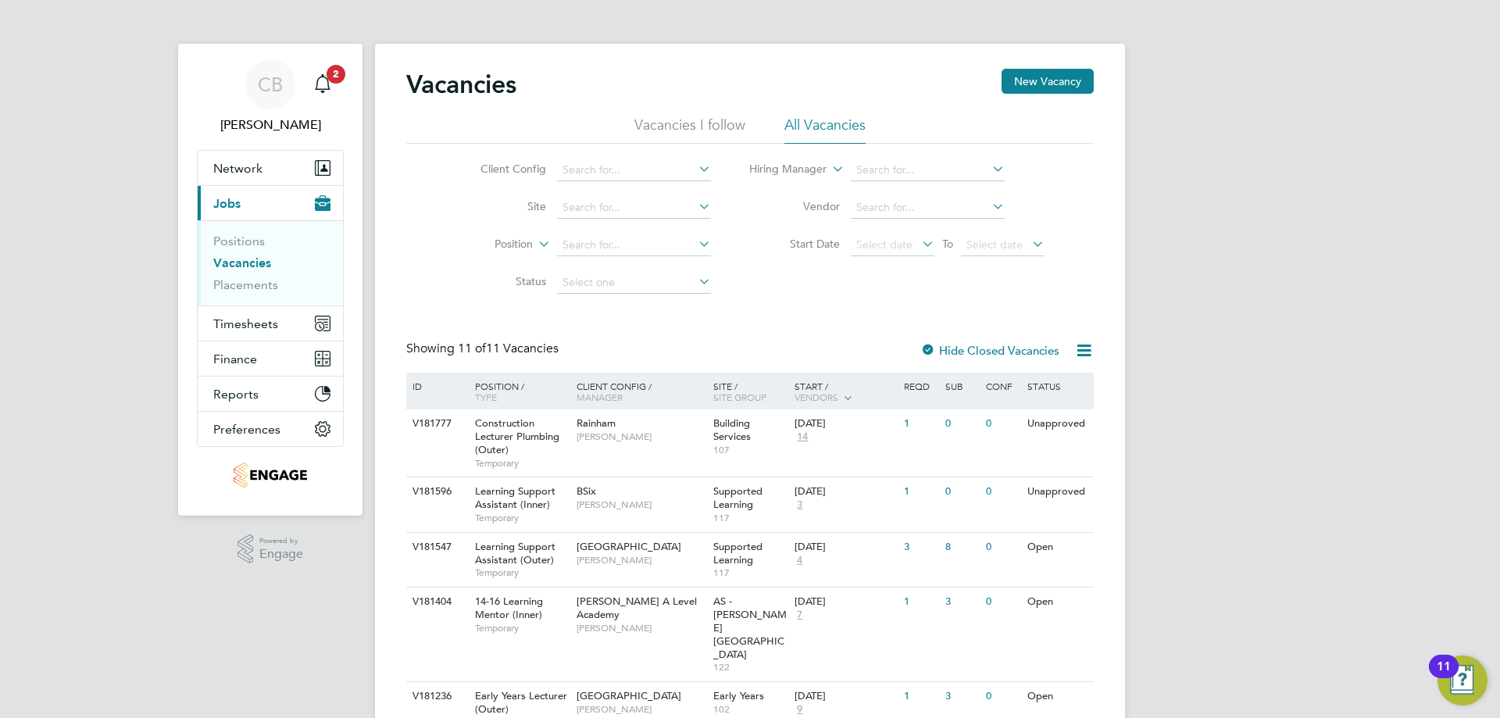
scroll to position [312, 0]
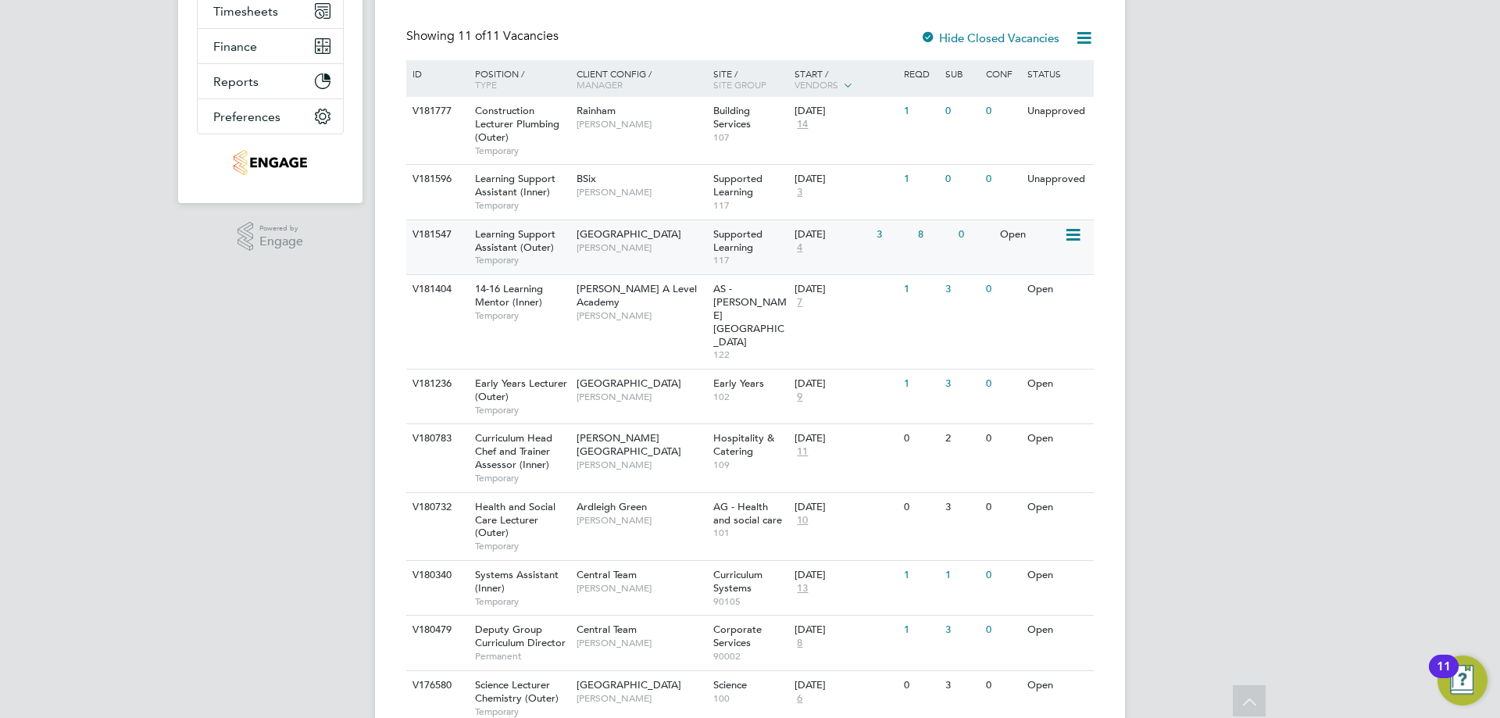
click at [807, 237] on div "[DATE]" at bounding box center [831, 234] width 74 height 13
click at [763, 193] on div "Supported Learning 117" at bounding box center [750, 192] width 82 height 54
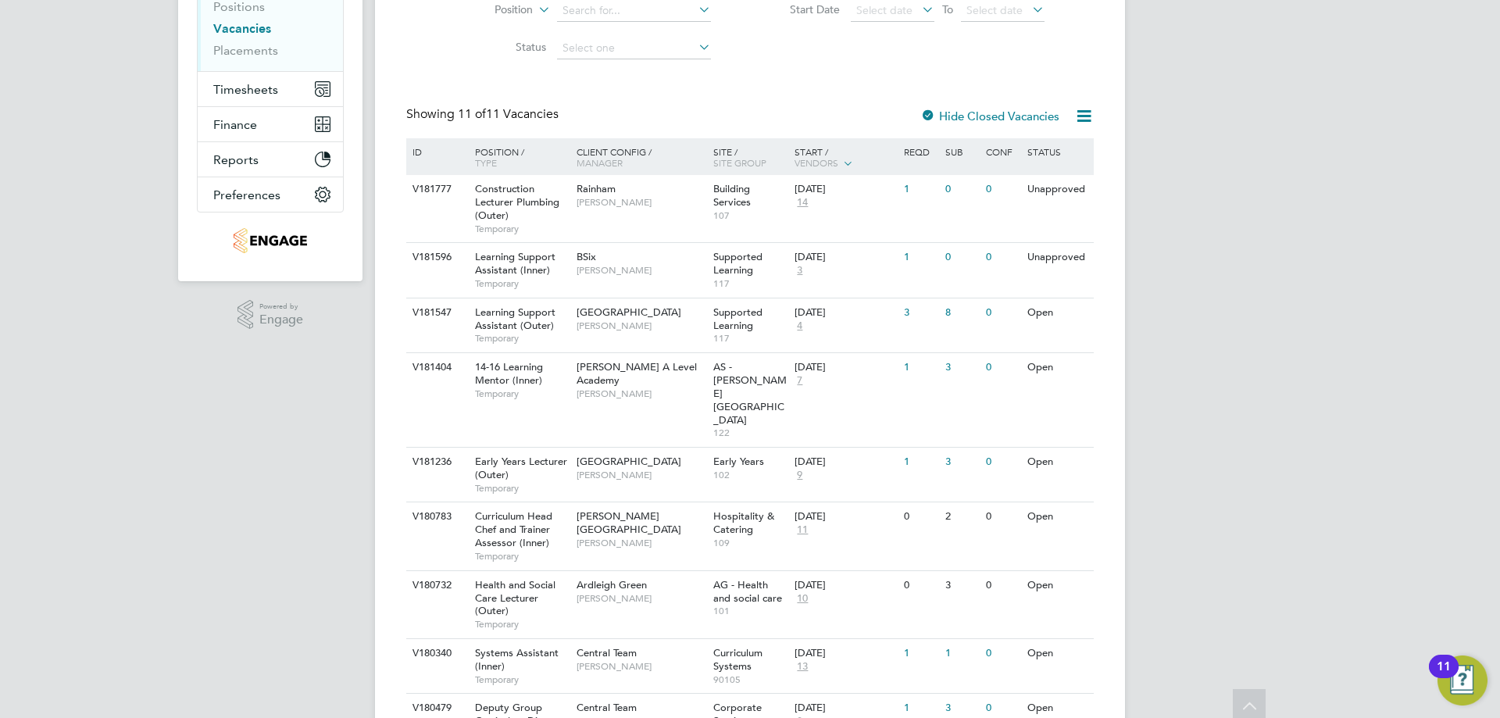
scroll to position [0, 0]
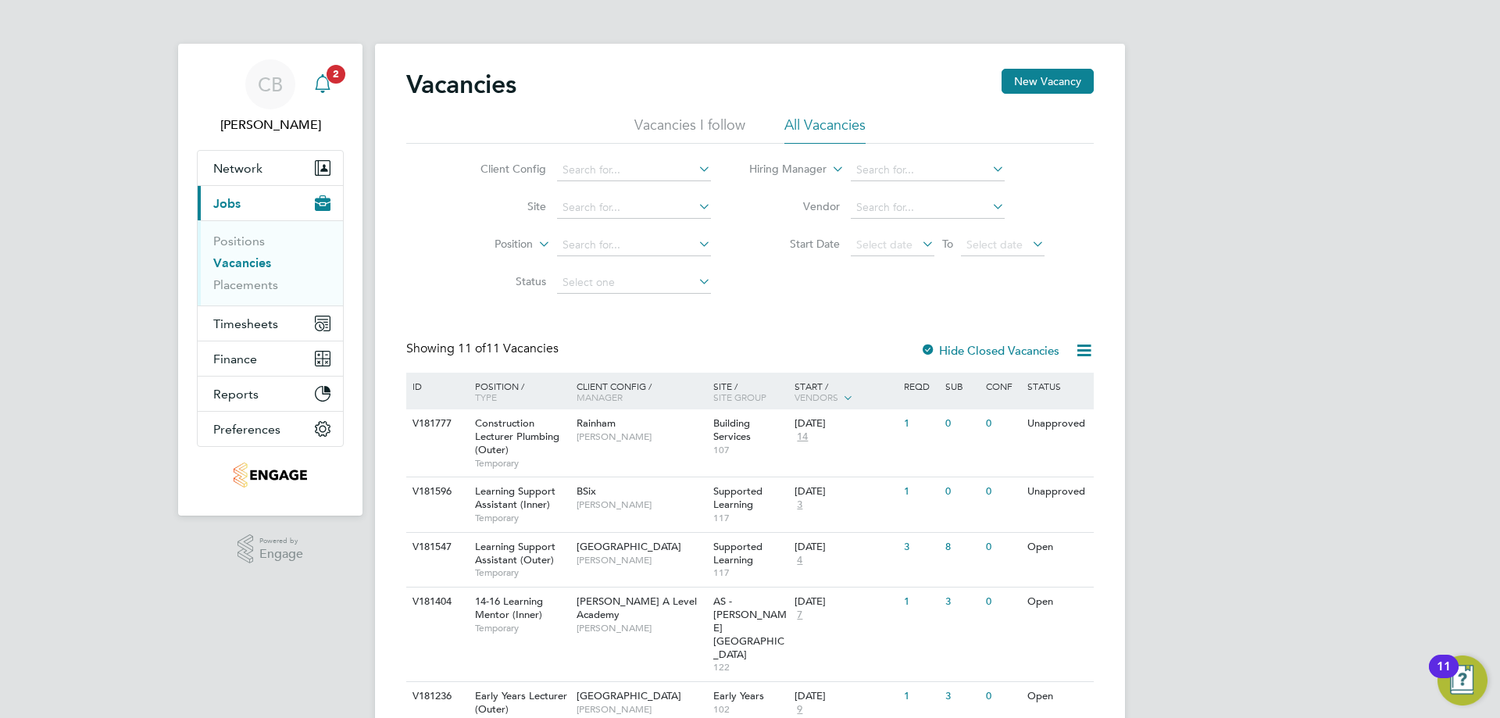
click at [326, 79] on icon "Main navigation" at bounding box center [322, 83] width 19 height 19
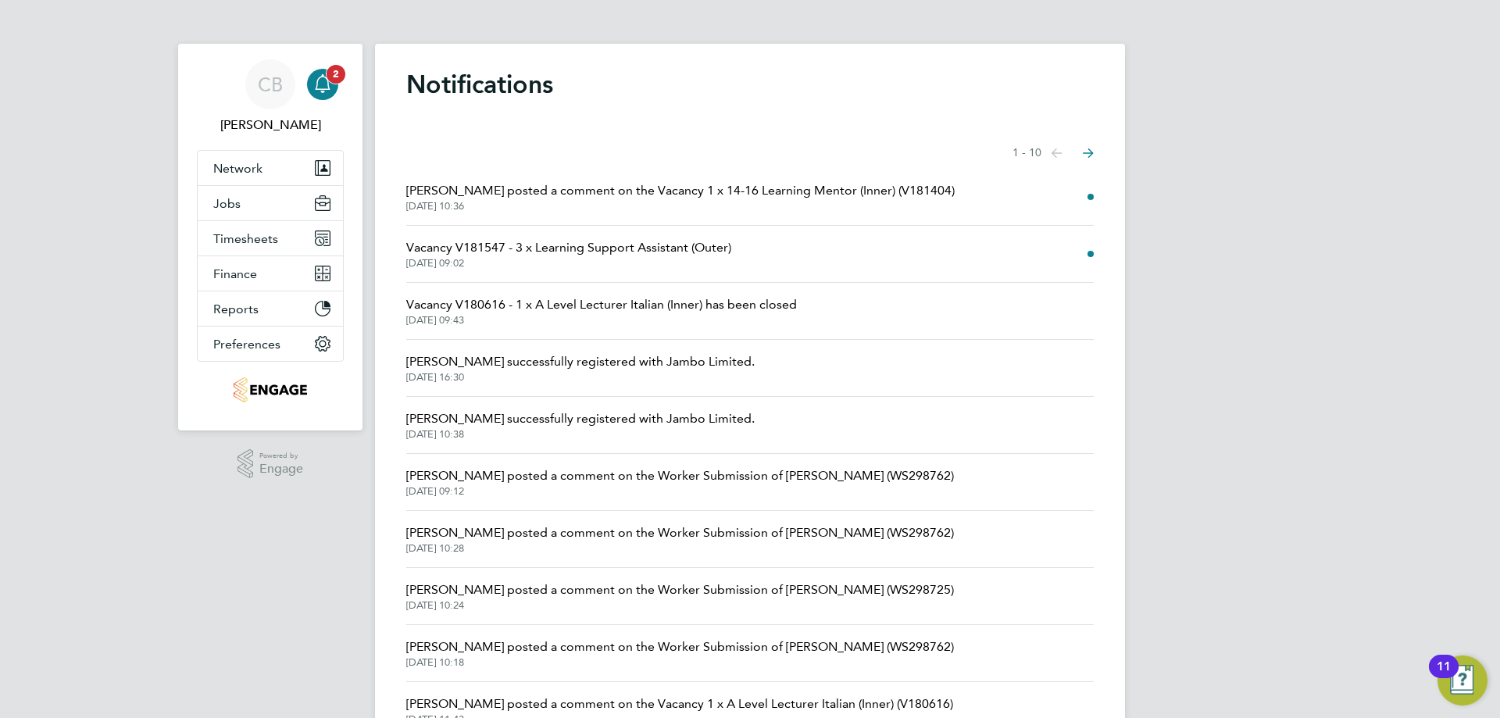
click at [322, 85] on icon "Main navigation" at bounding box center [322, 83] width 19 height 19
drag, startPoint x: 259, startPoint y: 236, endPoint x: 269, endPoint y: 208, distance: 30.2
click at [269, 208] on ul "Network Team Members Businesses Sites Workers Contacts Jobs Positions Vacancies…" at bounding box center [270, 256] width 147 height 212
click at [269, 205] on button "Jobs" at bounding box center [270, 203] width 145 height 34
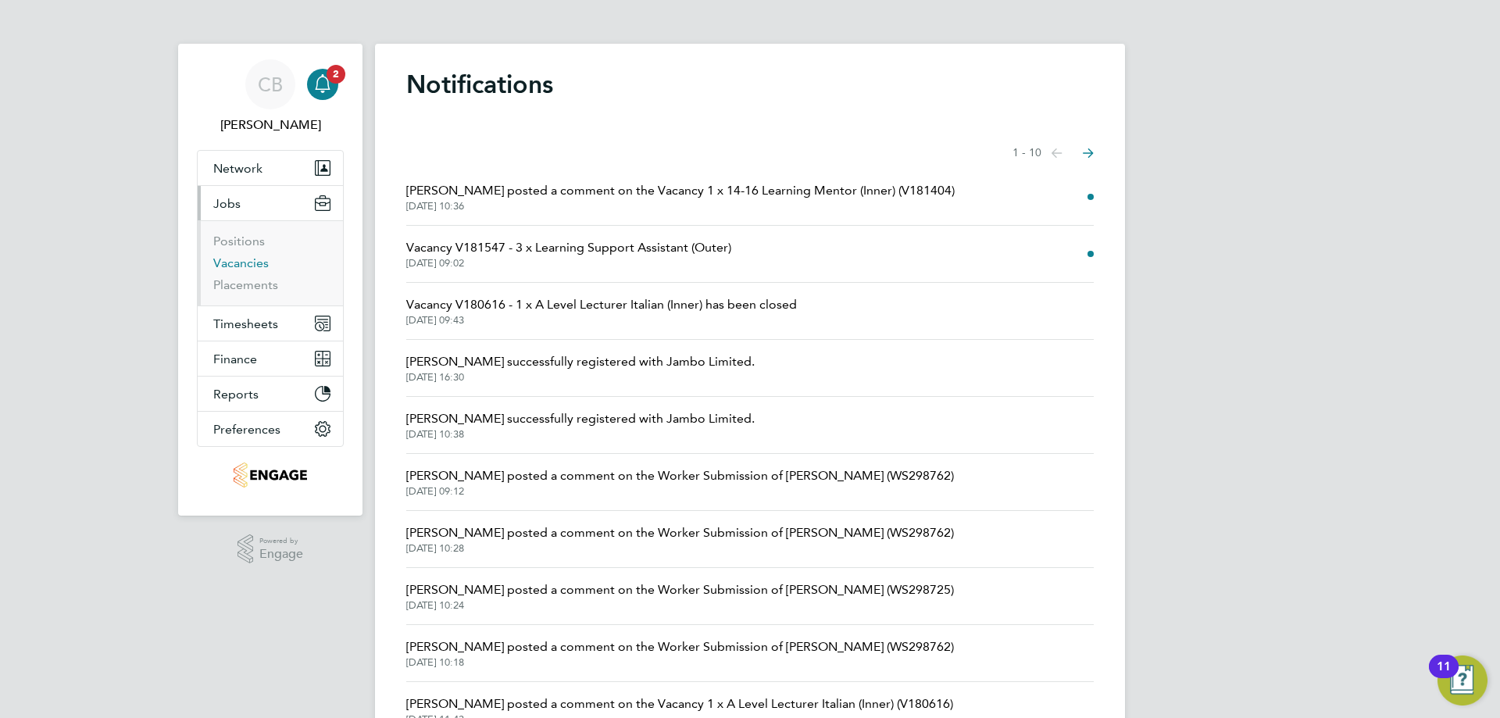
click at [237, 265] on link "Vacancies" at bounding box center [240, 262] width 55 height 15
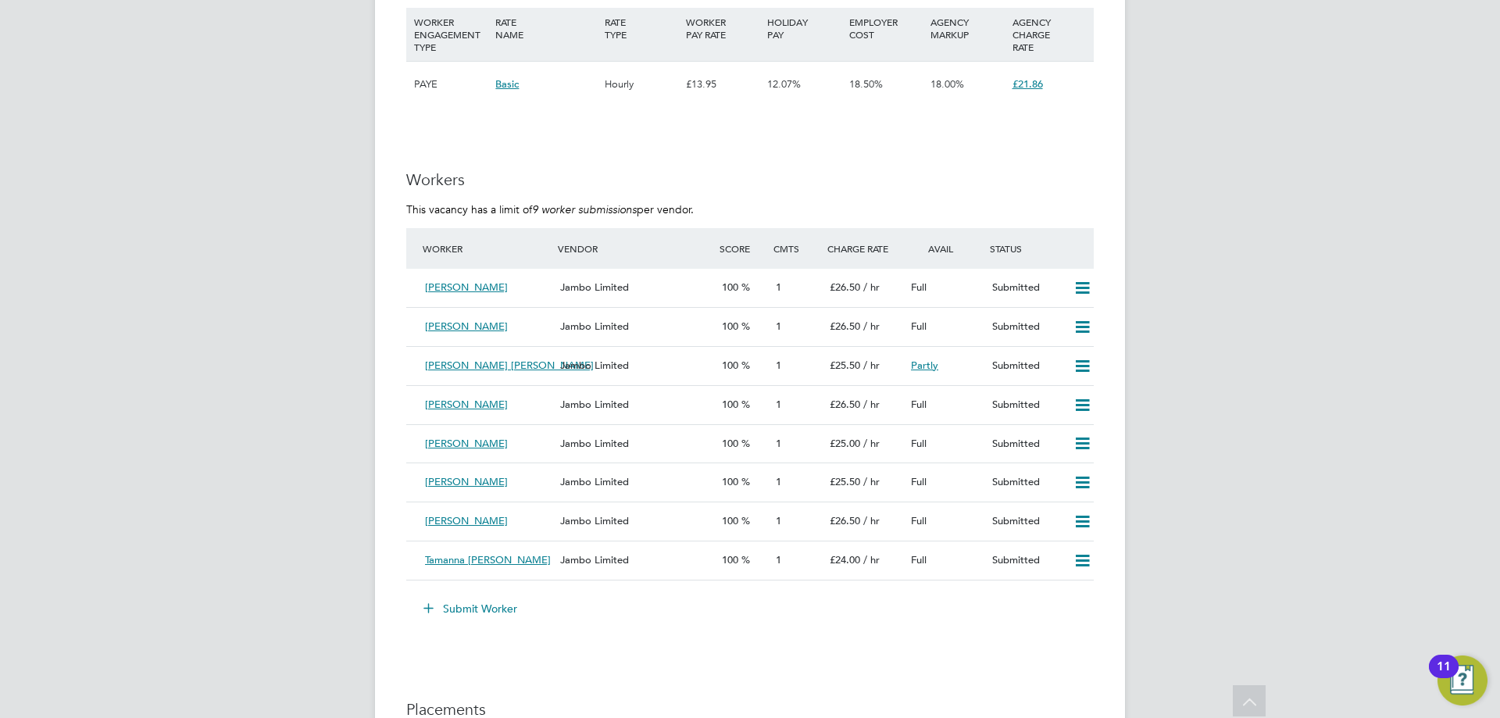
scroll to position [2657, 0]
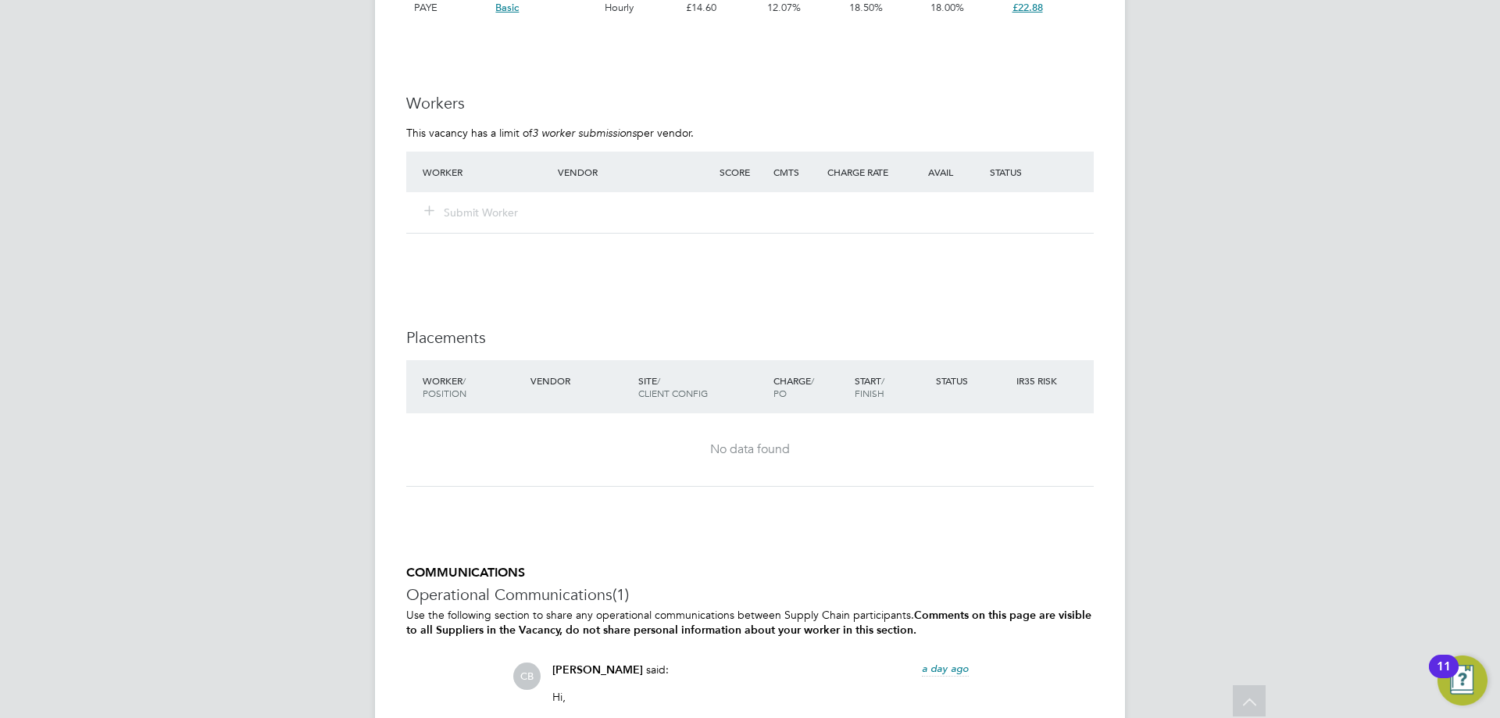
scroll to position [3046, 0]
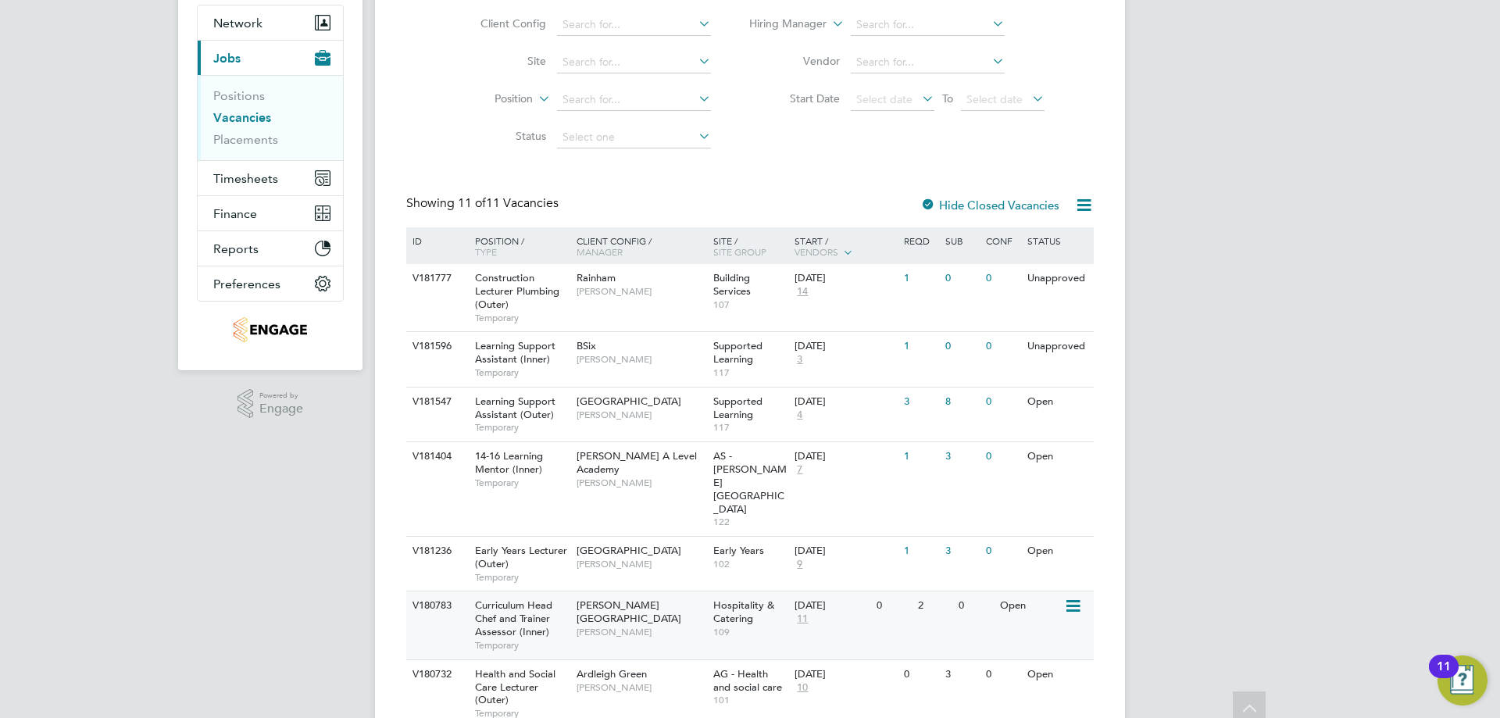
scroll to position [67, 0]
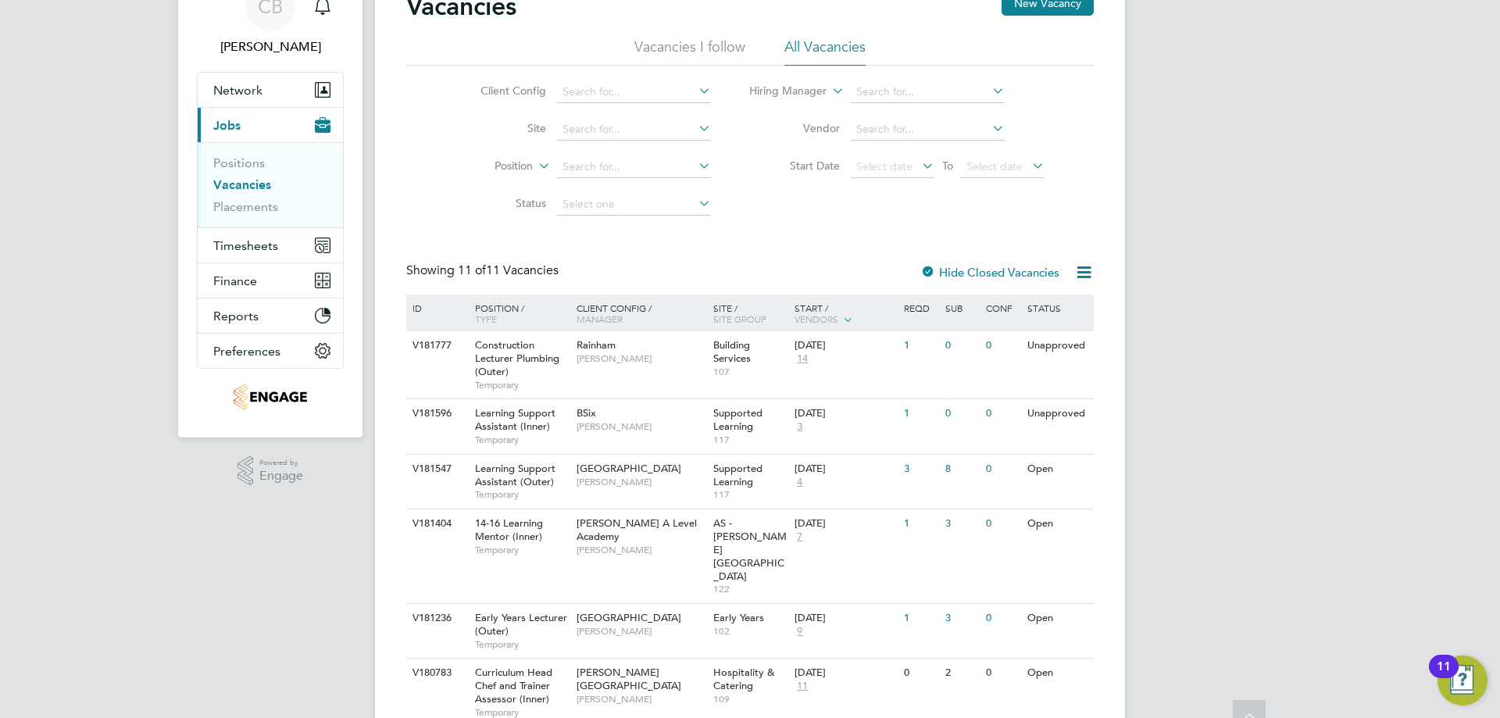
scroll to position [234, 0]
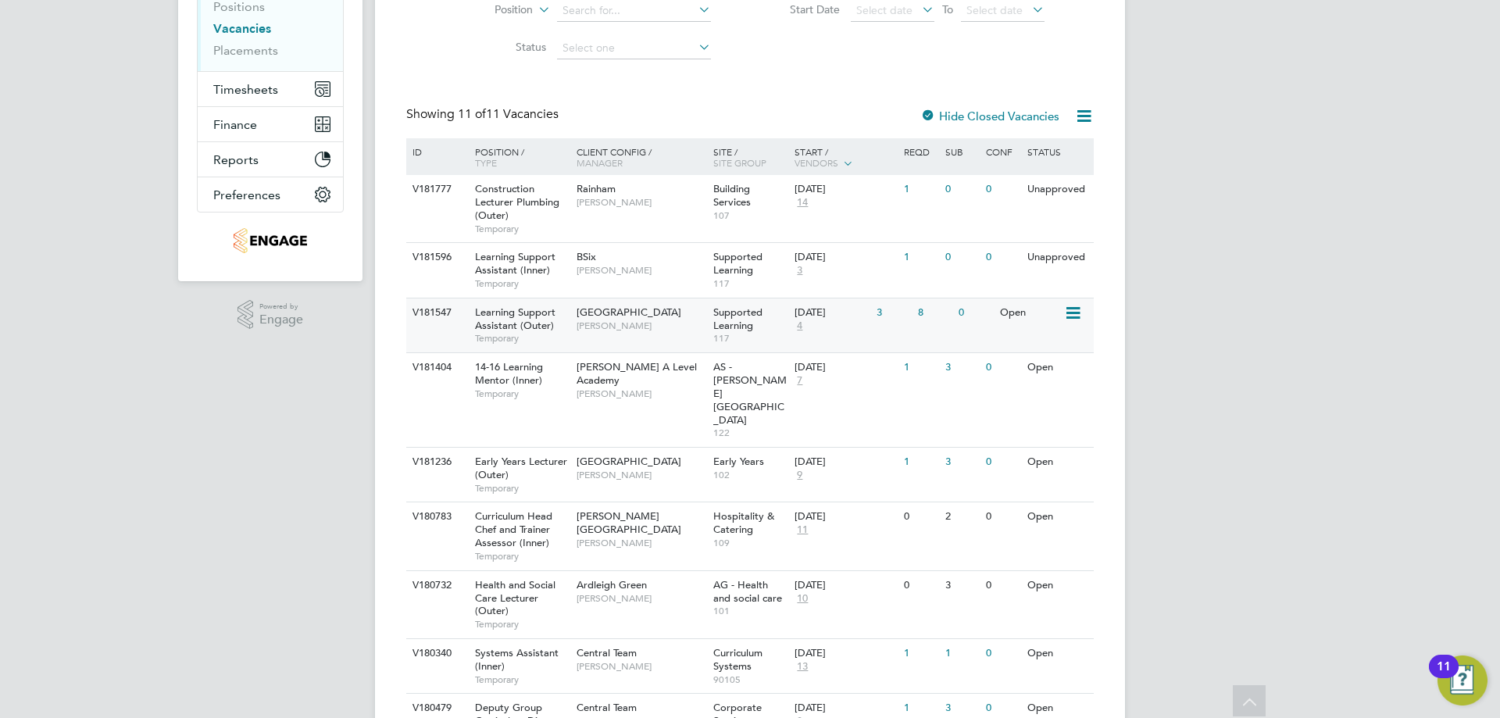
click at [907, 320] on div "3" at bounding box center [892, 312] width 41 height 29
click at [673, 307] on span "[GEOGRAPHIC_DATA]" at bounding box center [628, 311] width 105 height 13
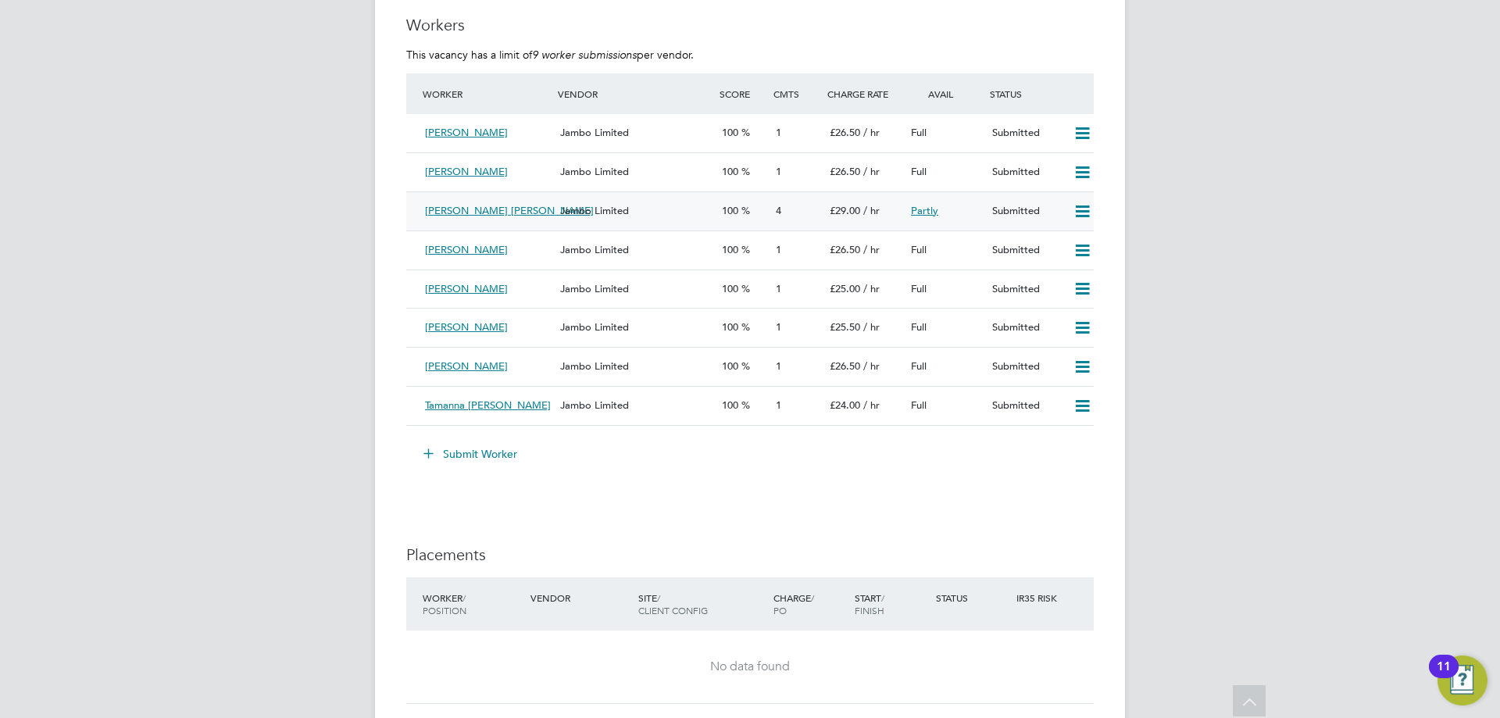
click at [801, 216] on div "4" at bounding box center [796, 211] width 54 height 26
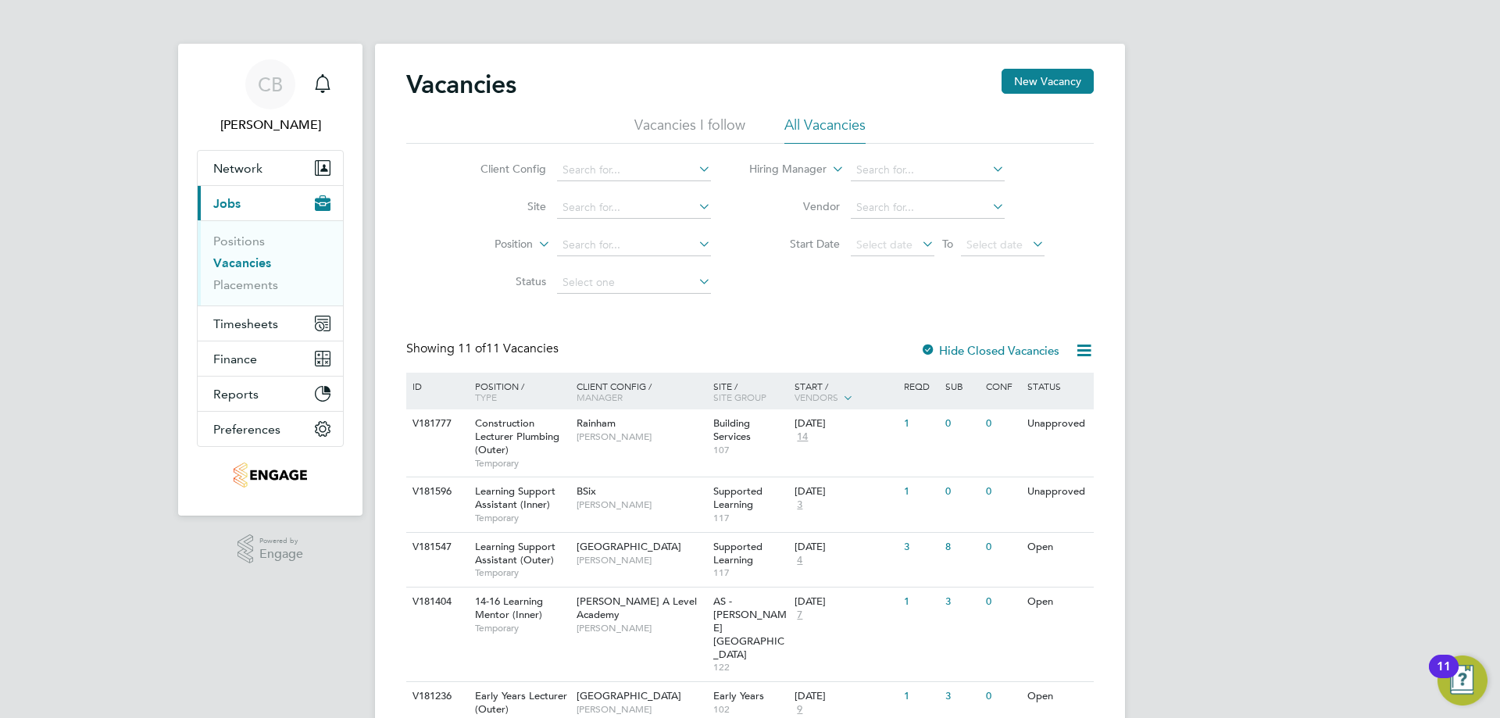
drag, startPoint x: 929, startPoint y: 351, endPoint x: 522, endPoint y: 327, distance: 408.4
click at [523, 326] on div "Vacancies New Vacancy Vacancies I follow All Vacancies Client Config Site Posit…" at bounding box center [749, 575] width 687 height 1012
drag, startPoint x: 457, startPoint y: 354, endPoint x: 529, endPoint y: 351, distance: 71.9
click at [529, 351] on span "11 of 11 Vacancies" at bounding box center [508, 349] width 101 height 16
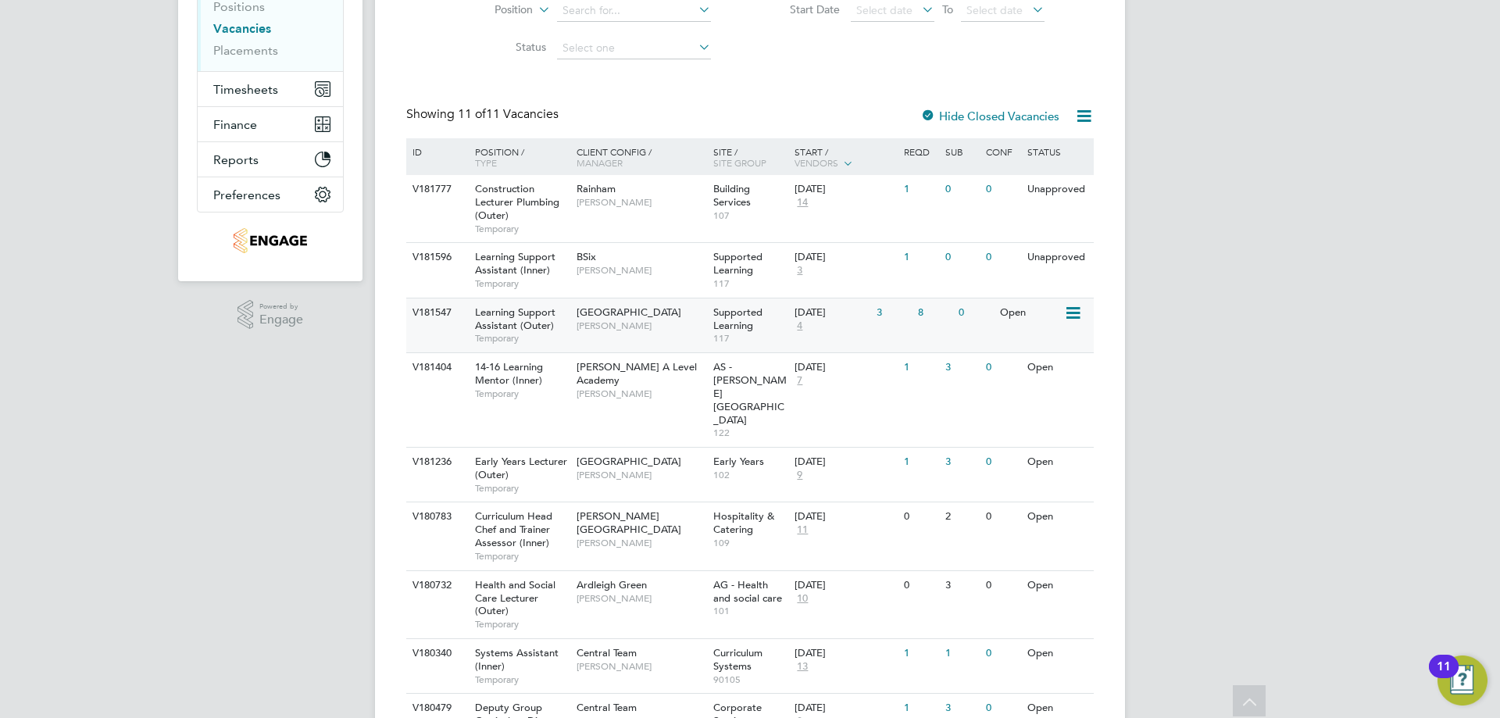
click at [819, 334] on div "[DATE] 4" at bounding box center [831, 319] width 82 height 42
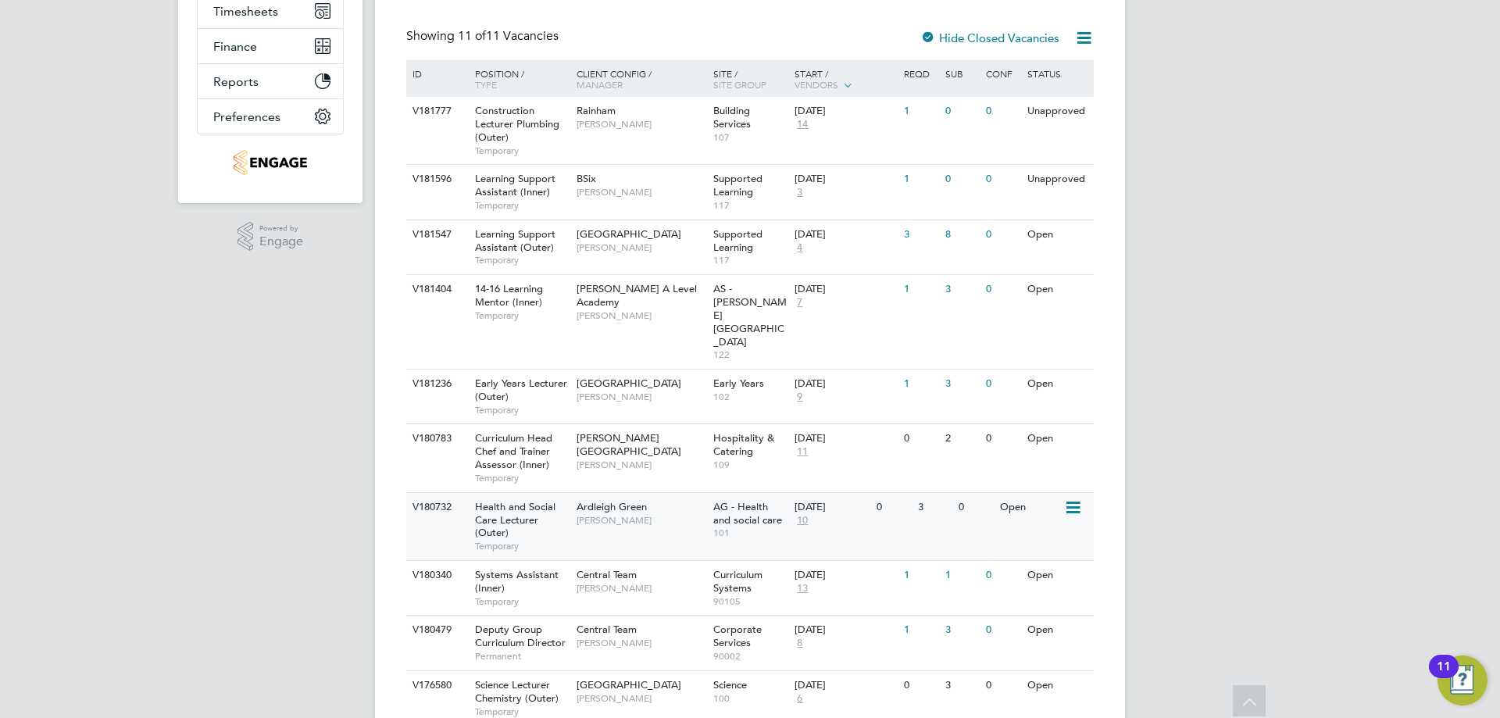
scroll to position [380, 0]
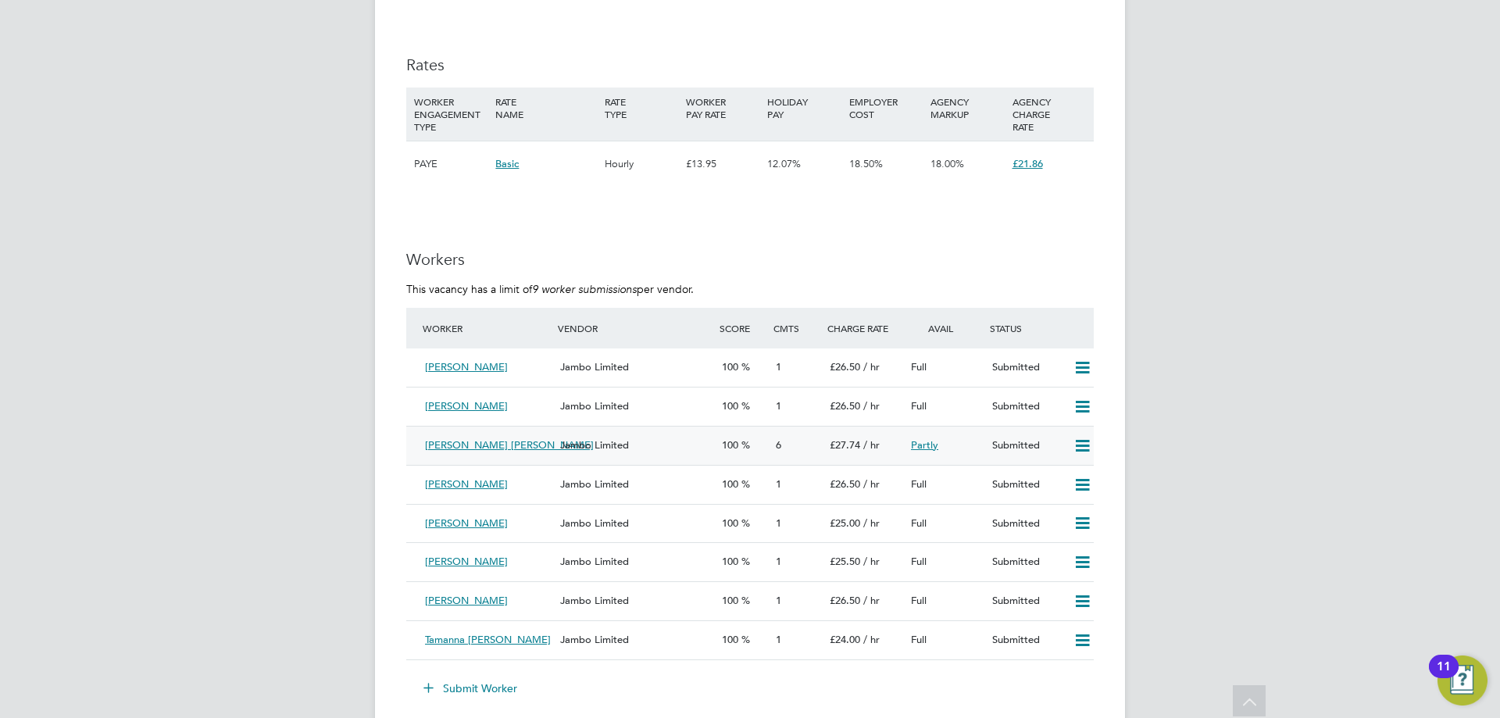
click at [807, 445] on div "6" at bounding box center [796, 446] width 54 height 26
